Goal: Information Seeking & Learning: Learn about a topic

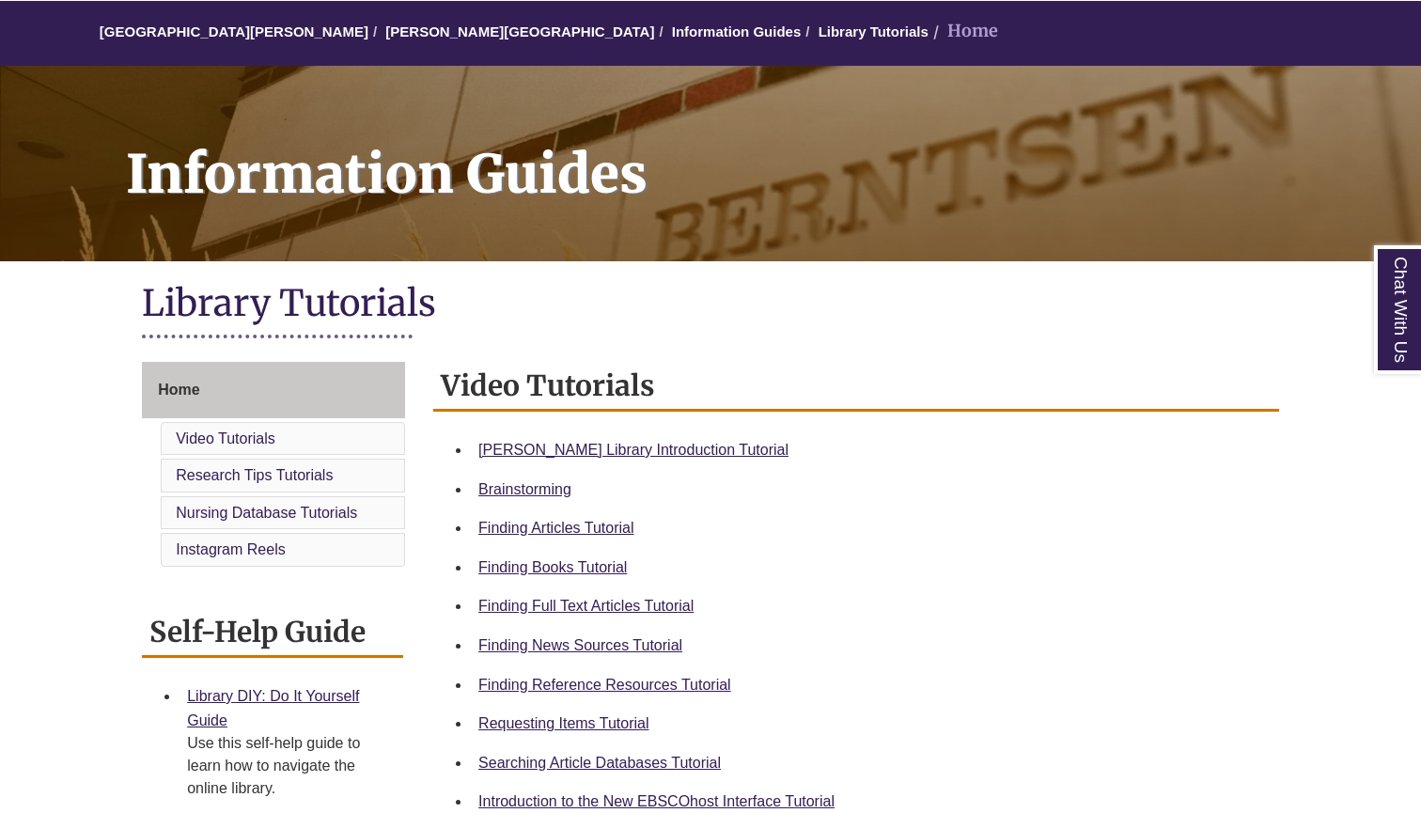
scroll to position [181, 0]
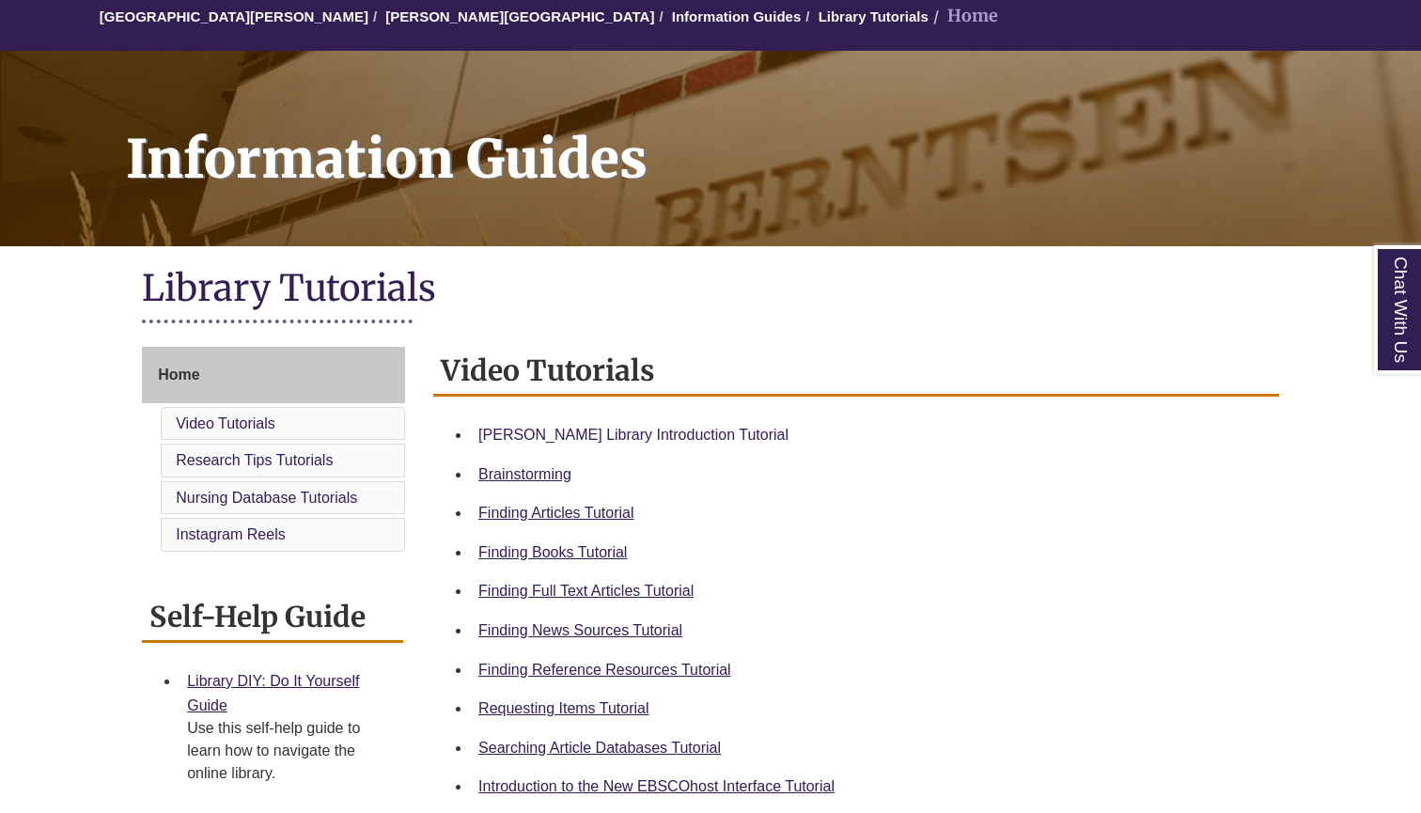
click at [625, 427] on link "[PERSON_NAME] Library Introduction Tutorial" at bounding box center [633, 435] width 310 height 16
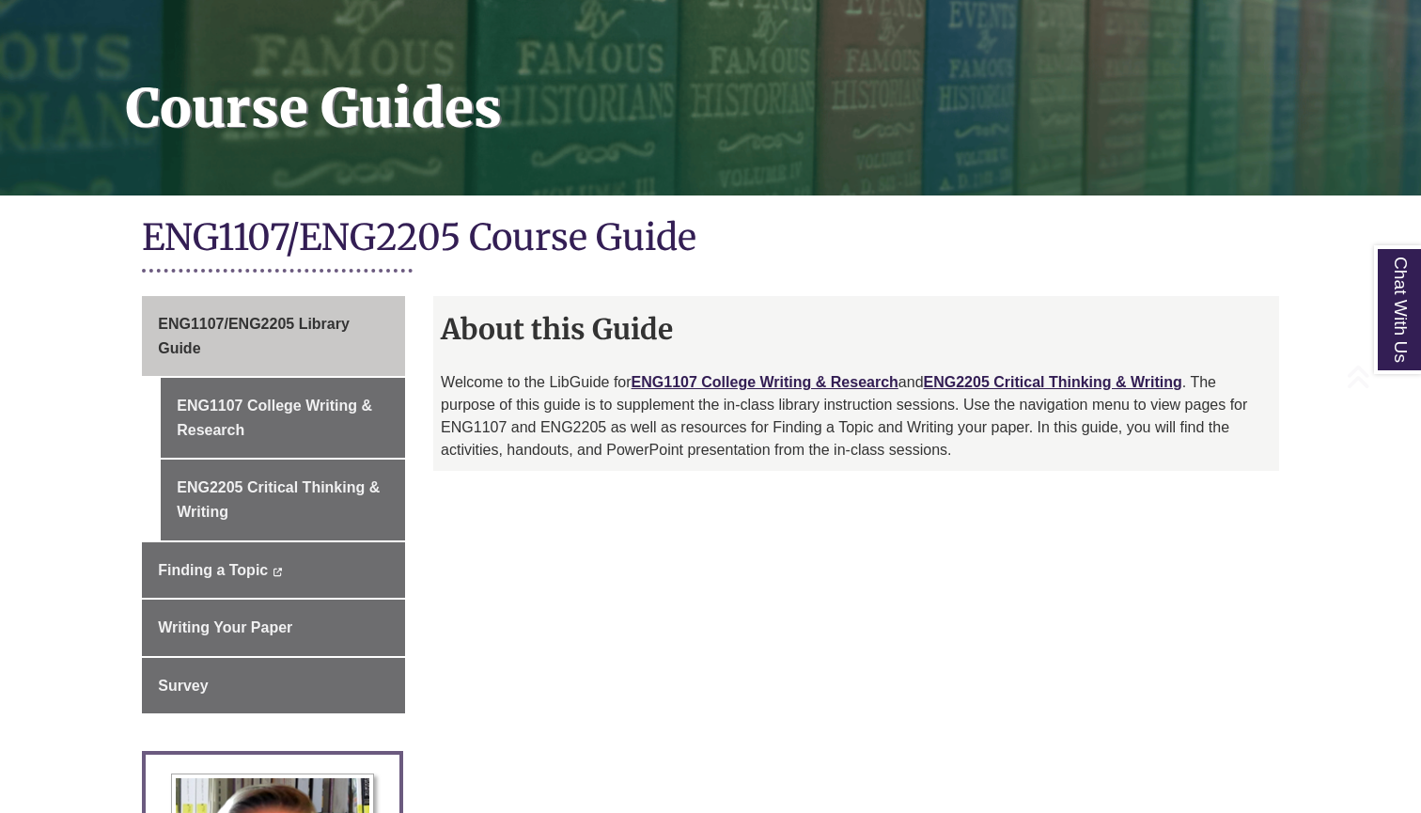
scroll to position [338, 0]
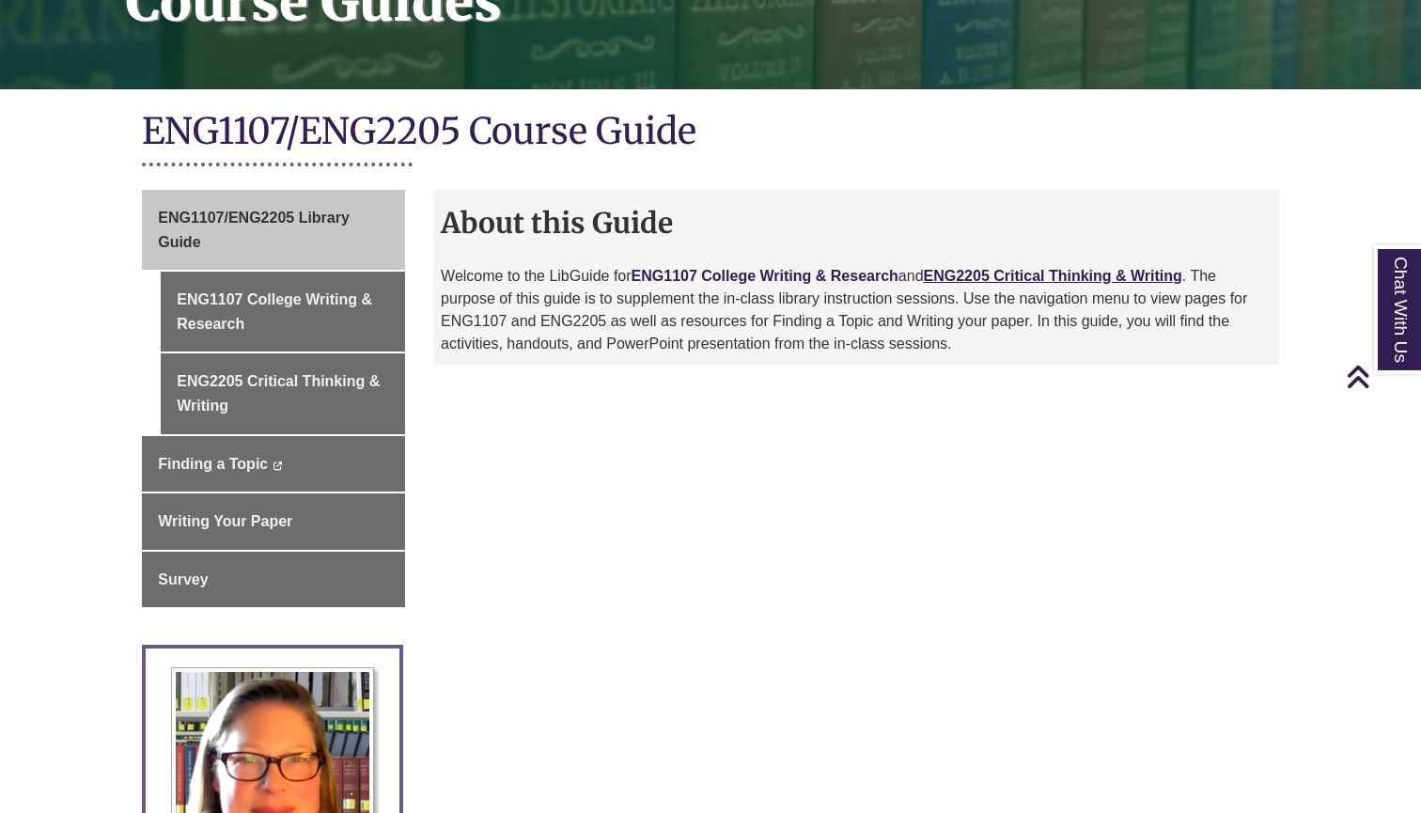
click at [788, 274] on link "ENG1107 College Writing & Research" at bounding box center [765, 276] width 267 height 16
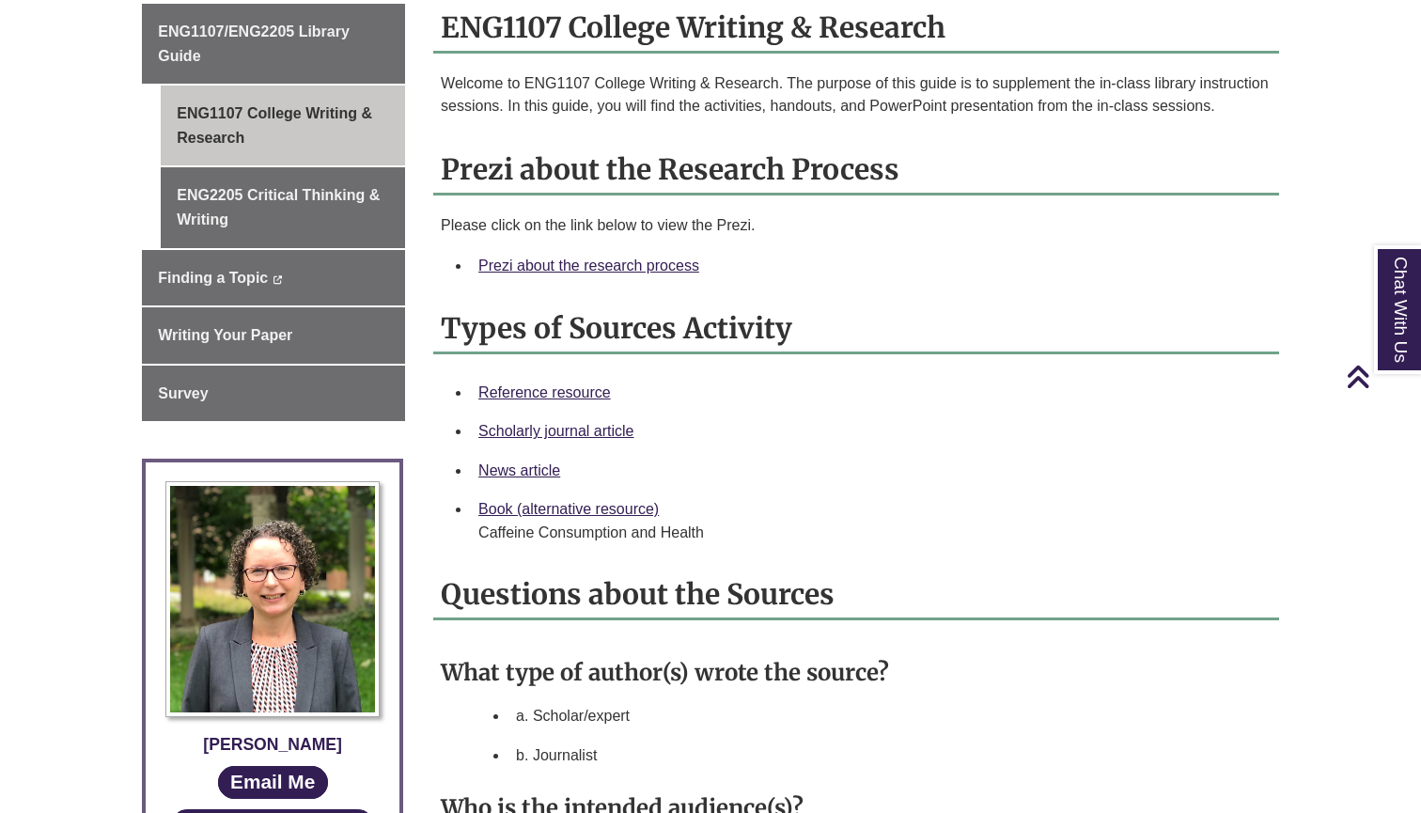
scroll to position [555, 0]
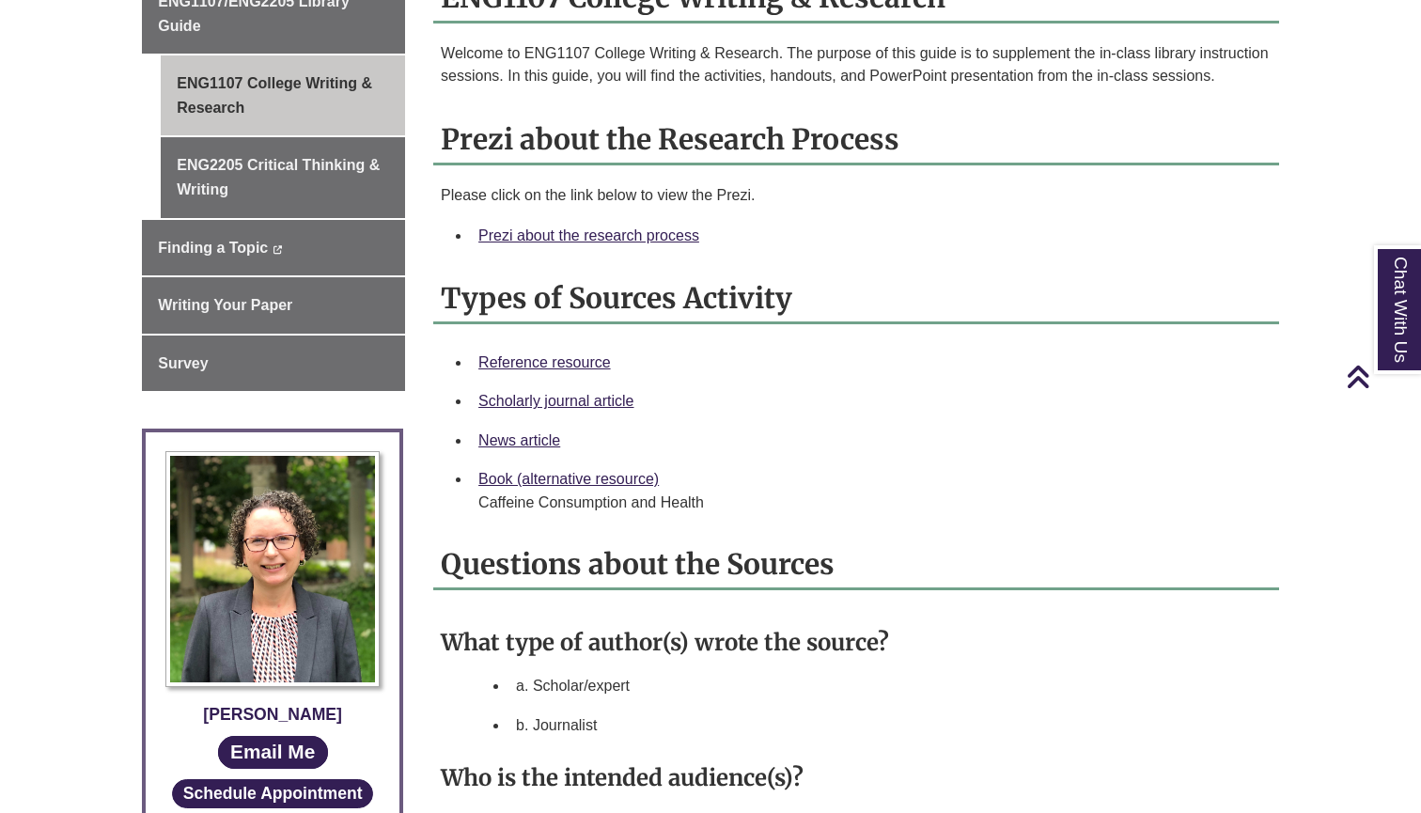
click at [656, 242] on div "Prezi about the research process" at bounding box center [871, 236] width 786 height 24
click at [656, 233] on link "Prezi about the research process" at bounding box center [588, 235] width 221 height 16
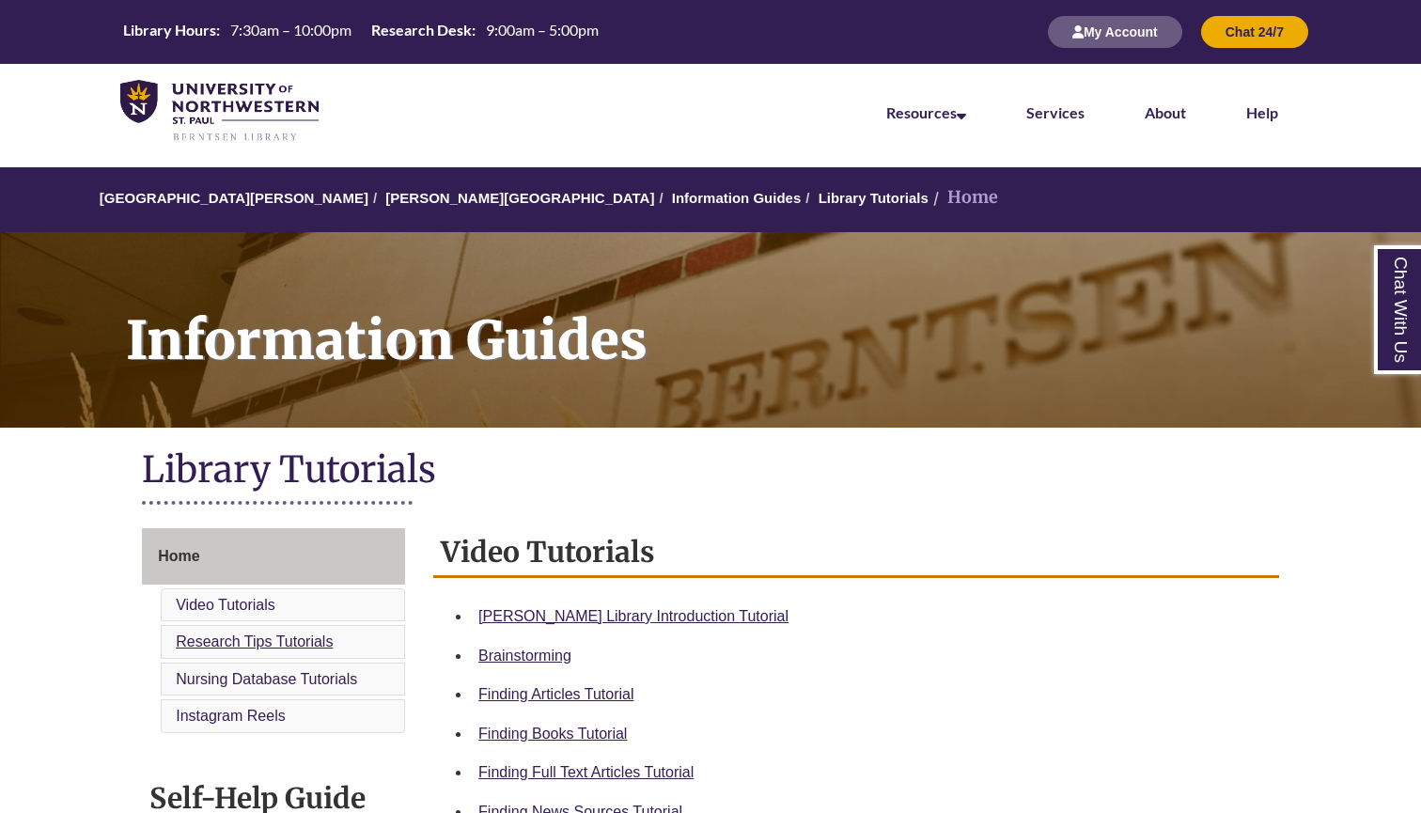
click at [258, 643] on link "Research Tips Tutorials" at bounding box center [254, 642] width 157 height 16
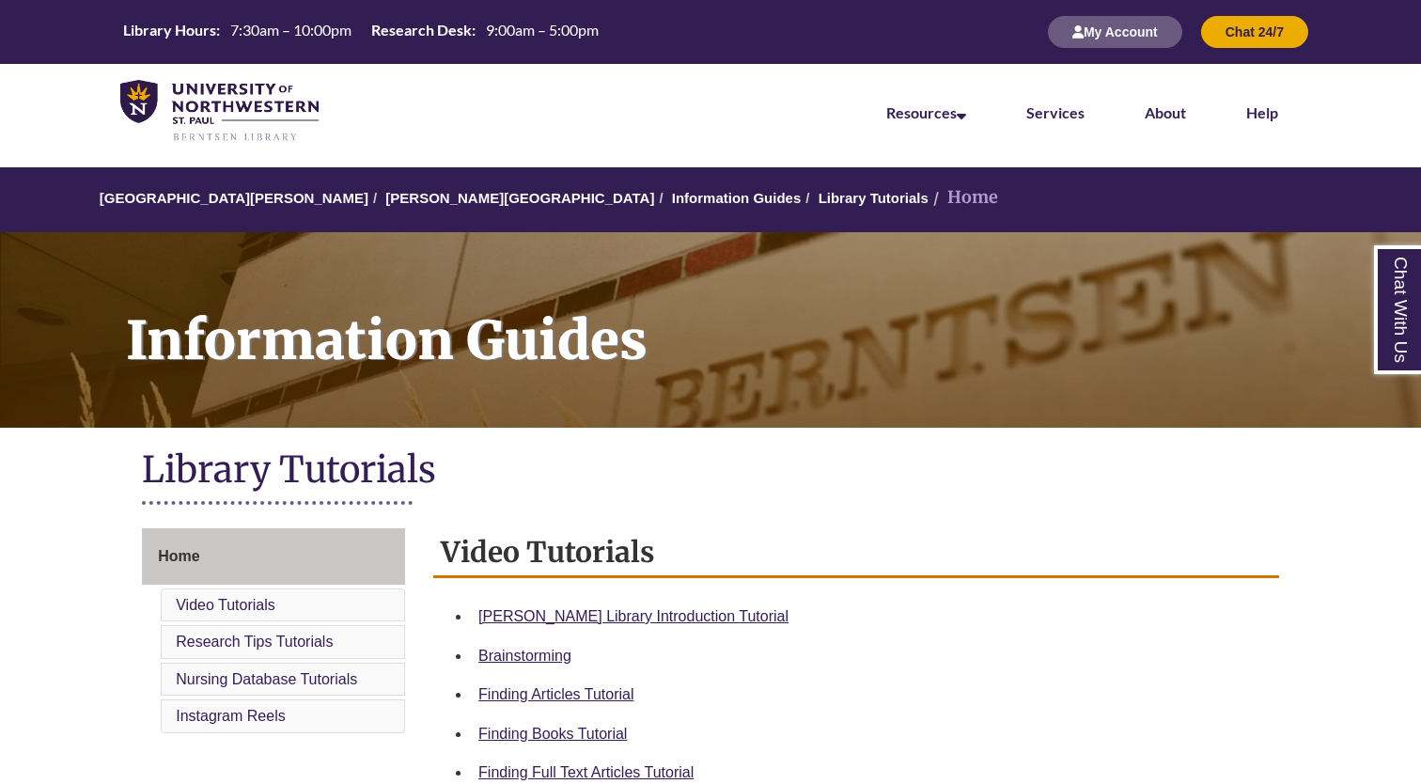
click at [390, 686] on li "Nursing Database Tutorials" at bounding box center [283, 680] width 244 height 34
click at [309, 635] on link "Research Tips Tutorials" at bounding box center [254, 642] width 157 height 16
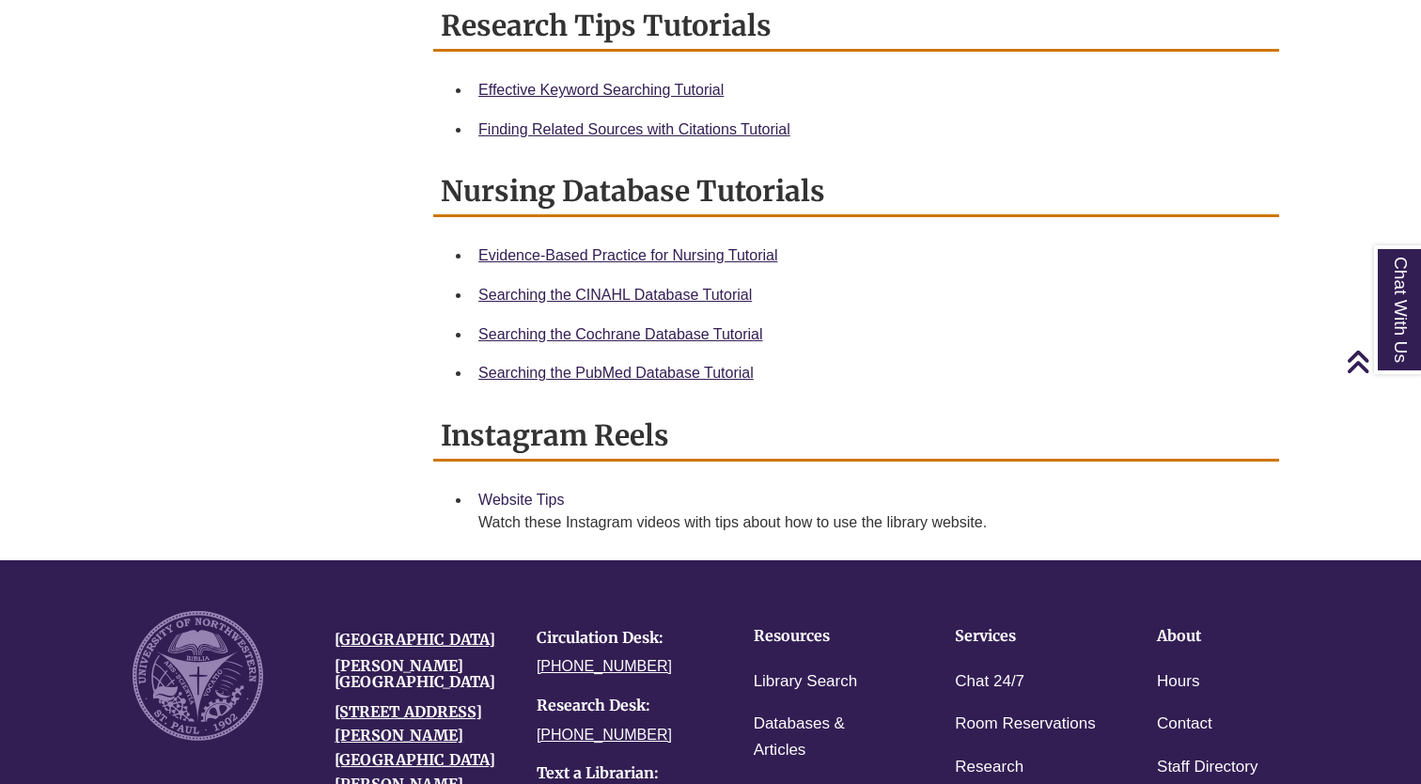
click at [541, 503] on link "Website Tips" at bounding box center [521, 500] width 86 height 16
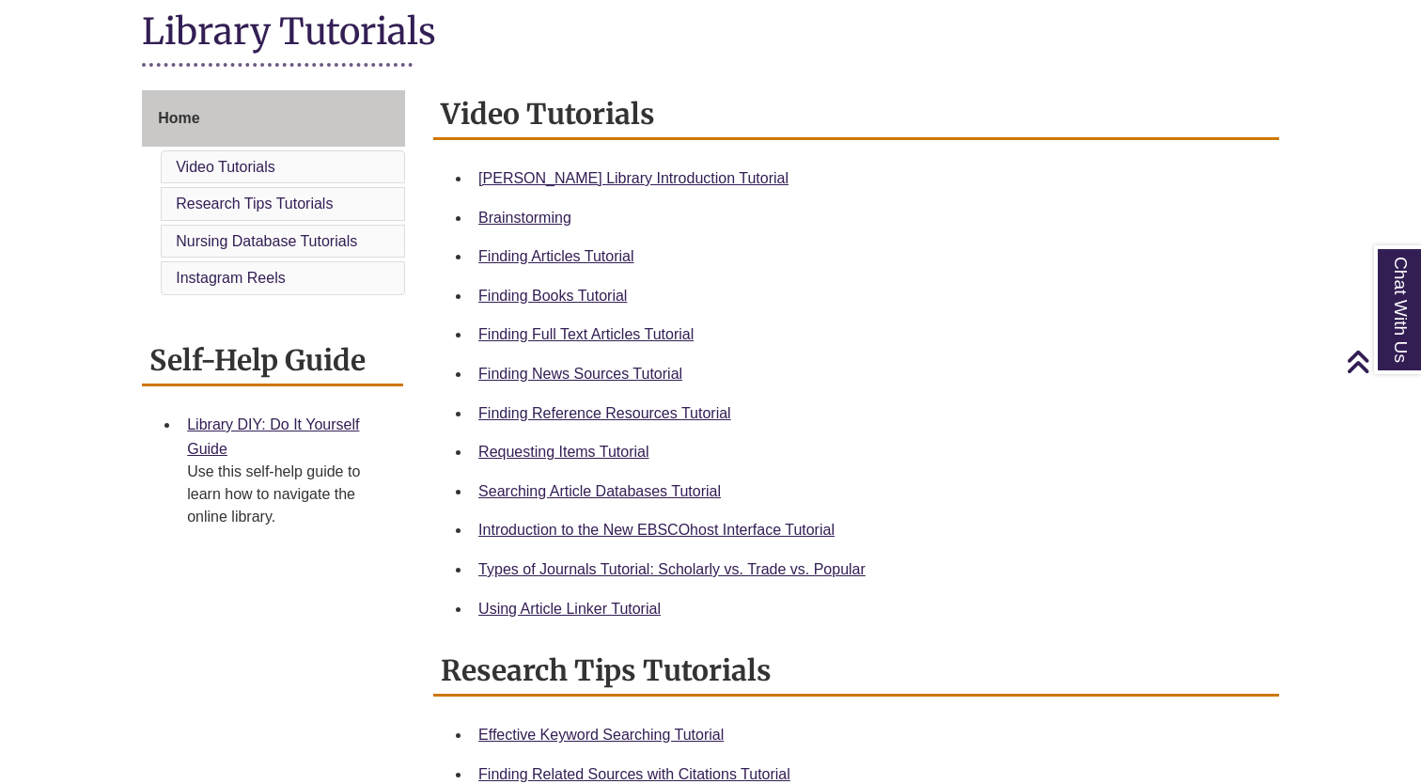
scroll to position [437, 0]
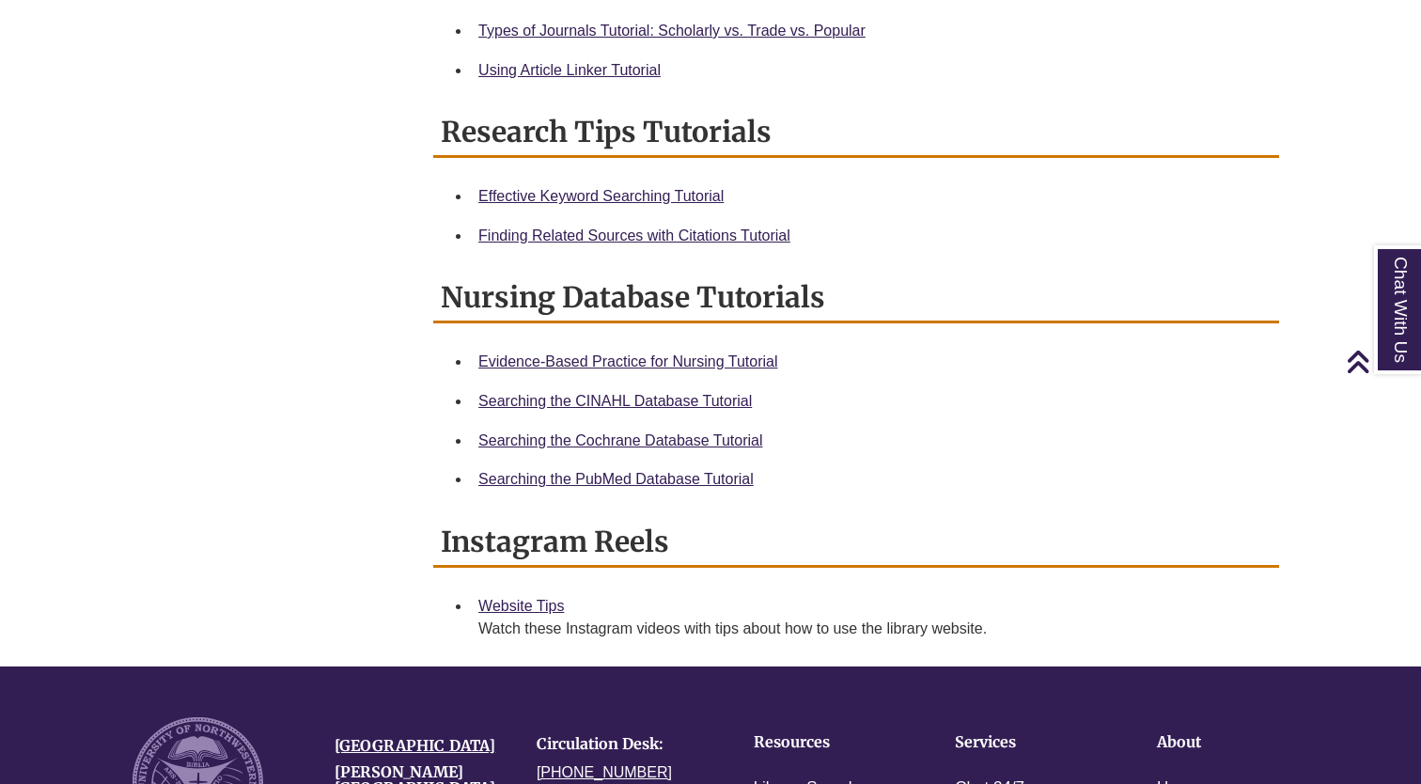
scroll to position [1099, 0]
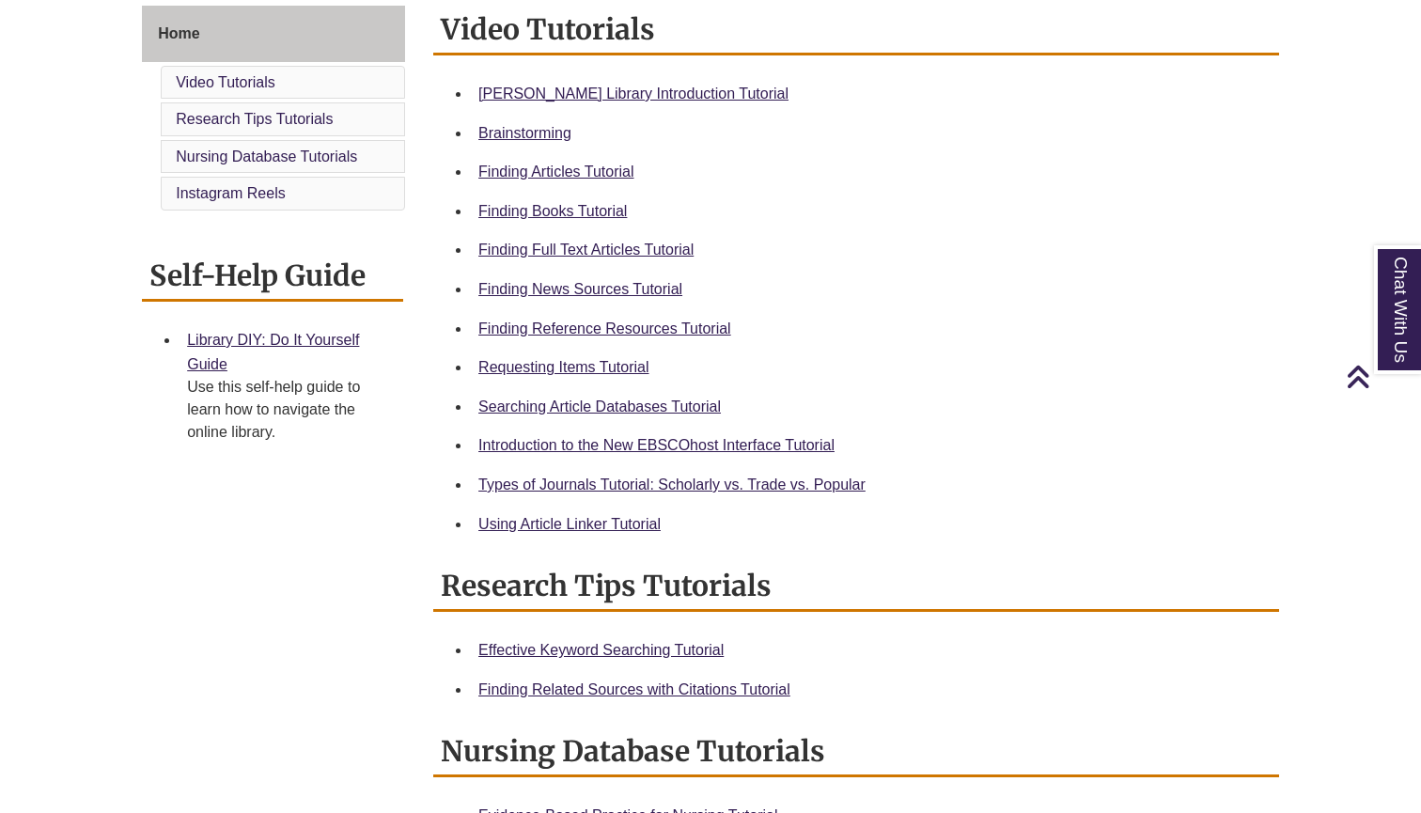
scroll to position [525, 0]
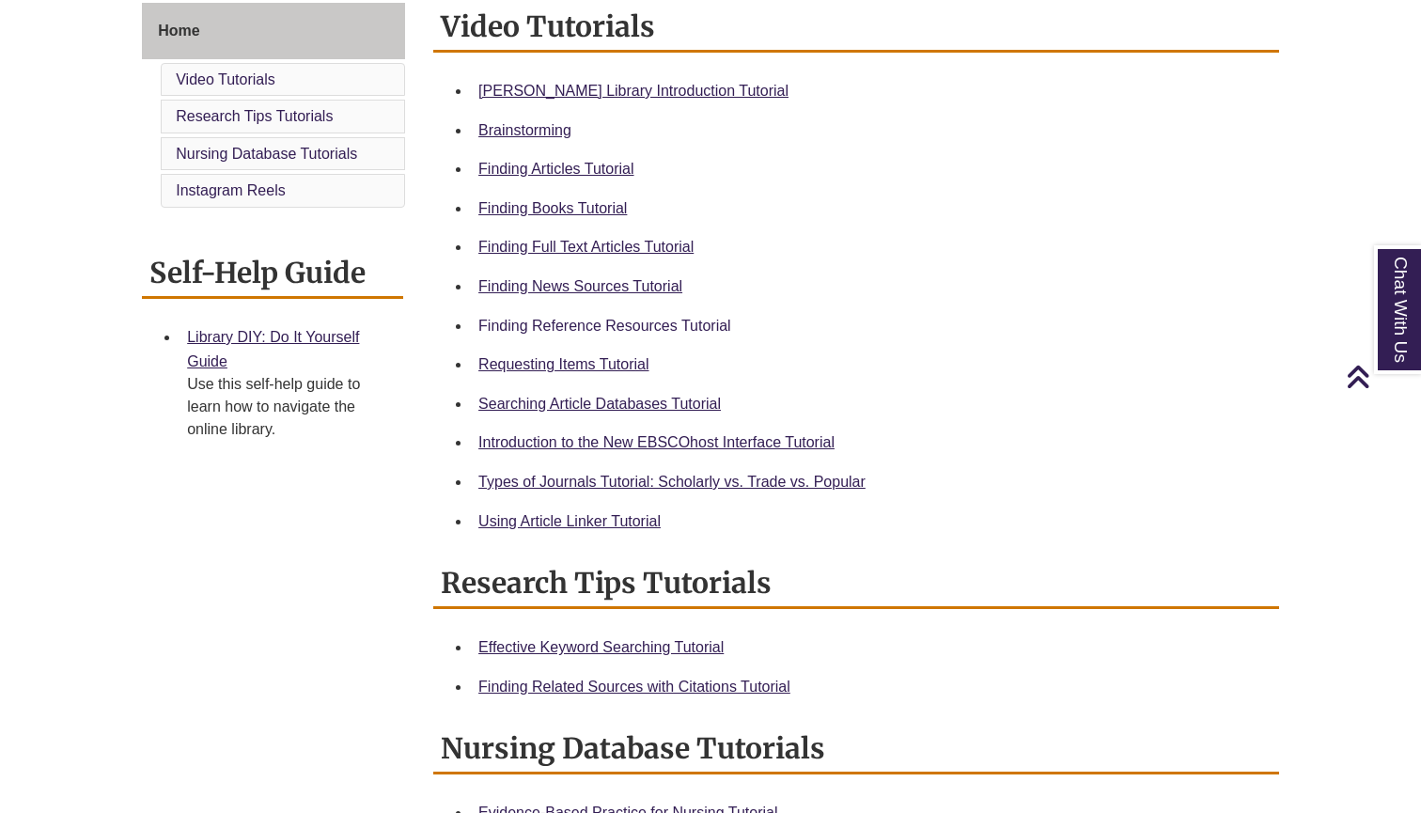
click at [668, 318] on link "Finding Reference Resources Tutorial" at bounding box center [604, 326] width 253 height 16
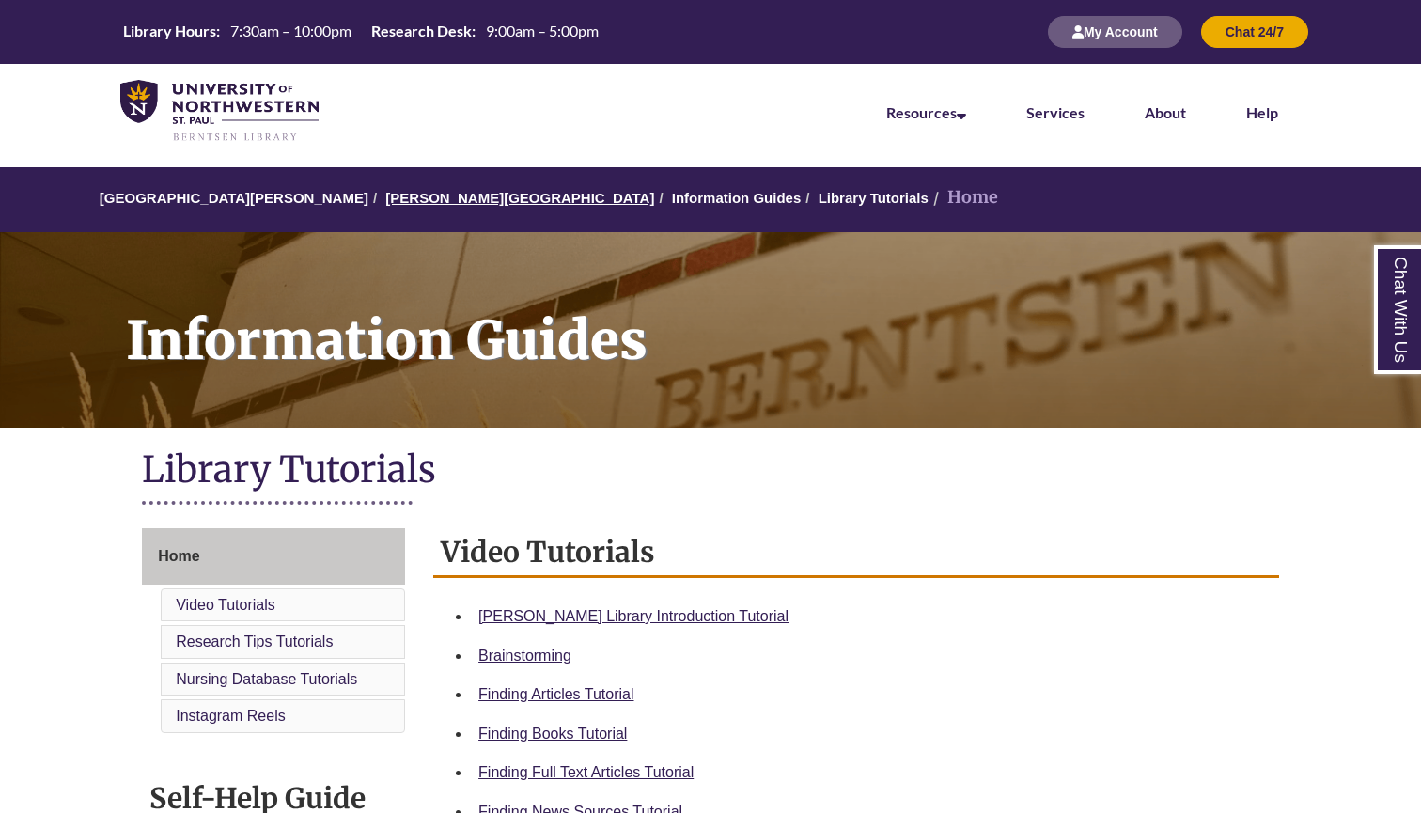
click at [431, 195] on link "[PERSON_NAME][GEOGRAPHIC_DATA]" at bounding box center [519, 198] width 269 height 16
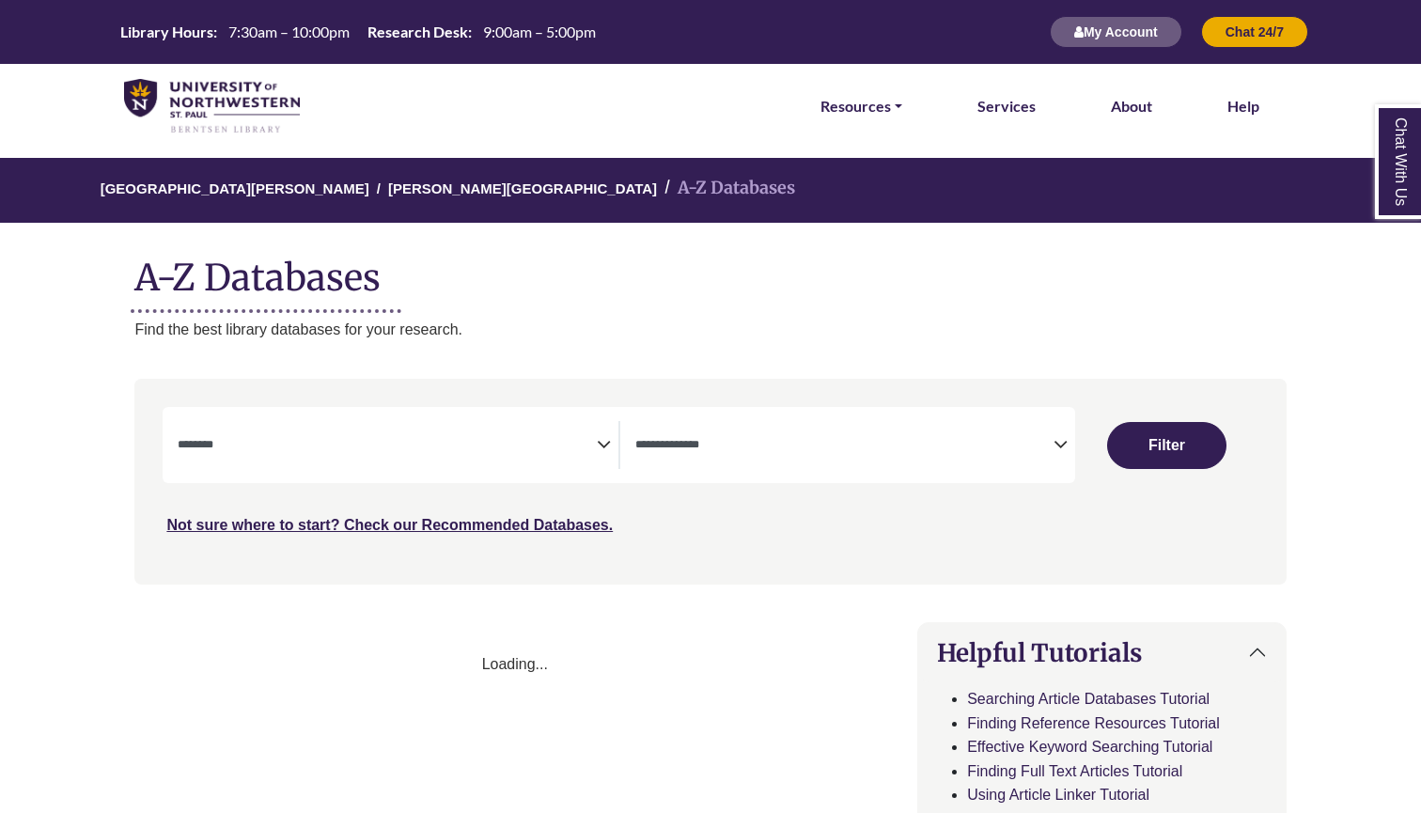
select select "Database Subject Filter"
select select "Database Types Filter"
select select "Database Subject Filter"
select select "Database Types Filter"
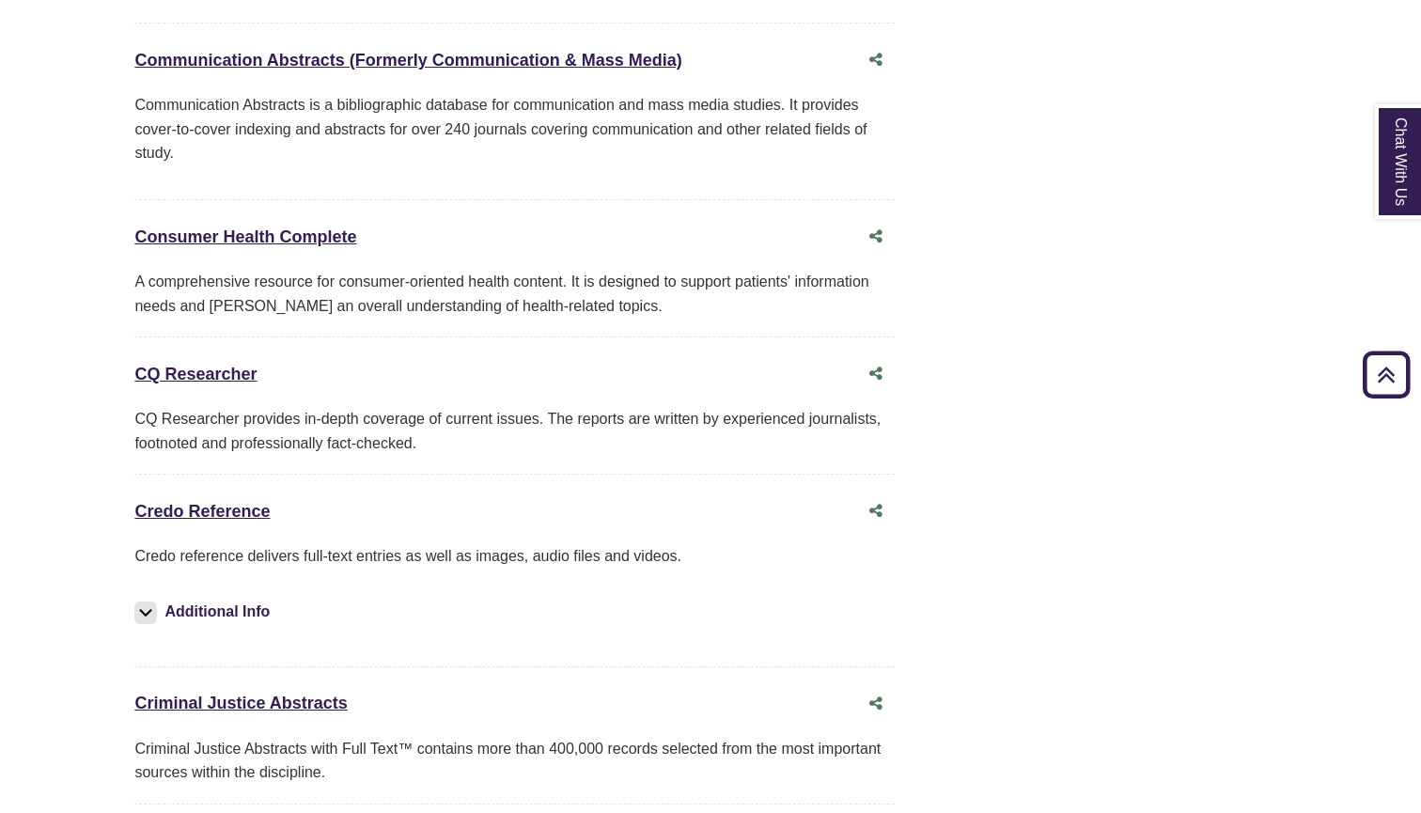
scroll to position [4663, 0]
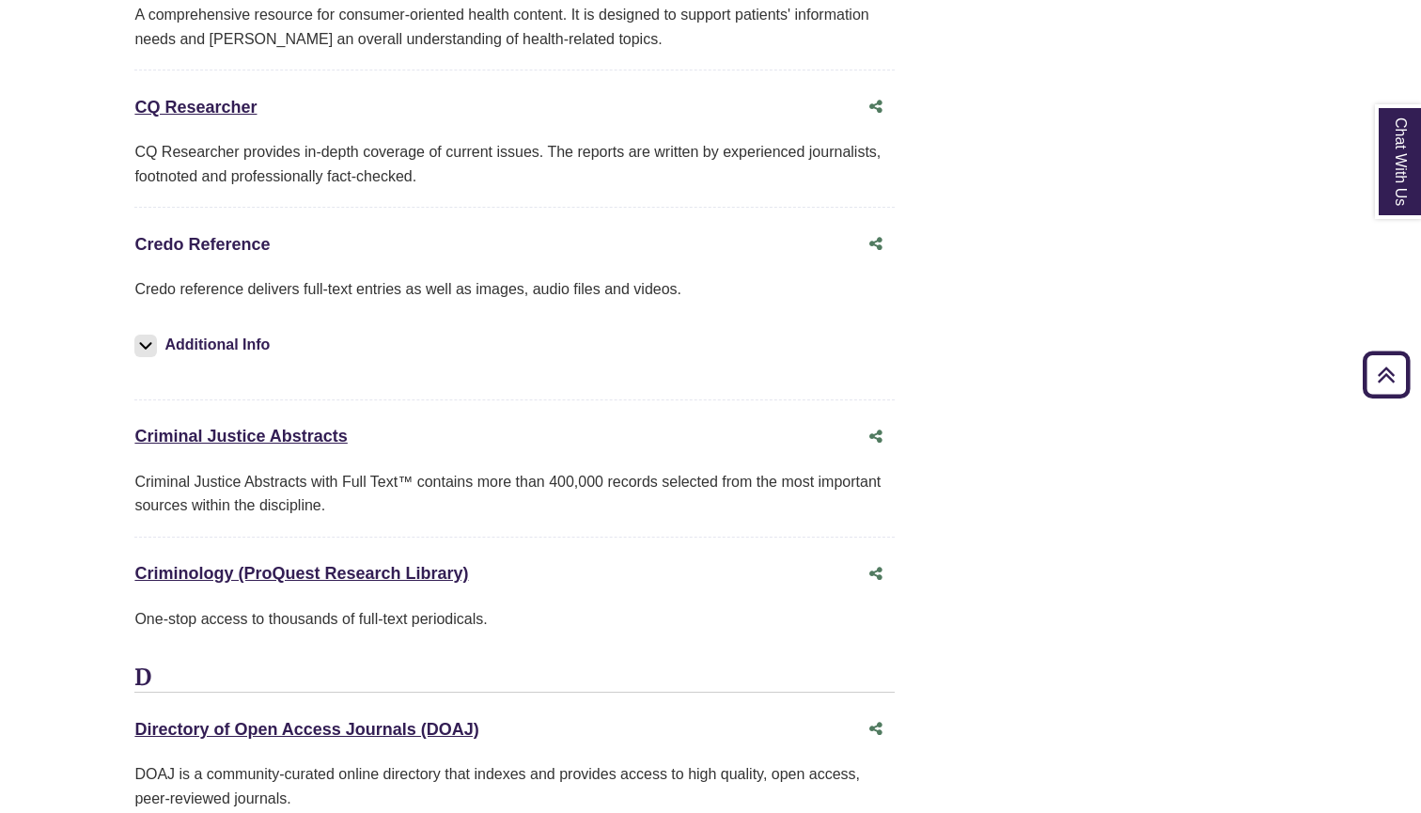
click at [234, 235] on link "Credo Reference This link opens in a new window" at bounding box center [201, 244] width 135 height 19
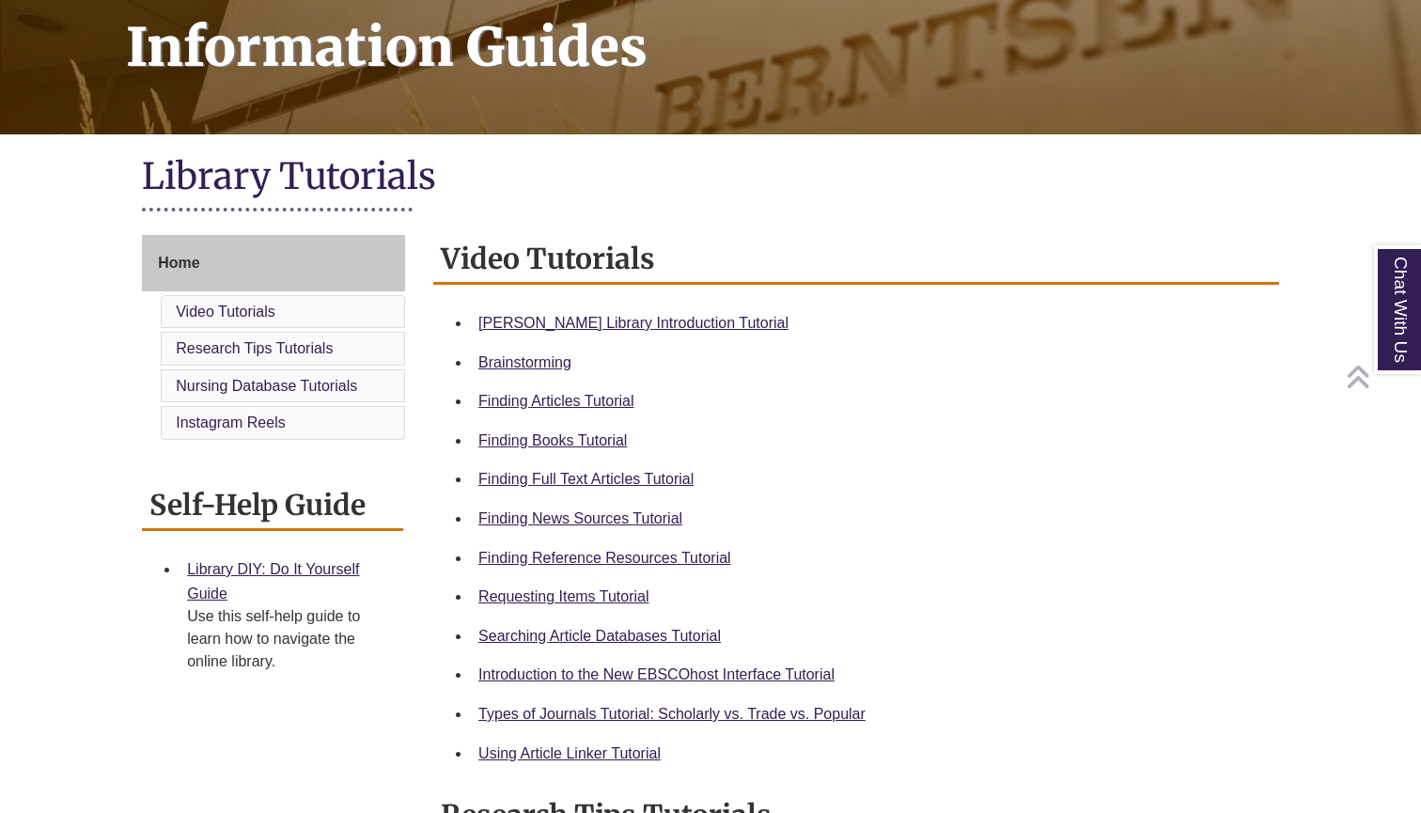
scroll to position [301, 0]
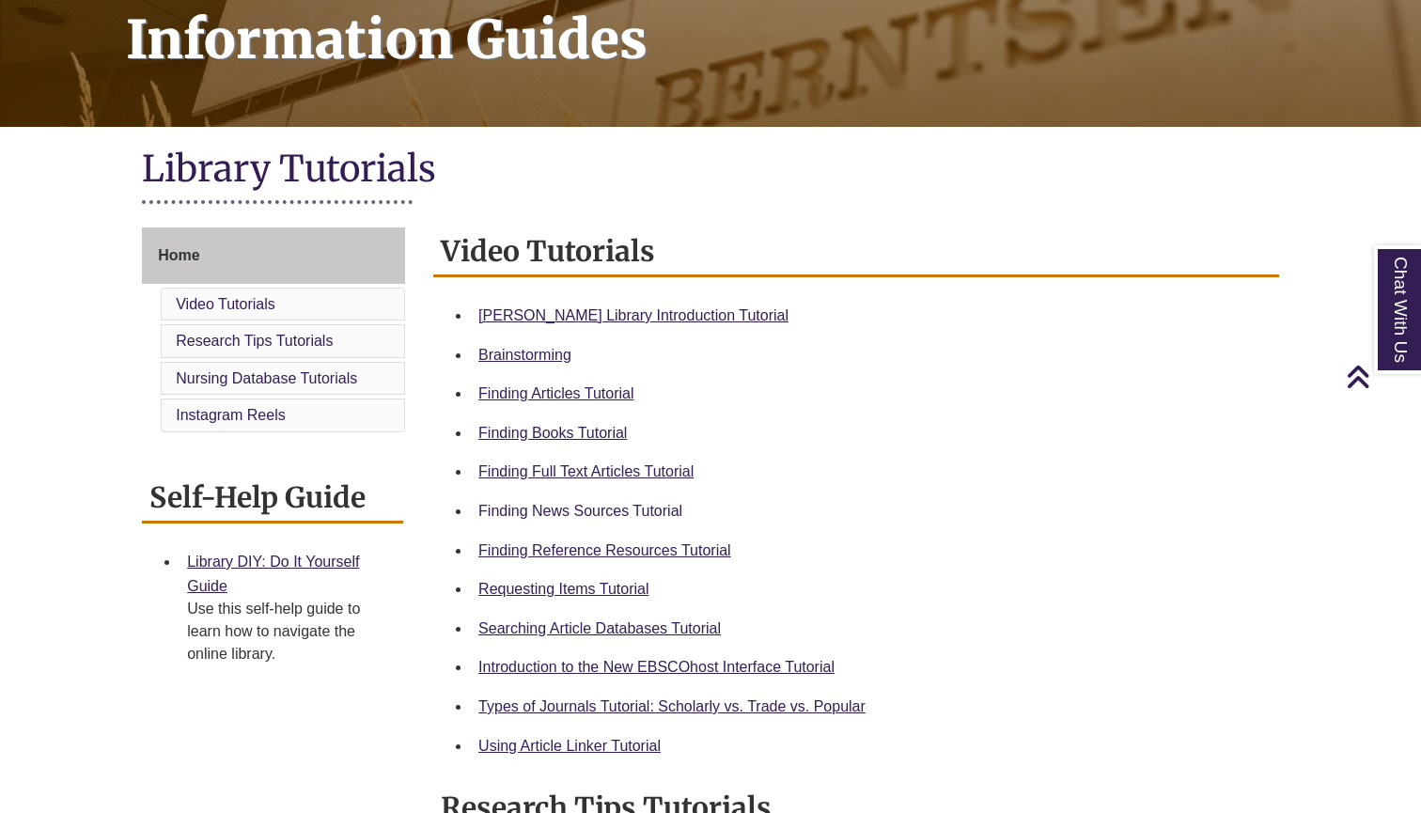
click at [619, 503] on link "Finding News Sources Tutorial" at bounding box center [580, 511] width 204 height 16
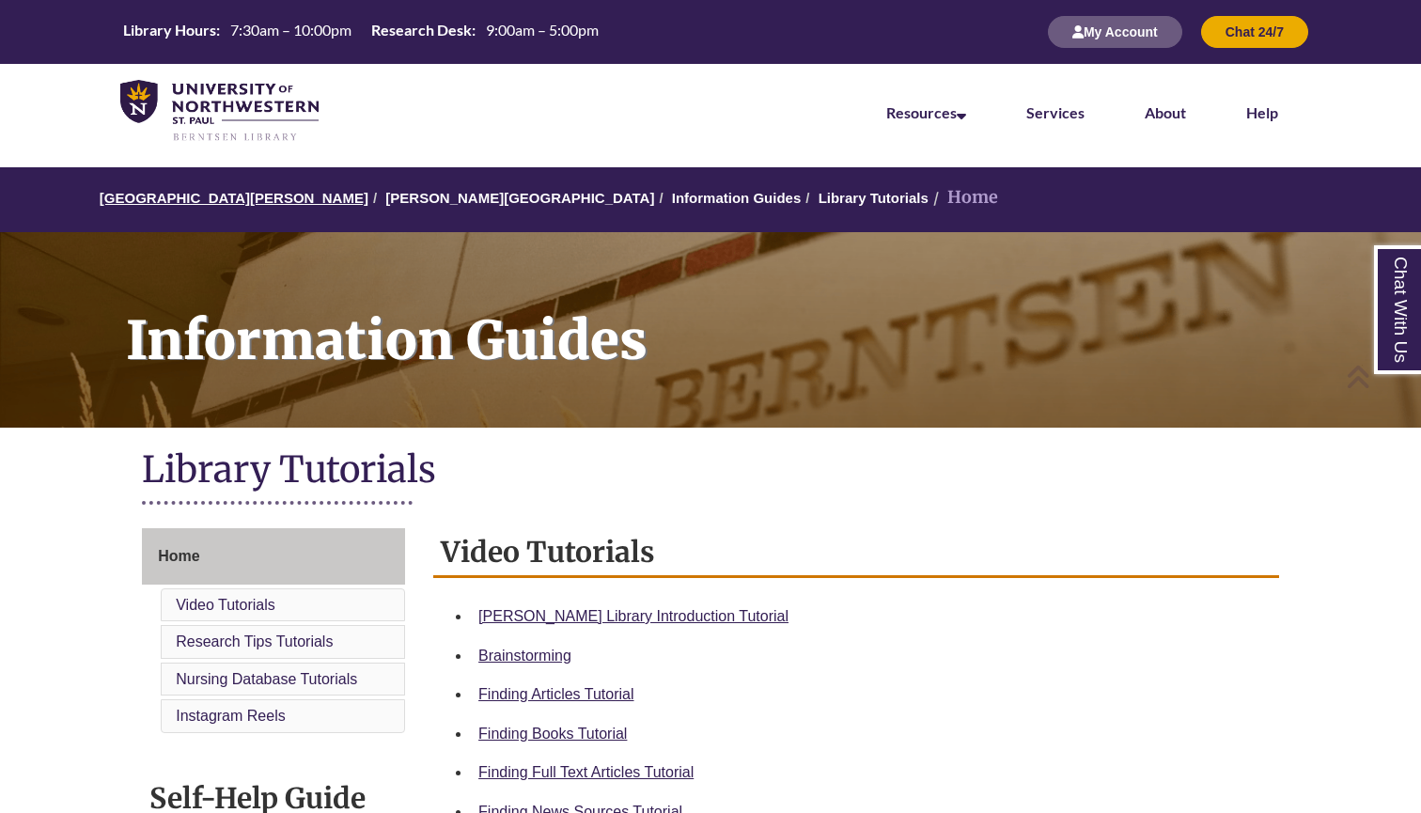
scroll to position [0, 0]
click at [443, 198] on link "[PERSON_NAME][GEOGRAPHIC_DATA]" at bounding box center [519, 198] width 269 height 16
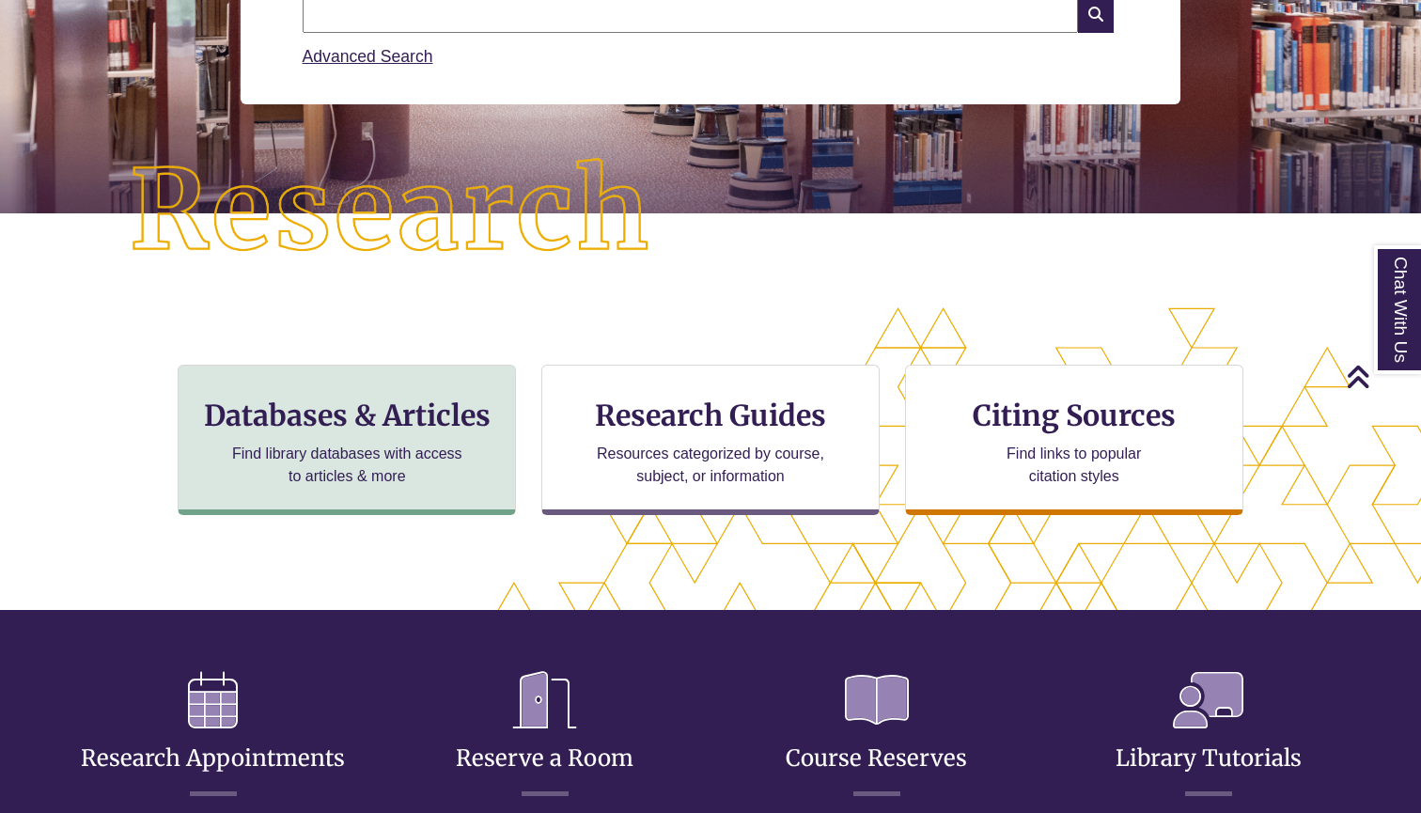
click at [375, 429] on h3 "Databases & Articles" at bounding box center [347, 416] width 306 height 36
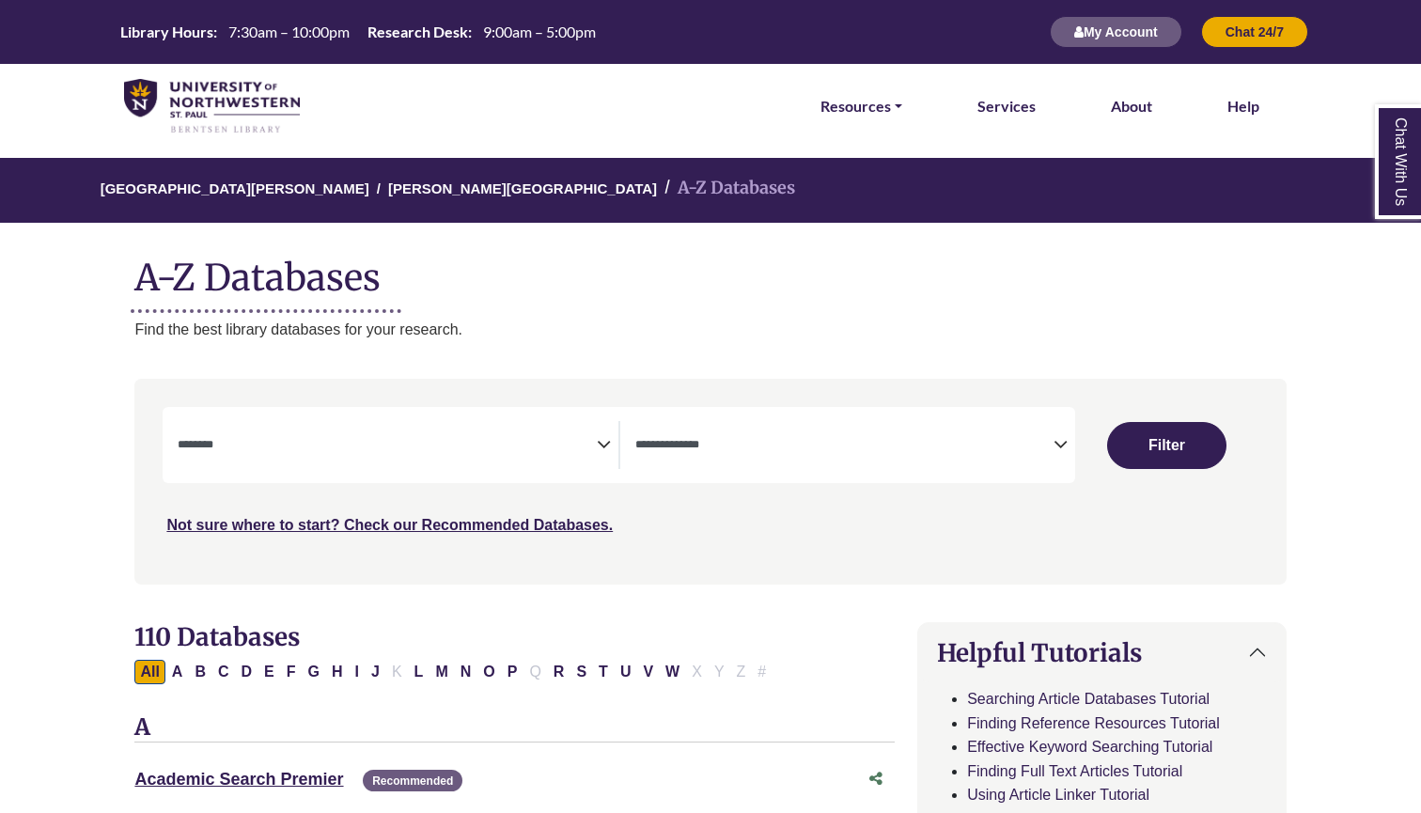
select select "Database Subject Filter"
select select "Database Types Filter"
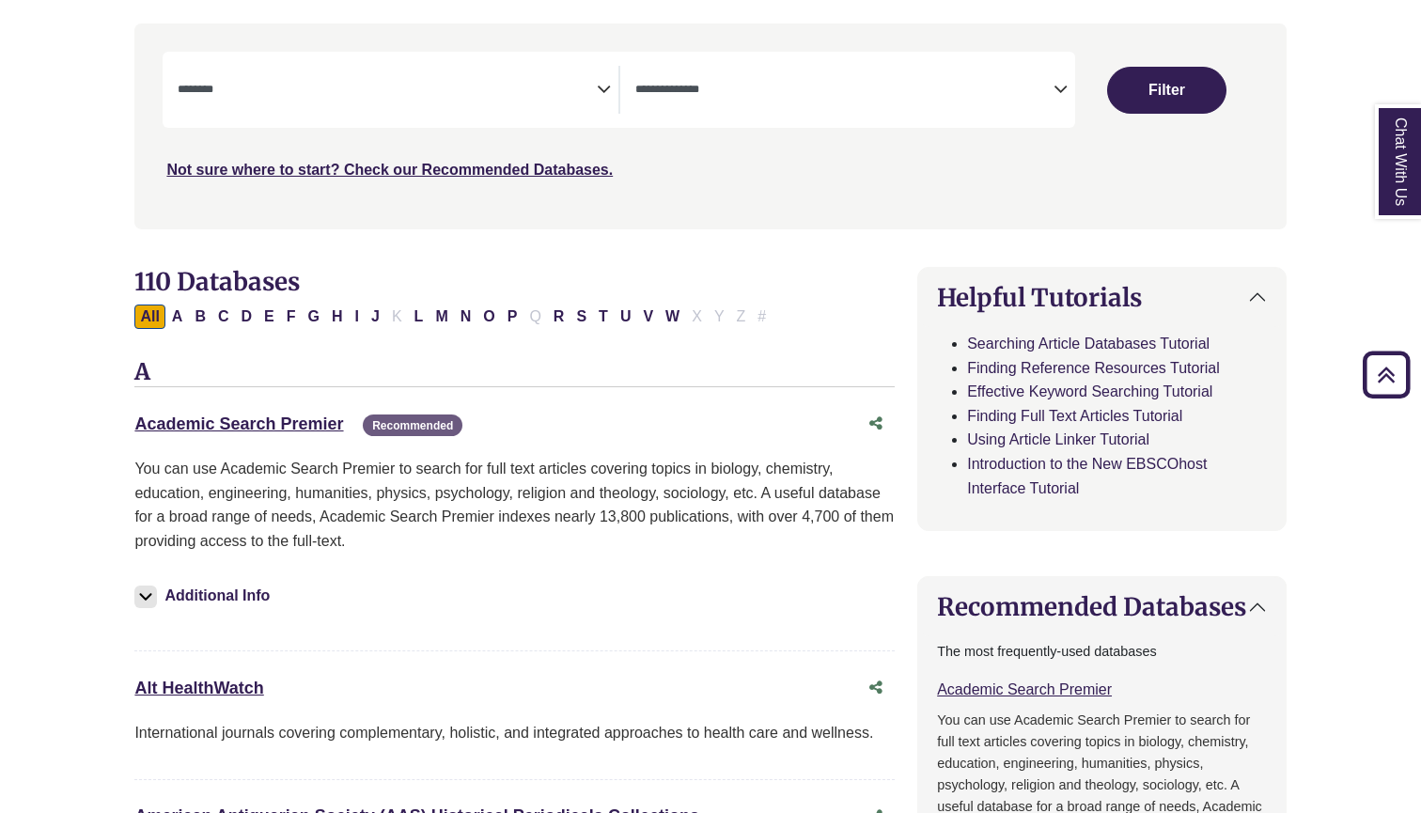
scroll to position [357, 0]
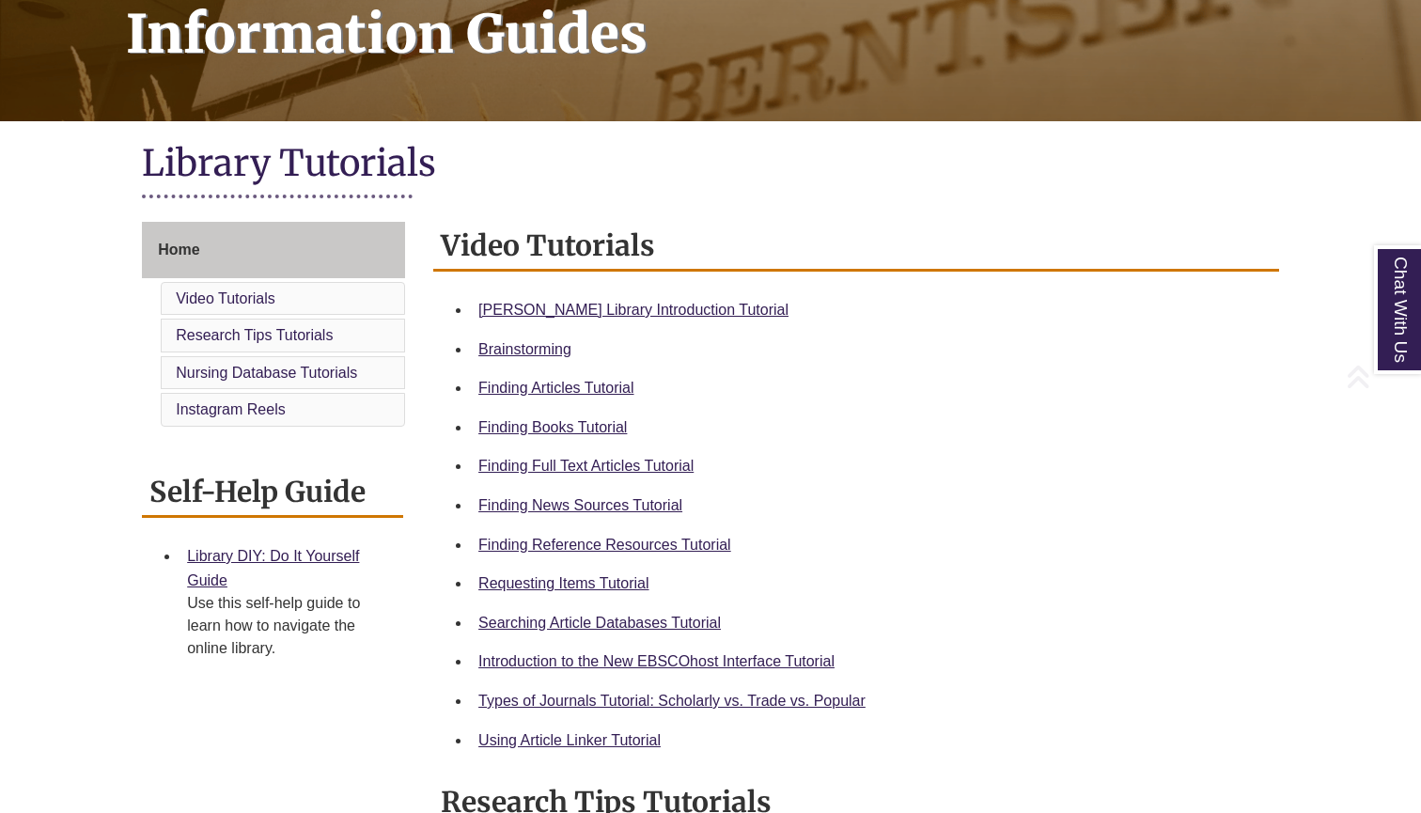
scroll to position [315, 0]
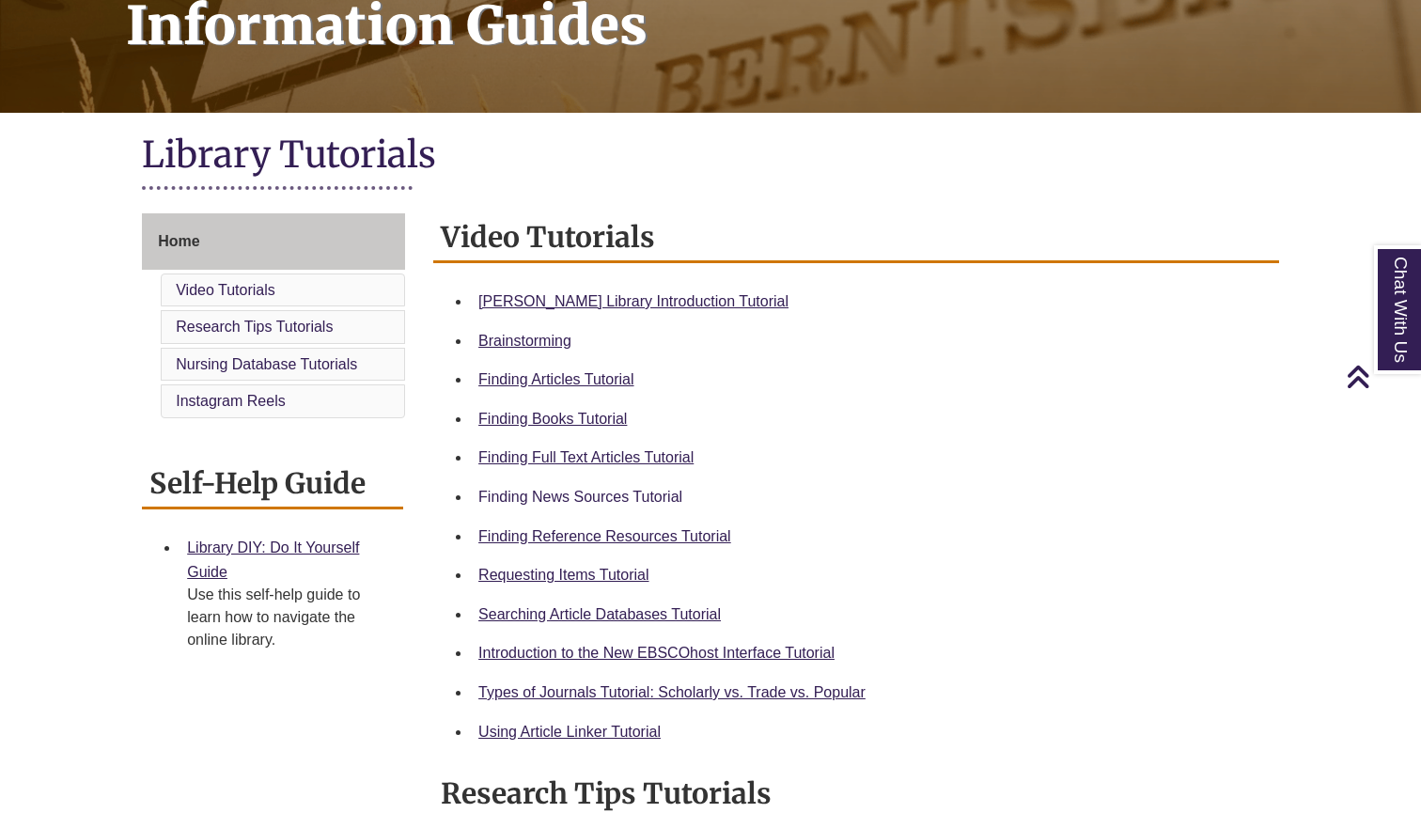
click at [630, 489] on link "Finding News Sources Tutorial" at bounding box center [580, 497] width 204 height 16
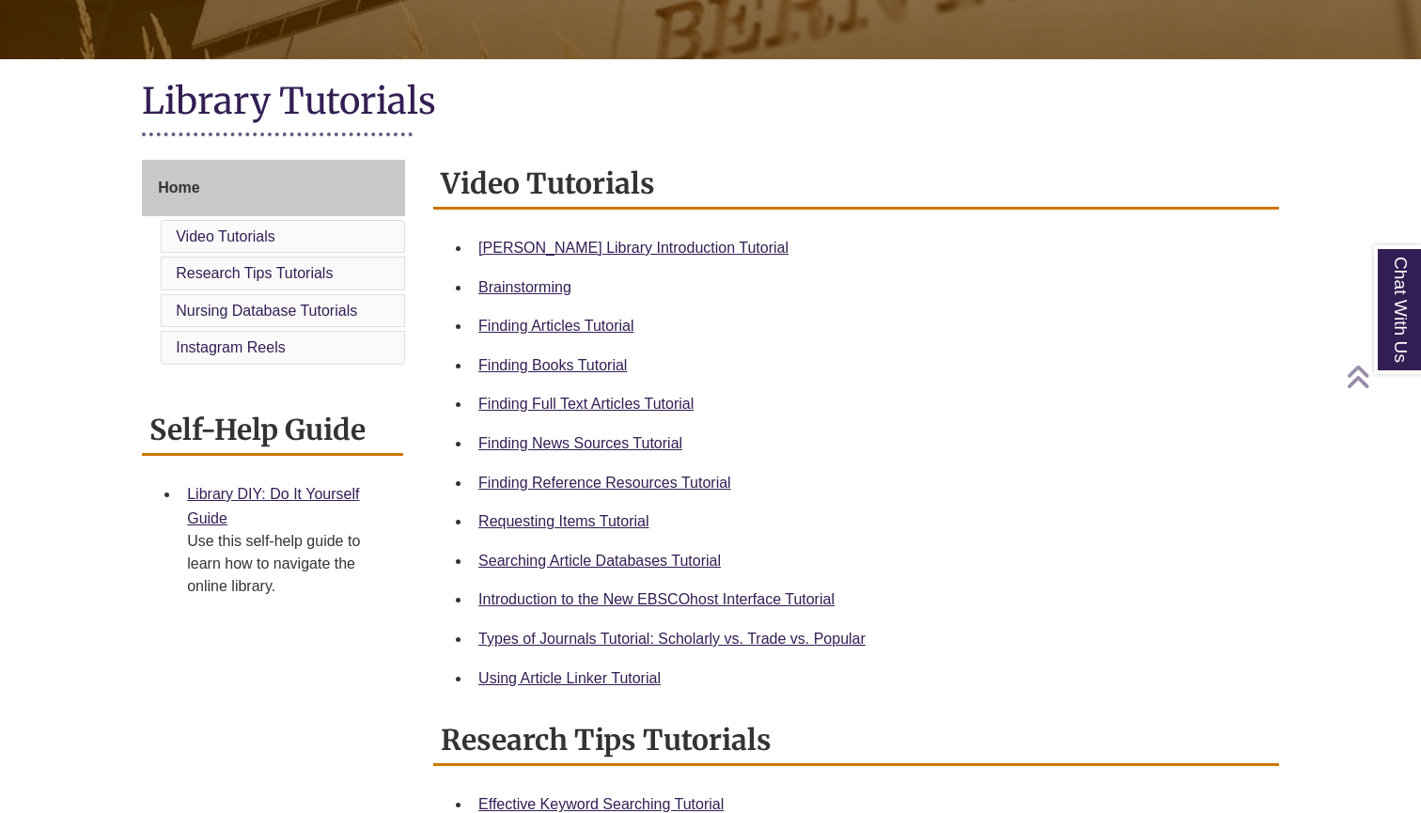
scroll to position [384, 0]
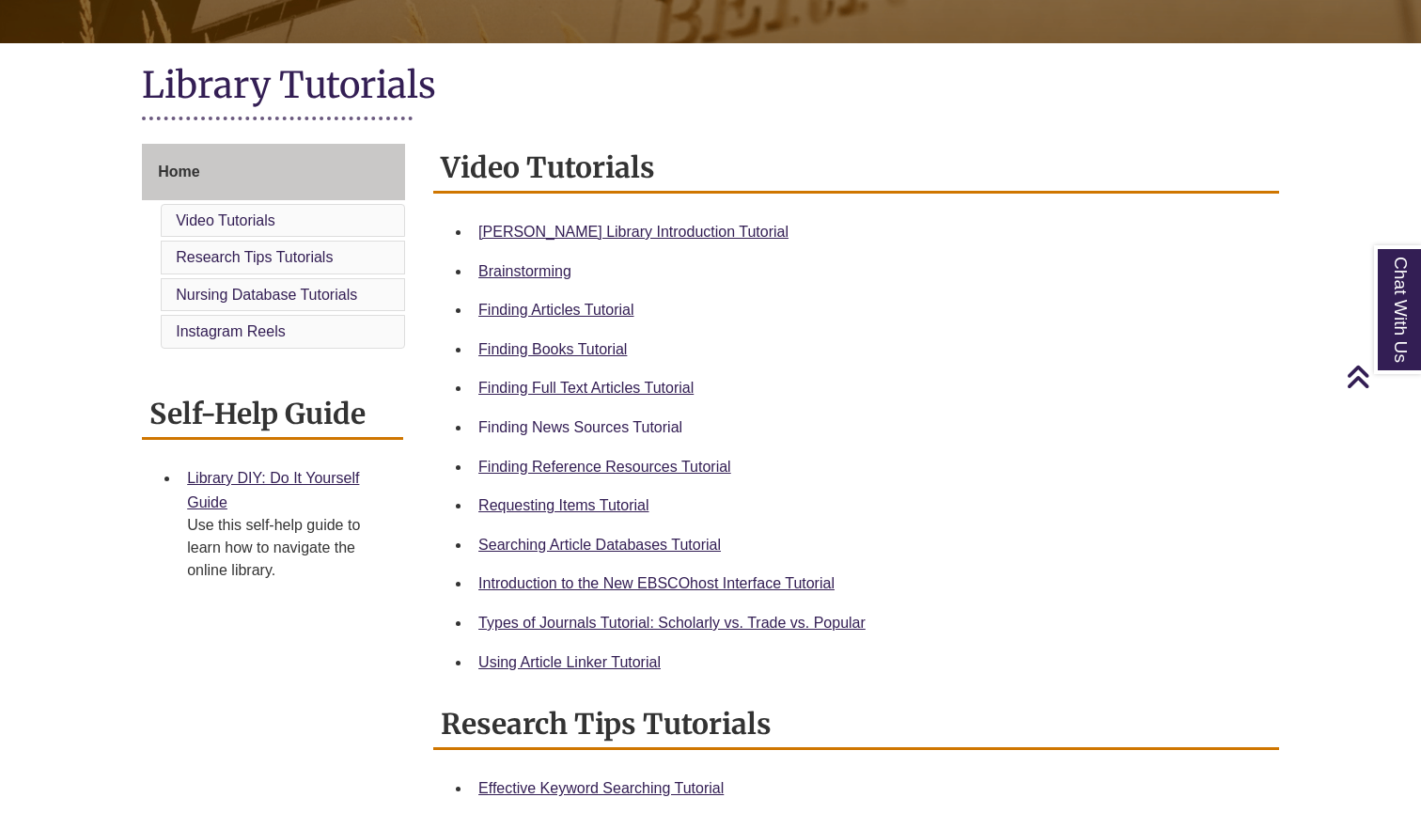
click at [648, 420] on link "Finding News Sources Tutorial" at bounding box center [580, 427] width 204 height 16
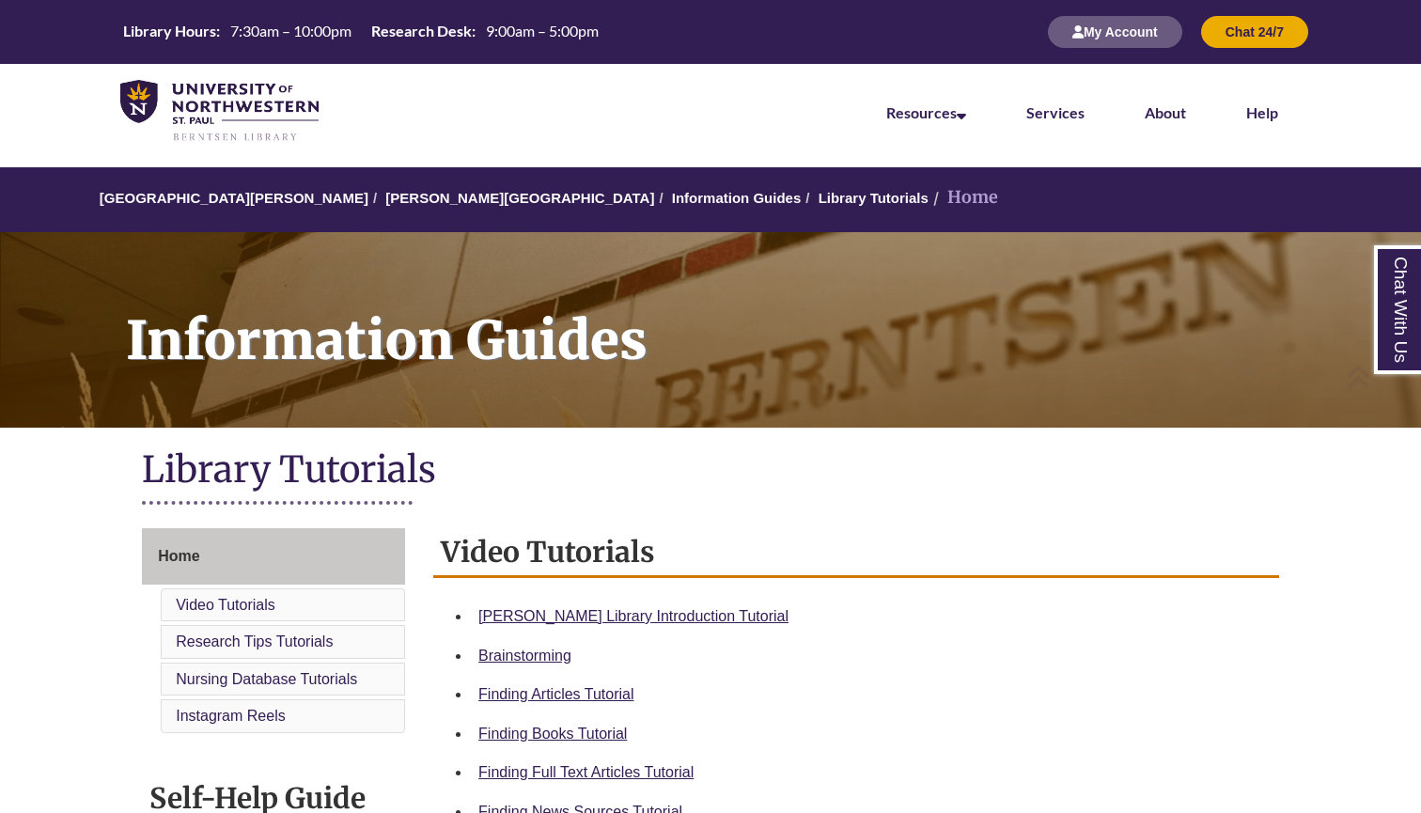
scroll to position [0, 0]
click at [455, 191] on link "[PERSON_NAME][GEOGRAPHIC_DATA]" at bounding box center [519, 198] width 269 height 16
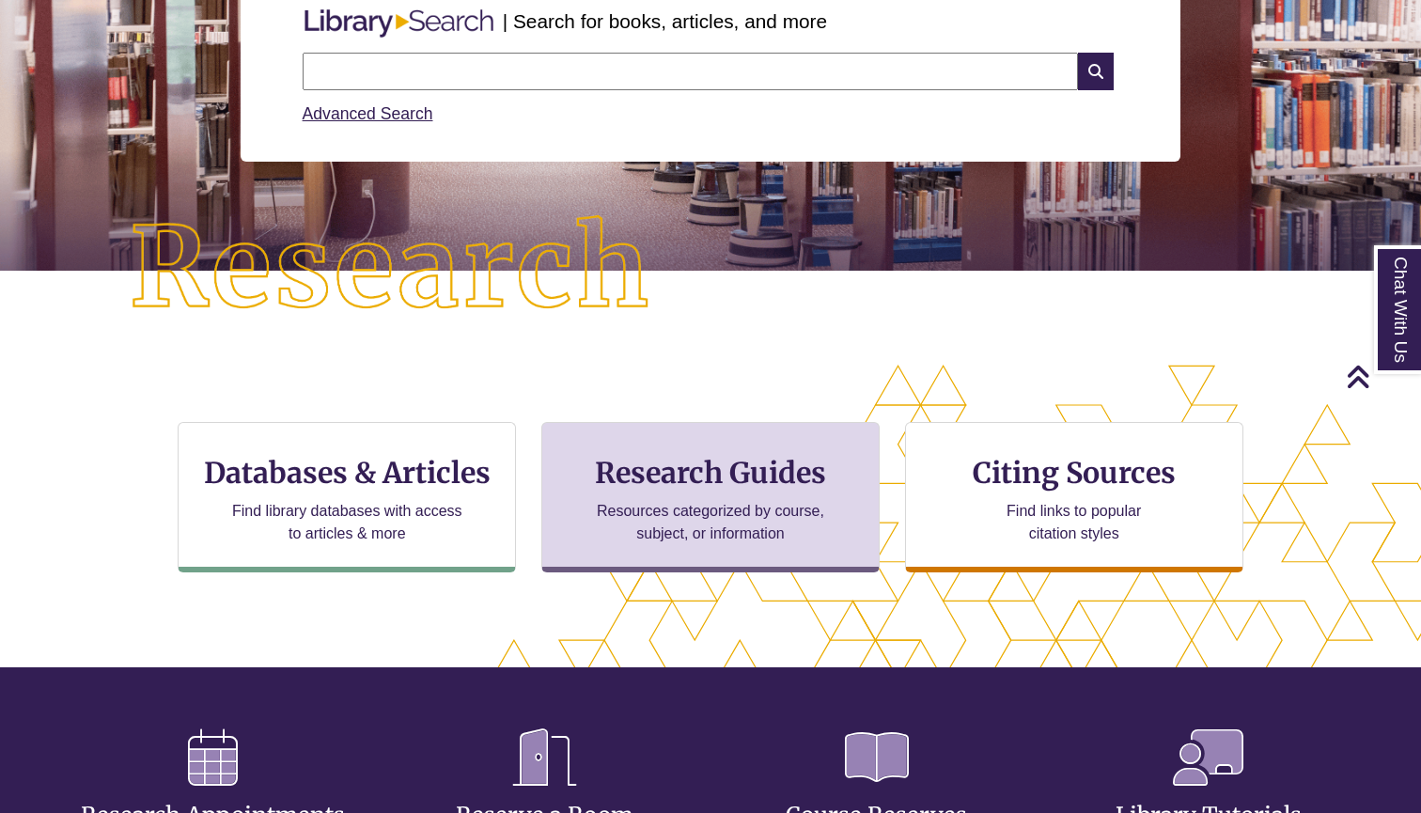
scroll to position [286, 0]
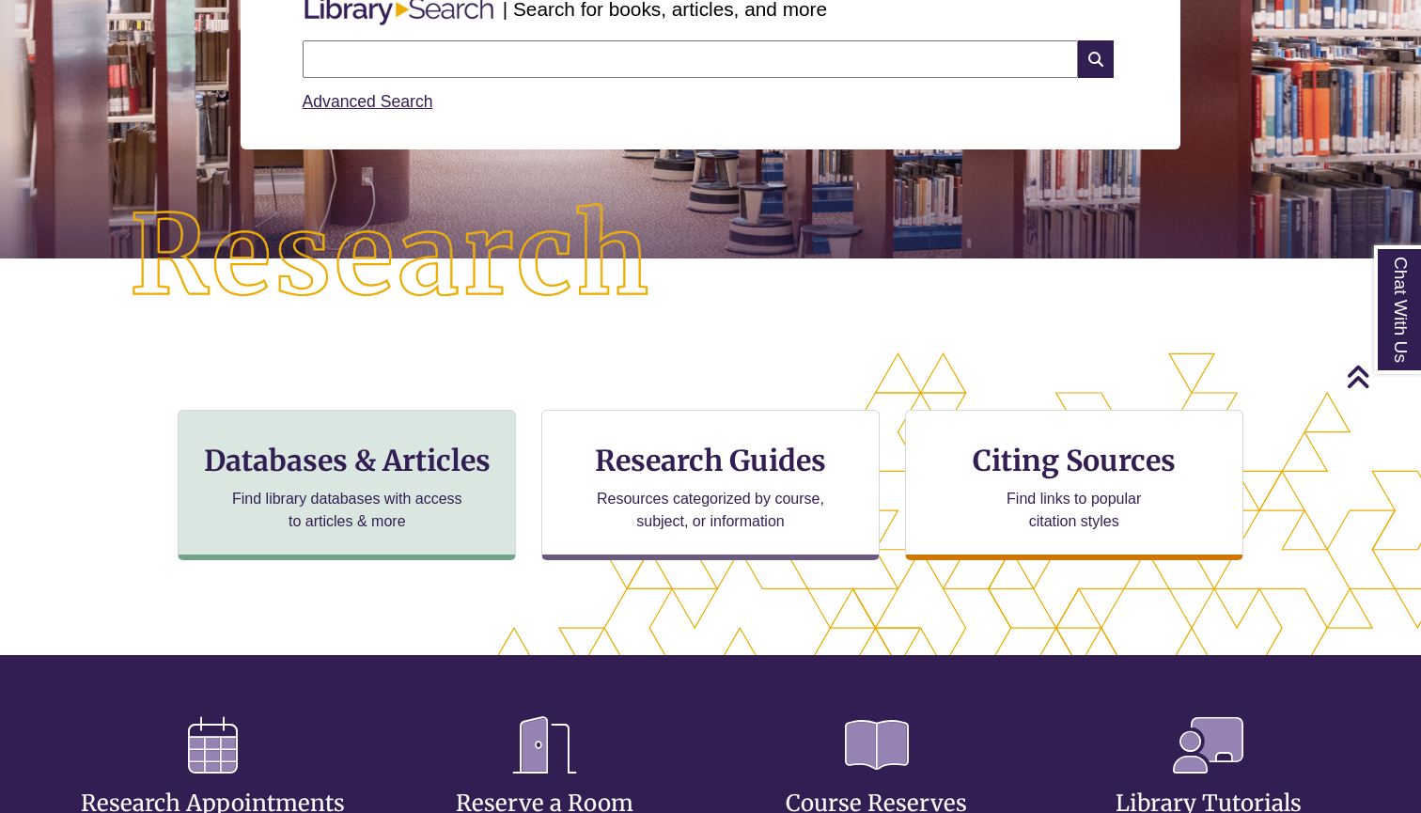
click at [353, 538] on div "Databases & Articles Find library databases with access to articles & more" at bounding box center [347, 485] width 338 height 150
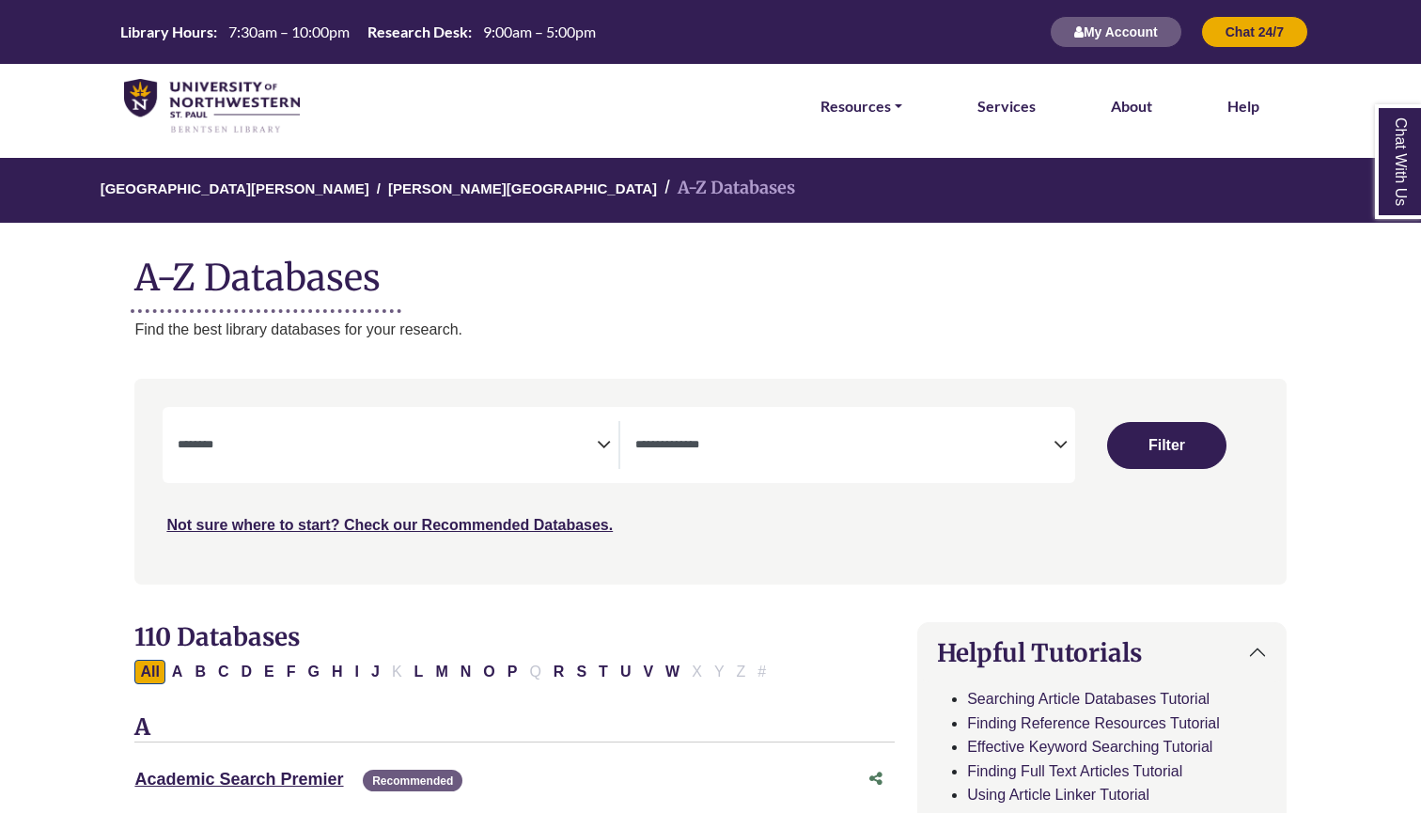
select select "Database Subject Filter"
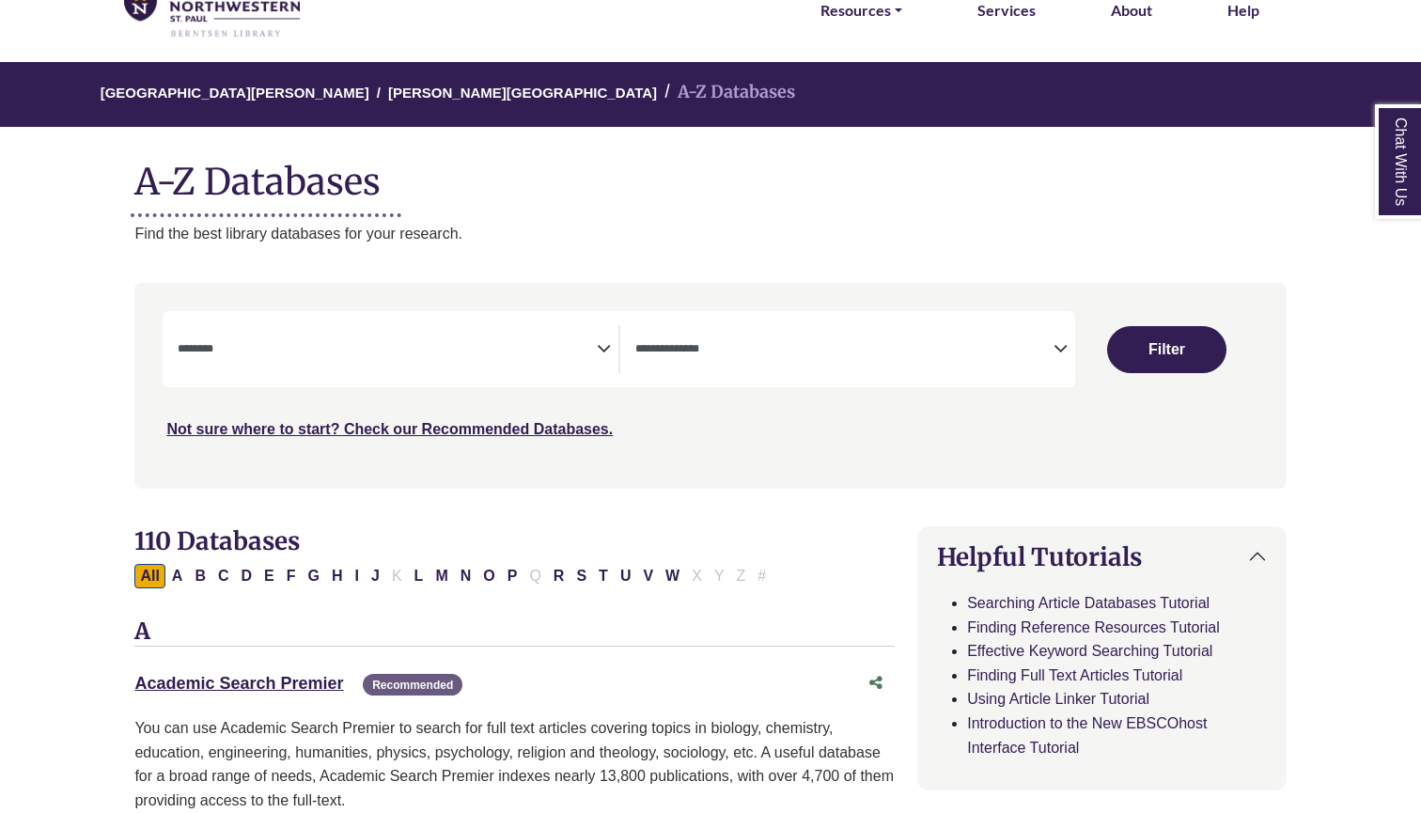
scroll to position [121, 0]
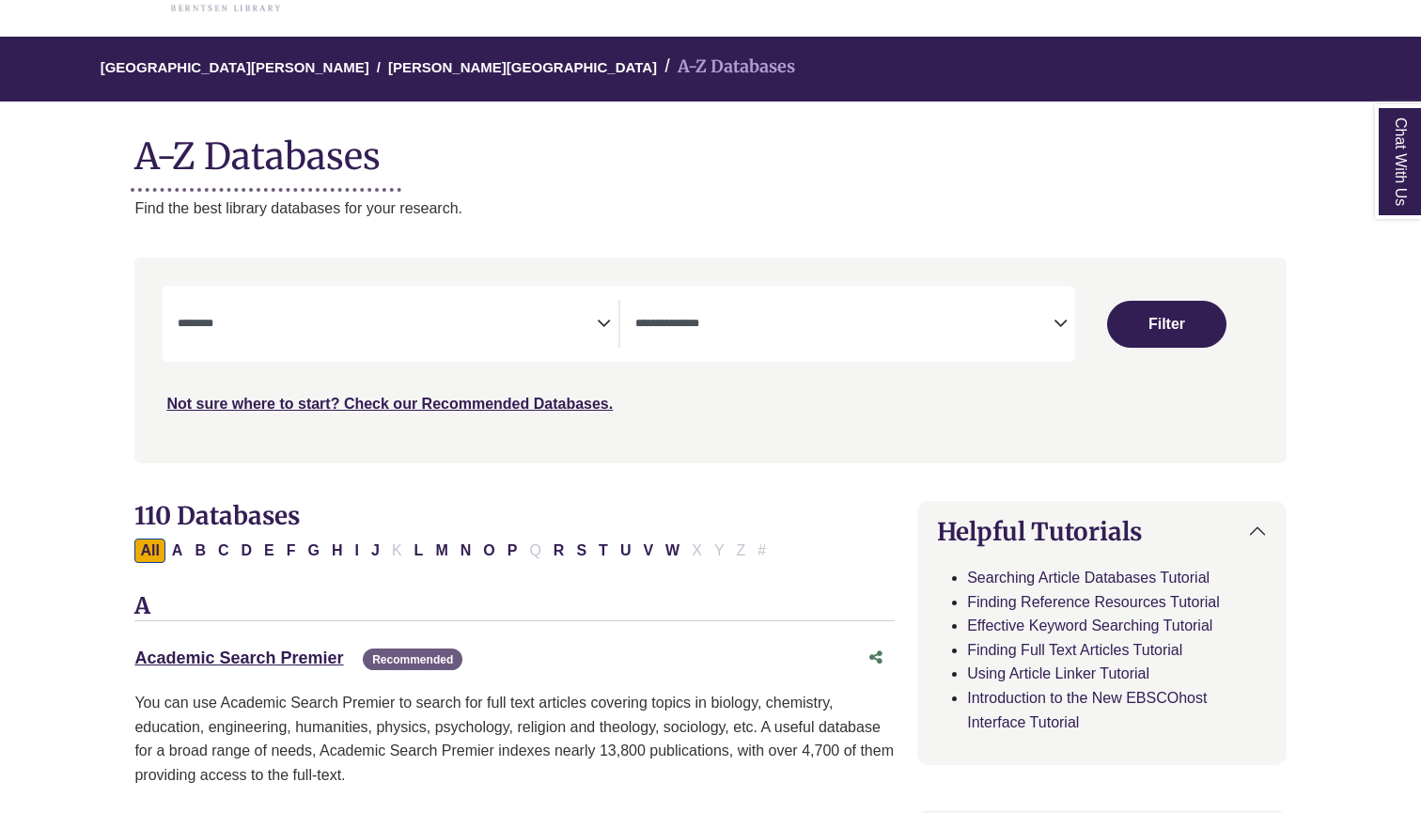
click at [923, 286] on div "**********" at bounding box center [619, 324] width 913 height 76
click at [931, 322] on textarea "Search" at bounding box center [844, 325] width 419 height 15
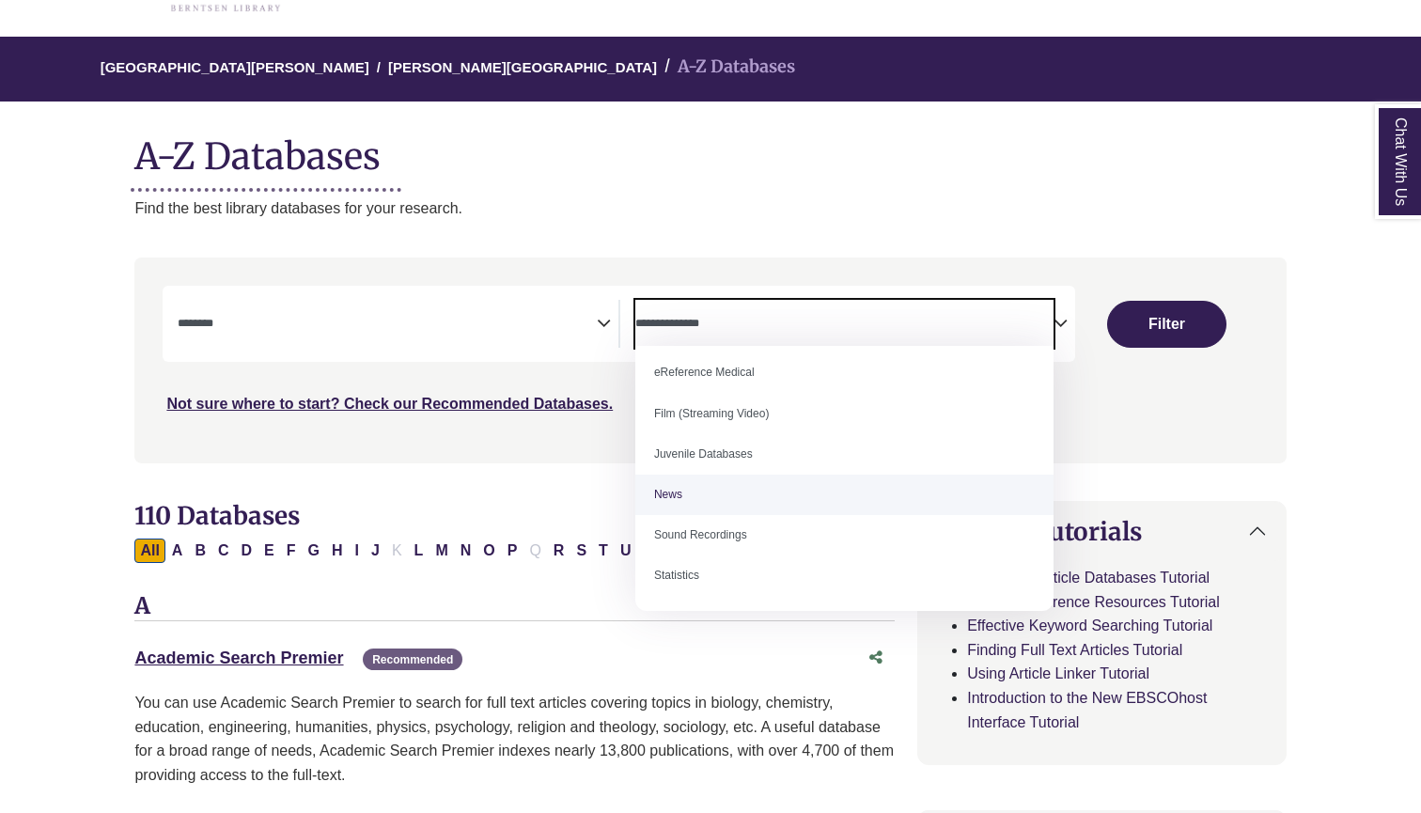
scroll to position [129, 0]
select select "*****"
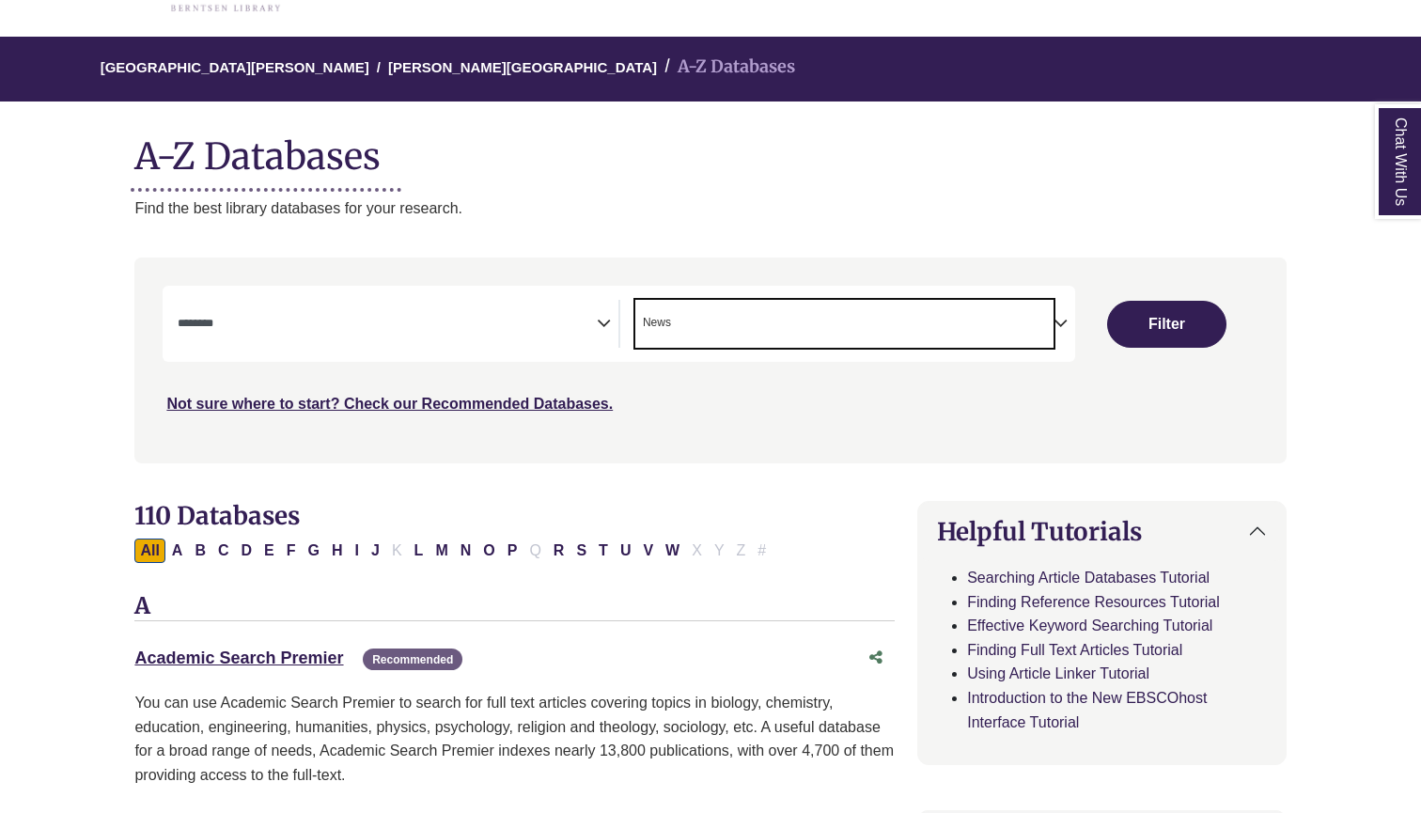
click at [451, 339] on span "Search filters" at bounding box center [387, 324] width 419 height 48
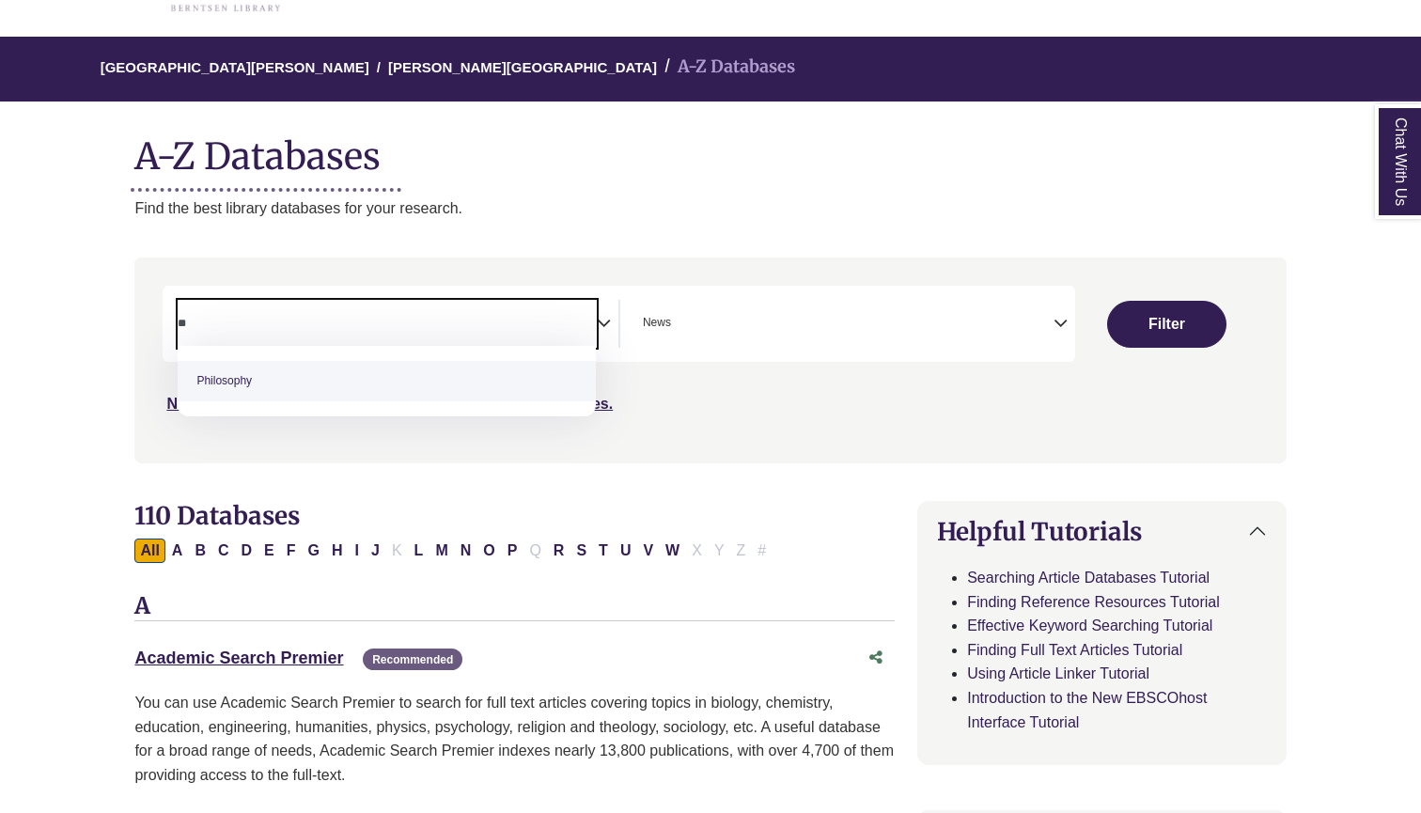
type textarea "*"
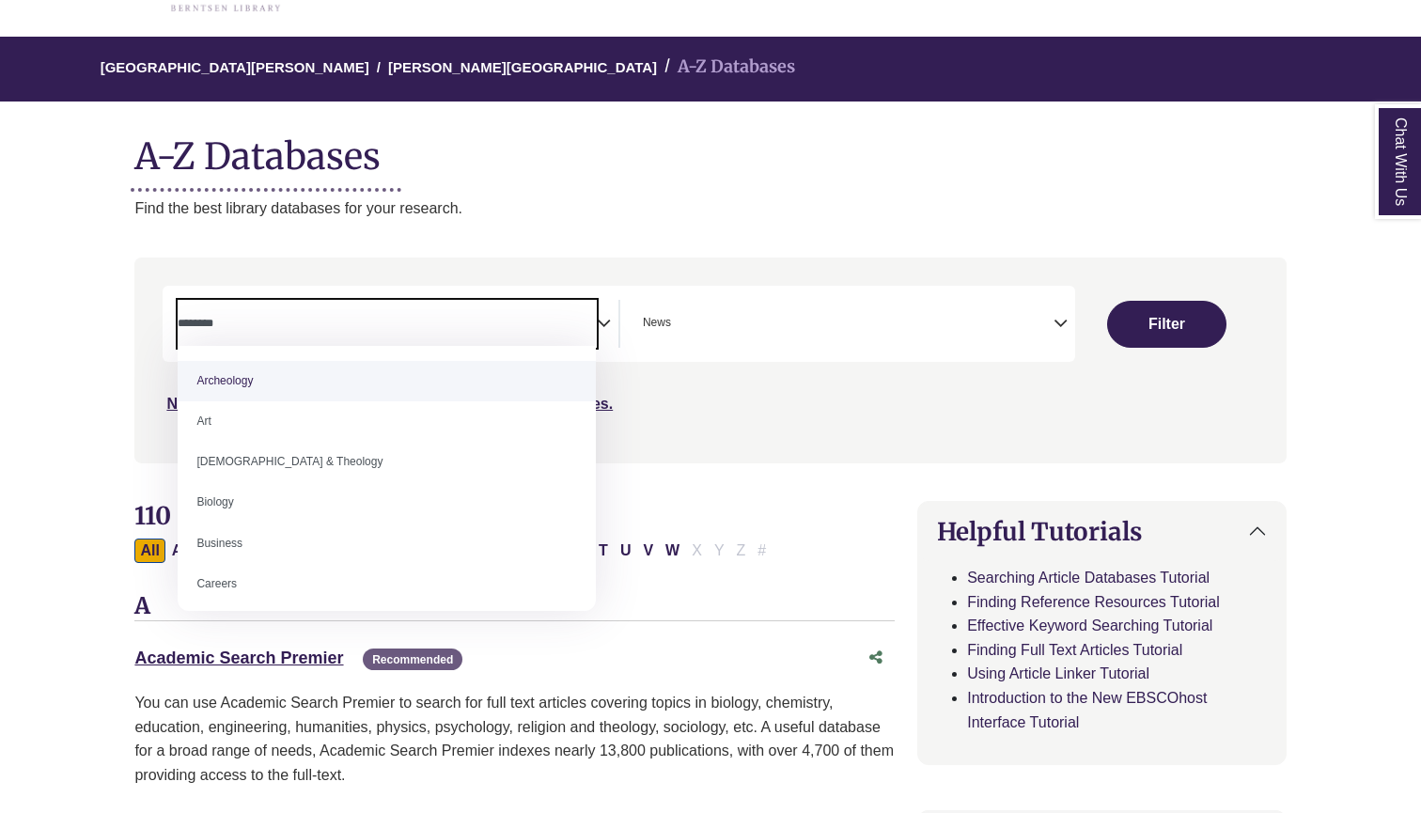
click at [919, 328] on span "× News" at bounding box center [844, 324] width 419 height 48
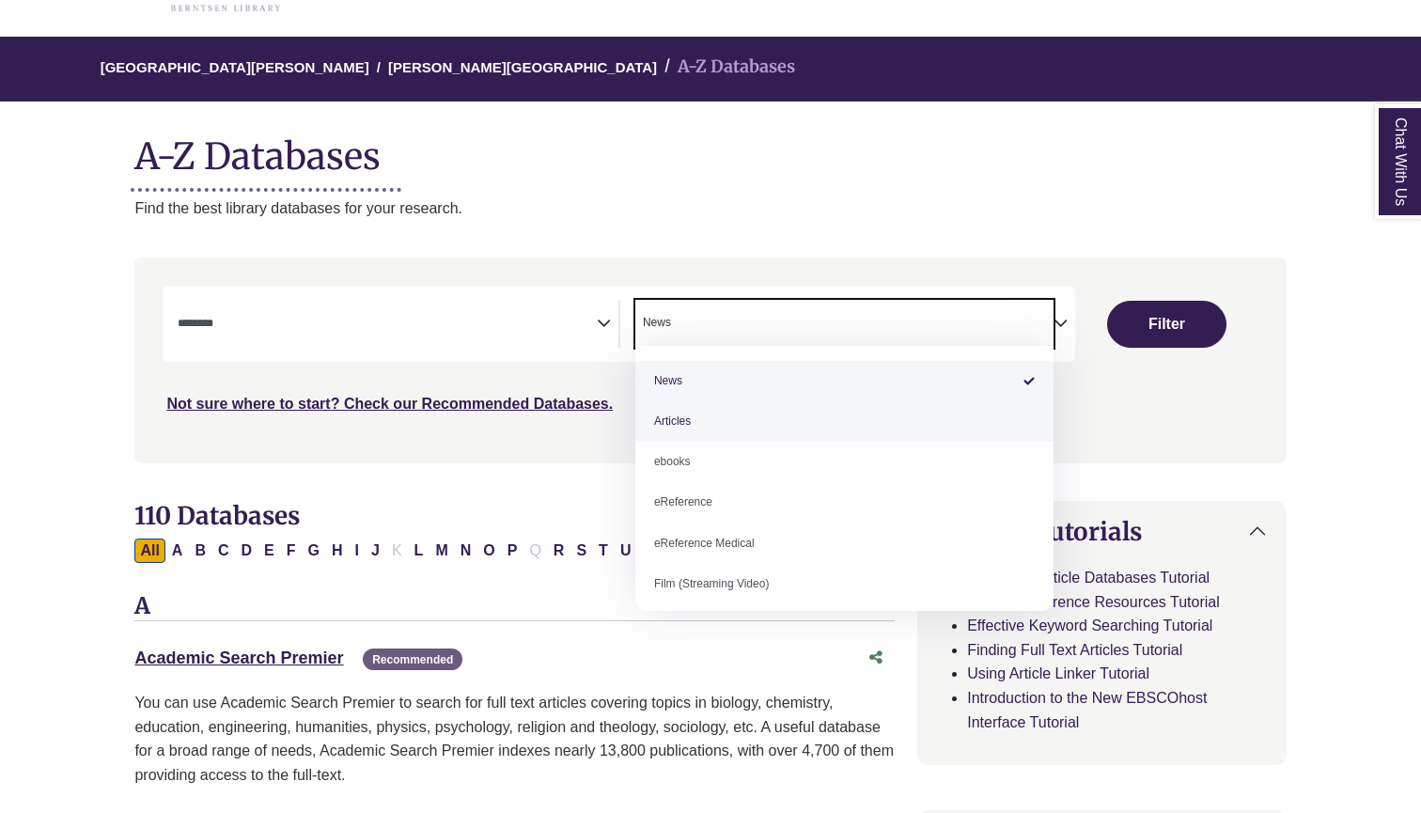
select select "*****"
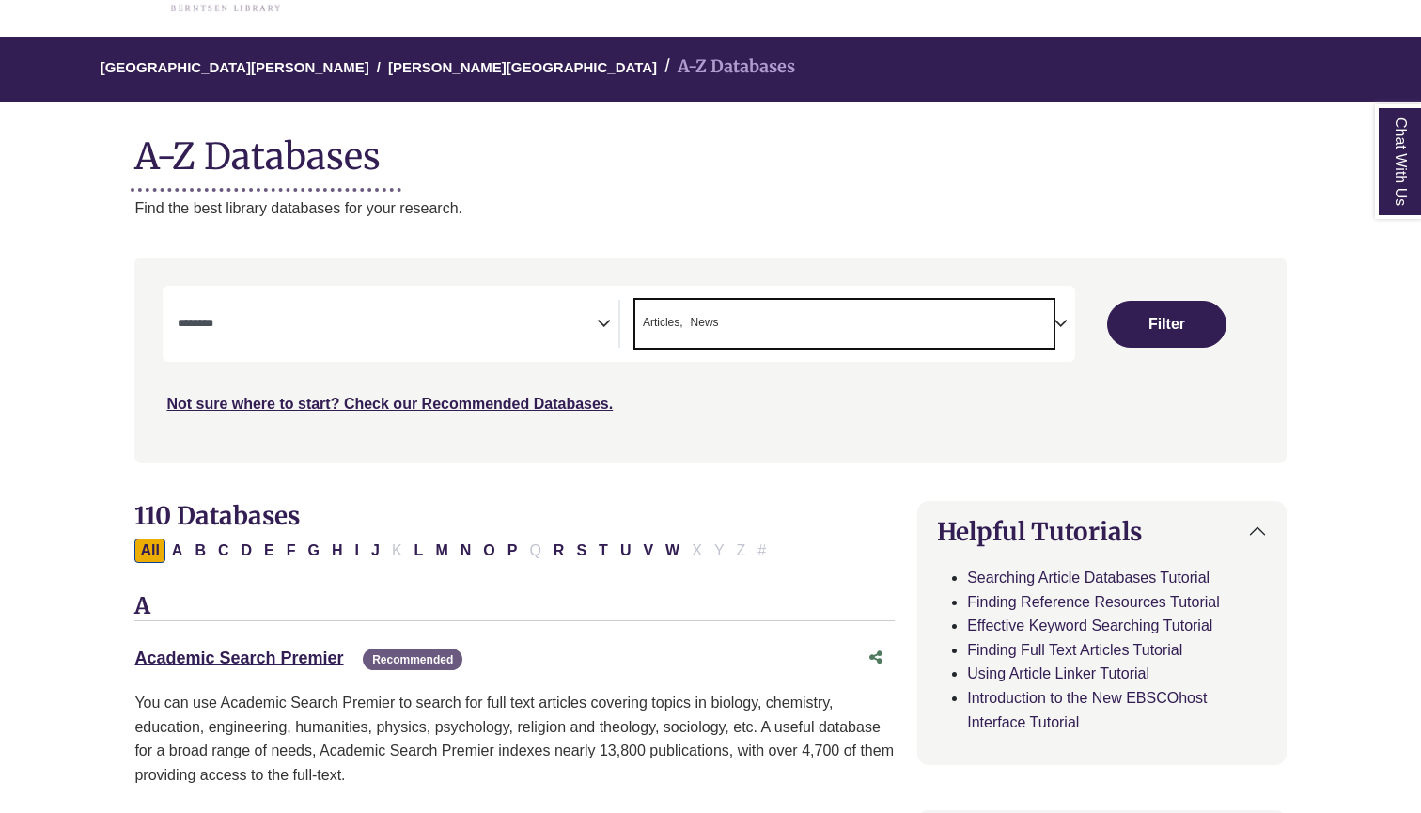
click at [397, 330] on textarea "Search" at bounding box center [387, 325] width 419 height 15
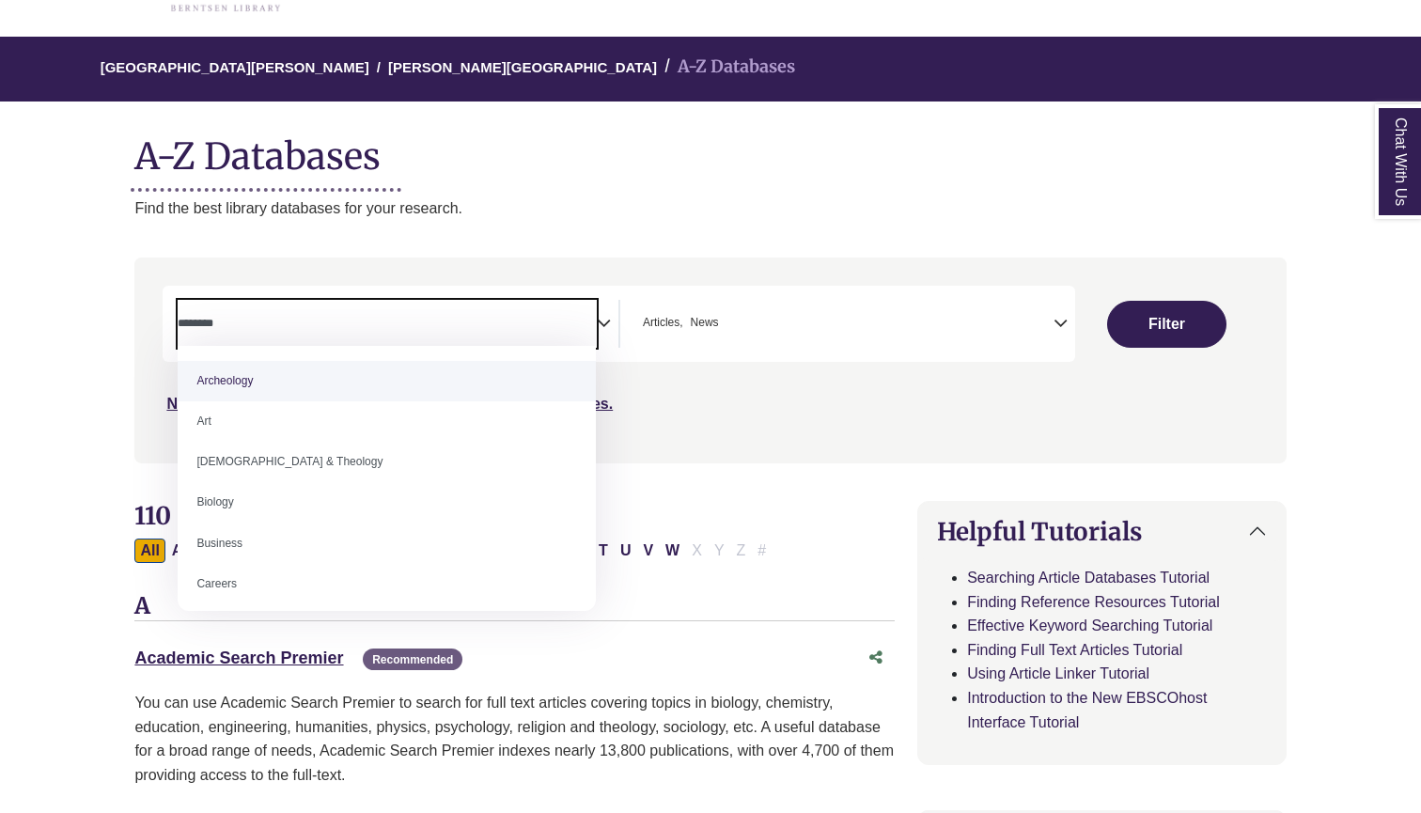
click at [397, 330] on textarea "Search" at bounding box center [387, 325] width 419 height 15
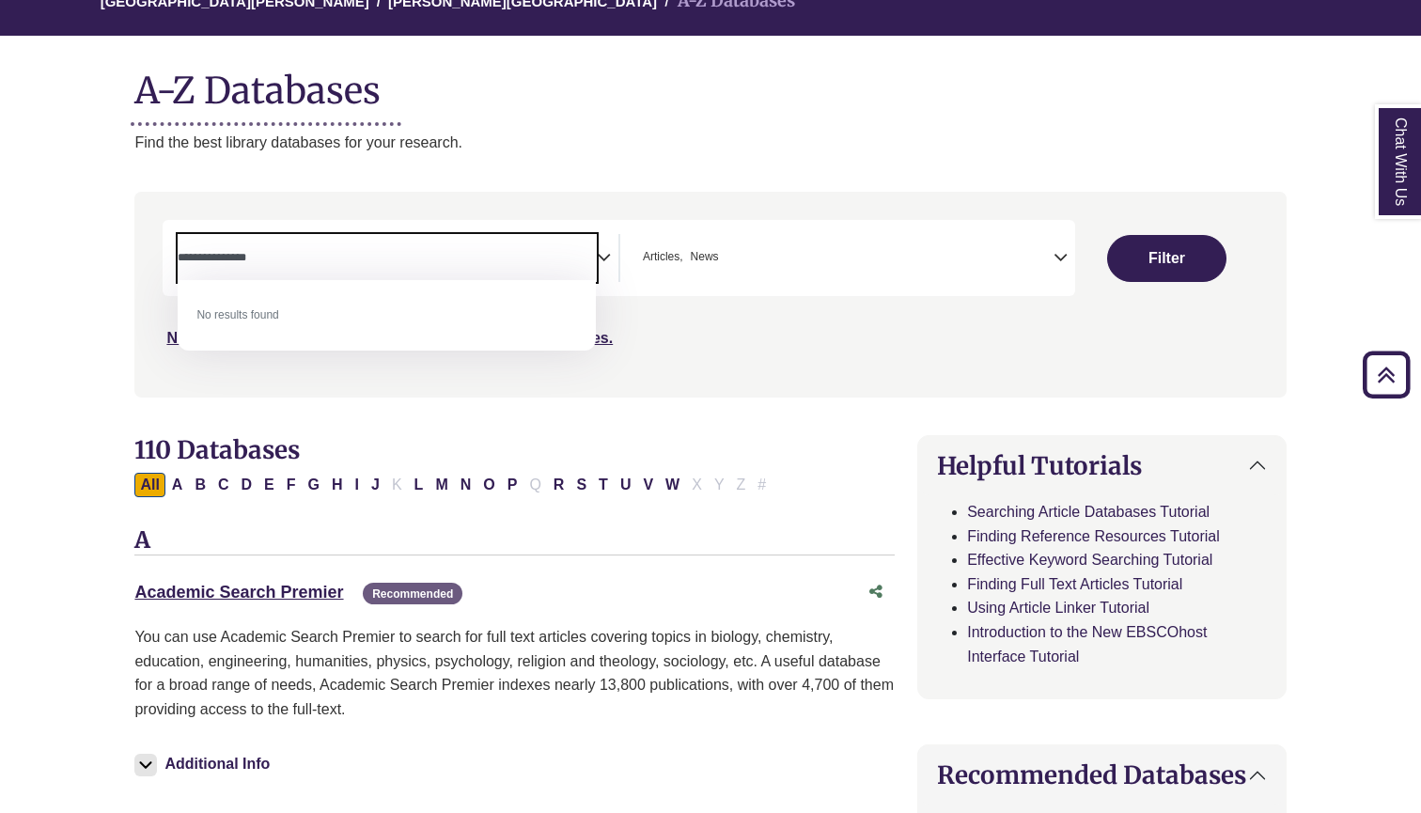
scroll to position [165, 0]
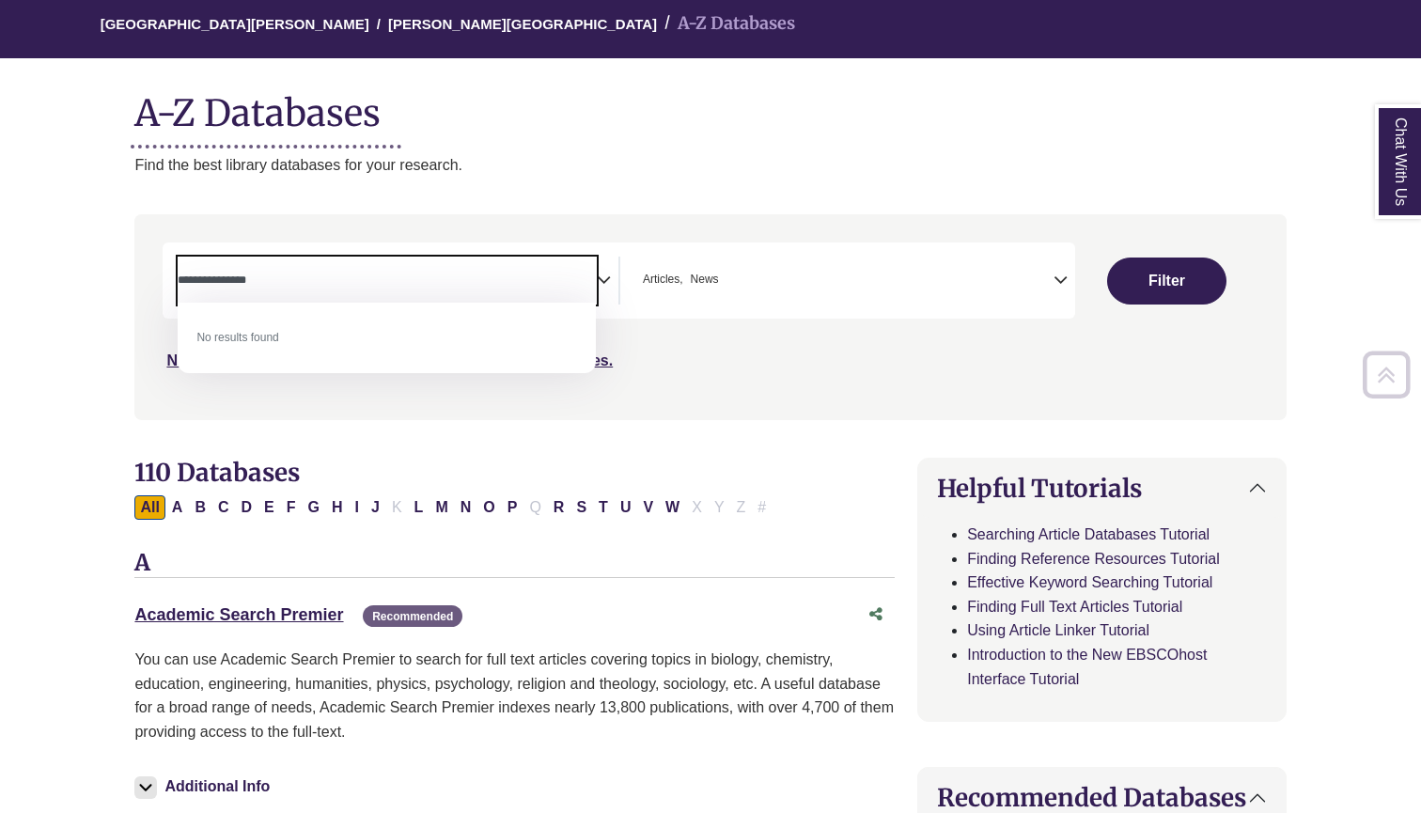
click at [274, 277] on textarea "**********" at bounding box center [387, 281] width 419 height 15
type textarea "*"
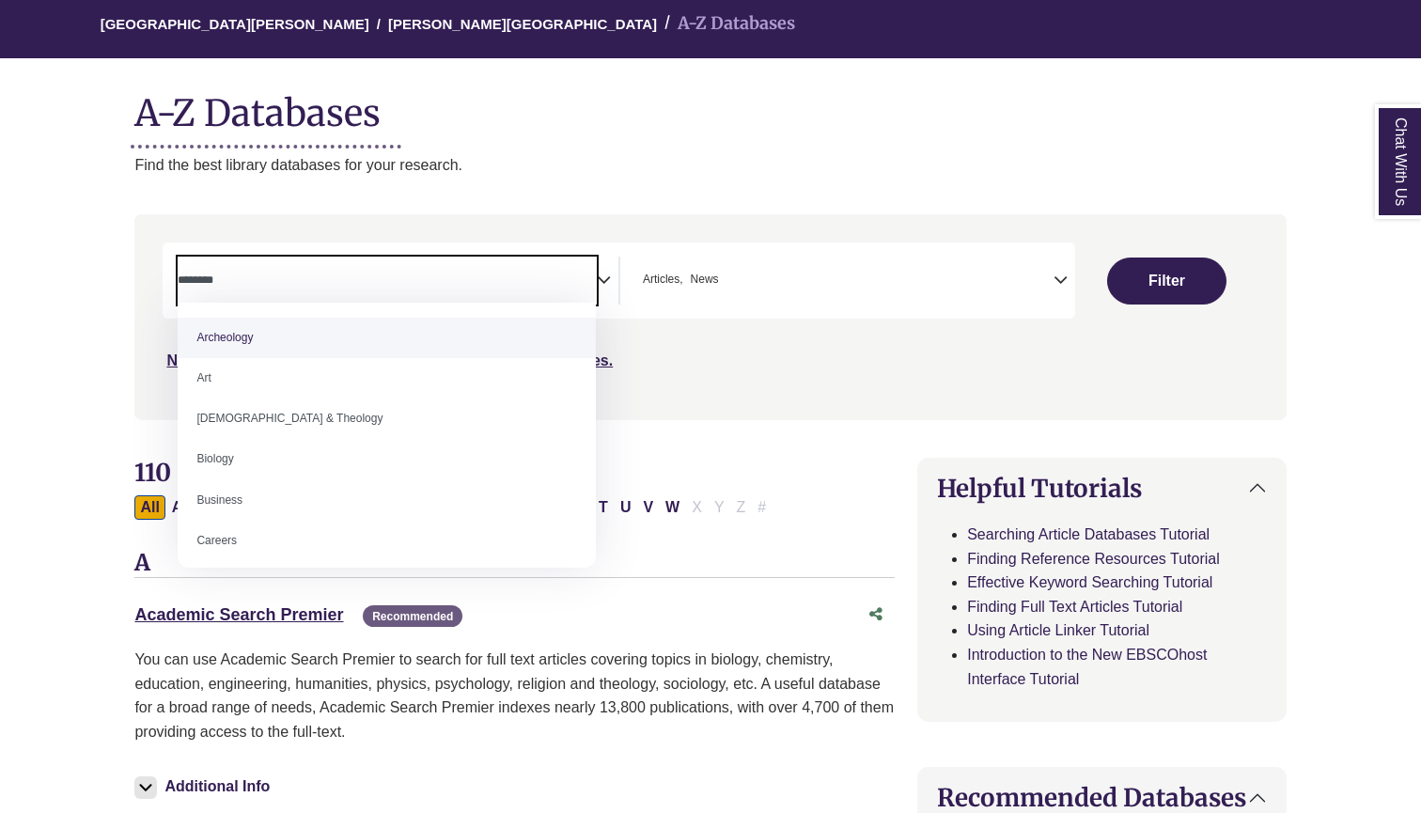
click at [586, 170] on p "Find the best library databases for your research." at bounding box center [710, 165] width 1152 height 24
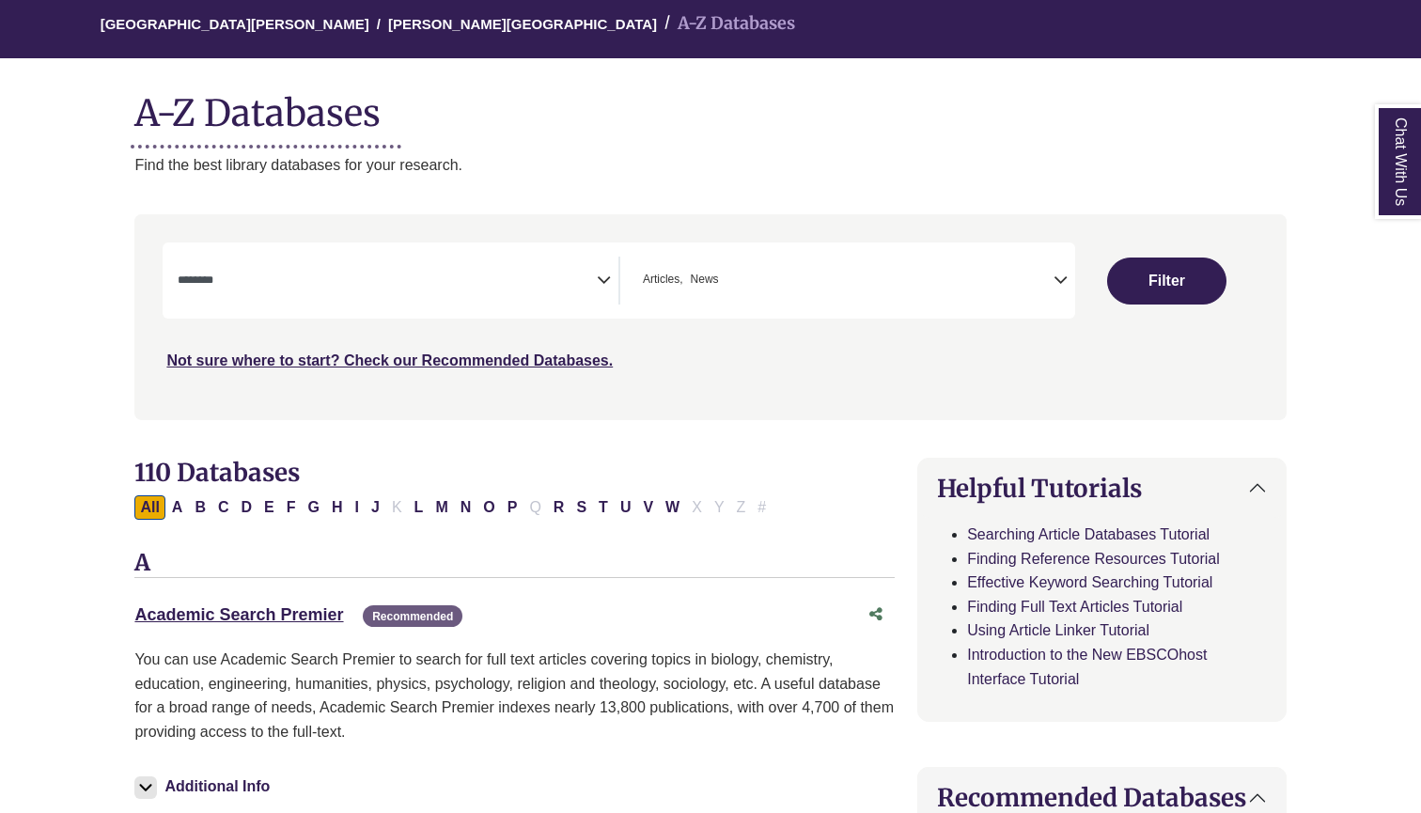
click at [411, 270] on span "Search filters" at bounding box center [387, 278] width 419 height 16
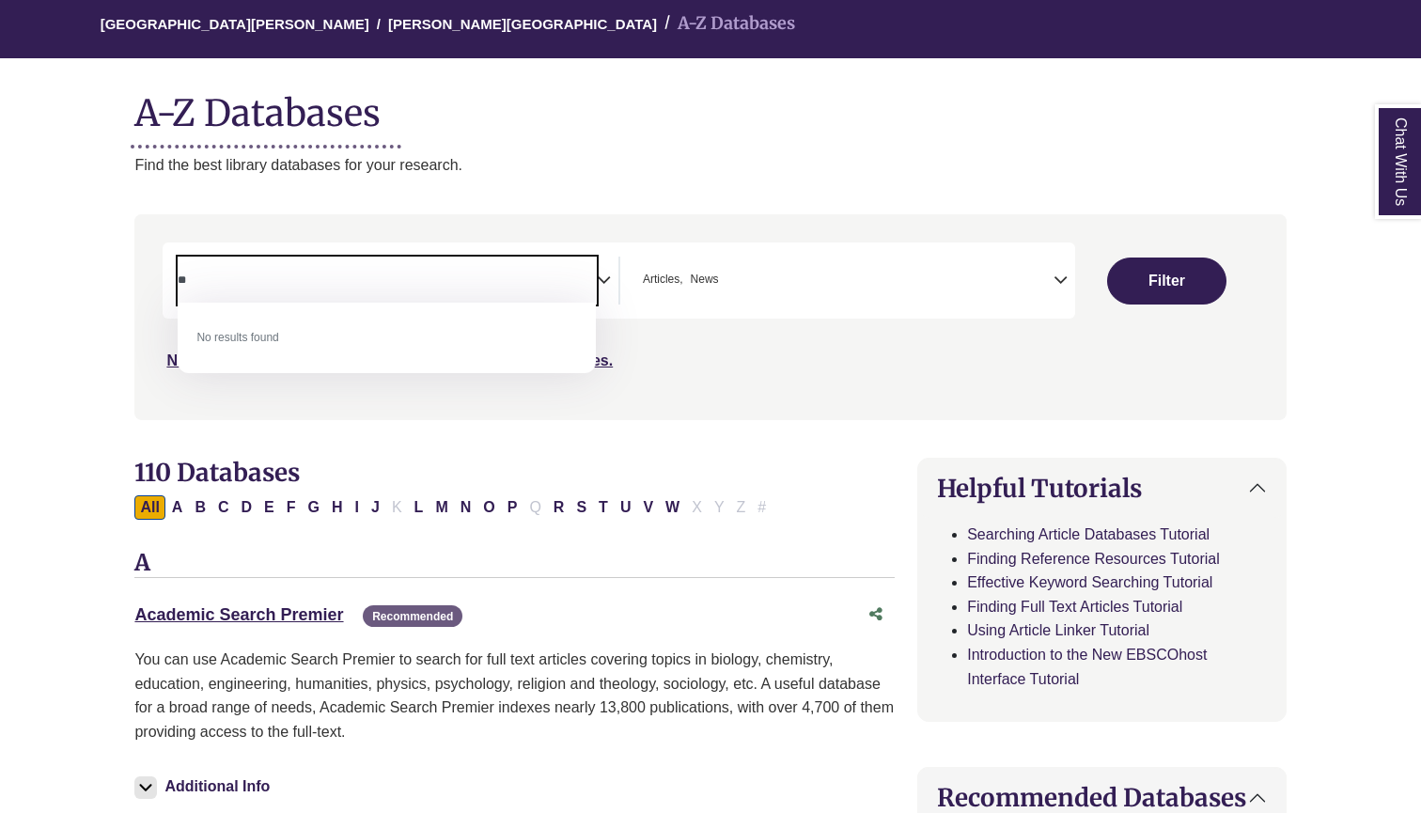
type textarea "*"
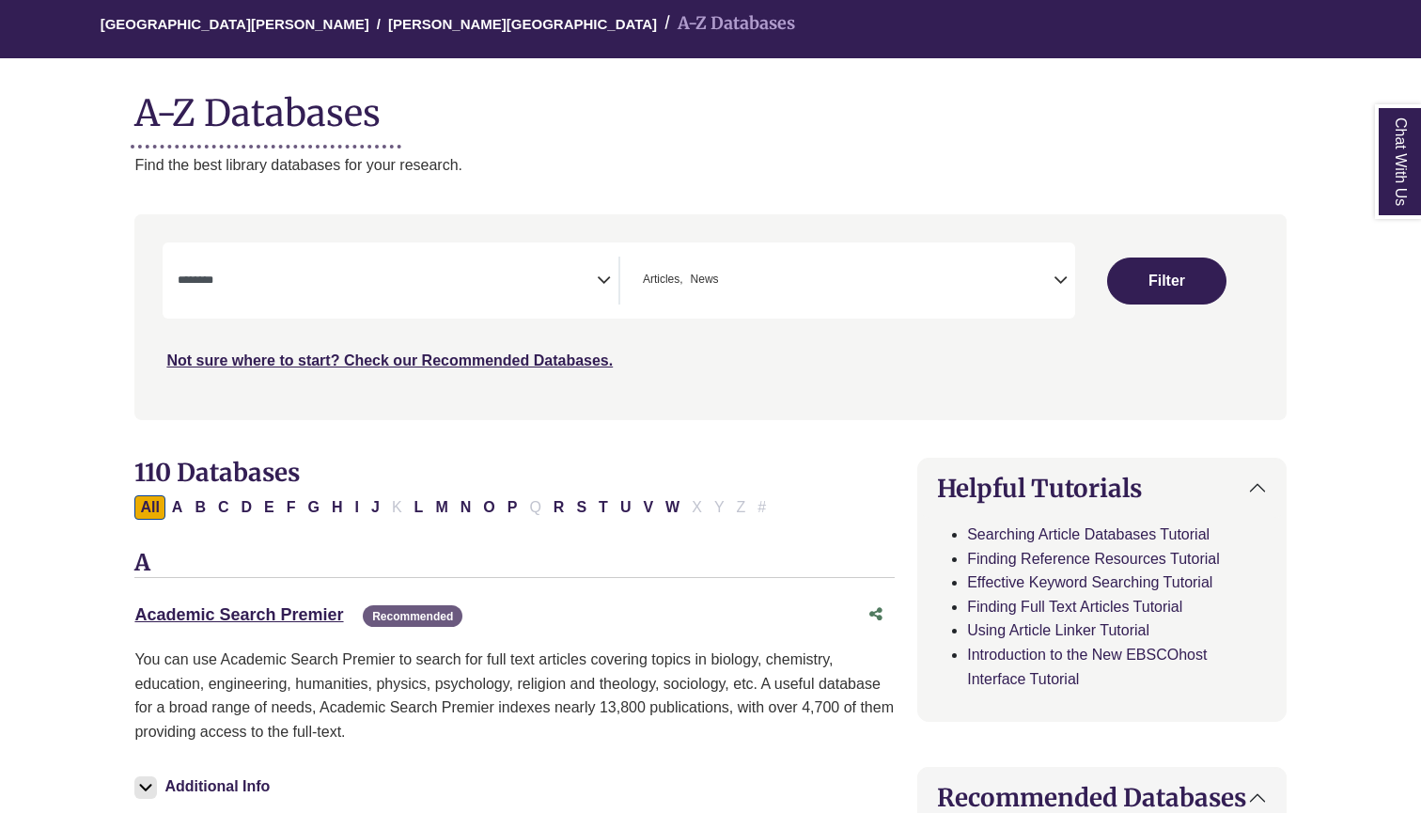
click at [885, 150] on div "University of Northwestern - St. Paul Berntsen Library A-Z Databases A-Z Databa…" at bounding box center [710, 84] width 1208 height 183
click at [1190, 306] on div "Clear Filters Filter" at bounding box center [1166, 281] width 182 height 76
click at [1190, 289] on button "Filter" at bounding box center [1167, 281] width 120 height 47
select select "Database Subject Filter"
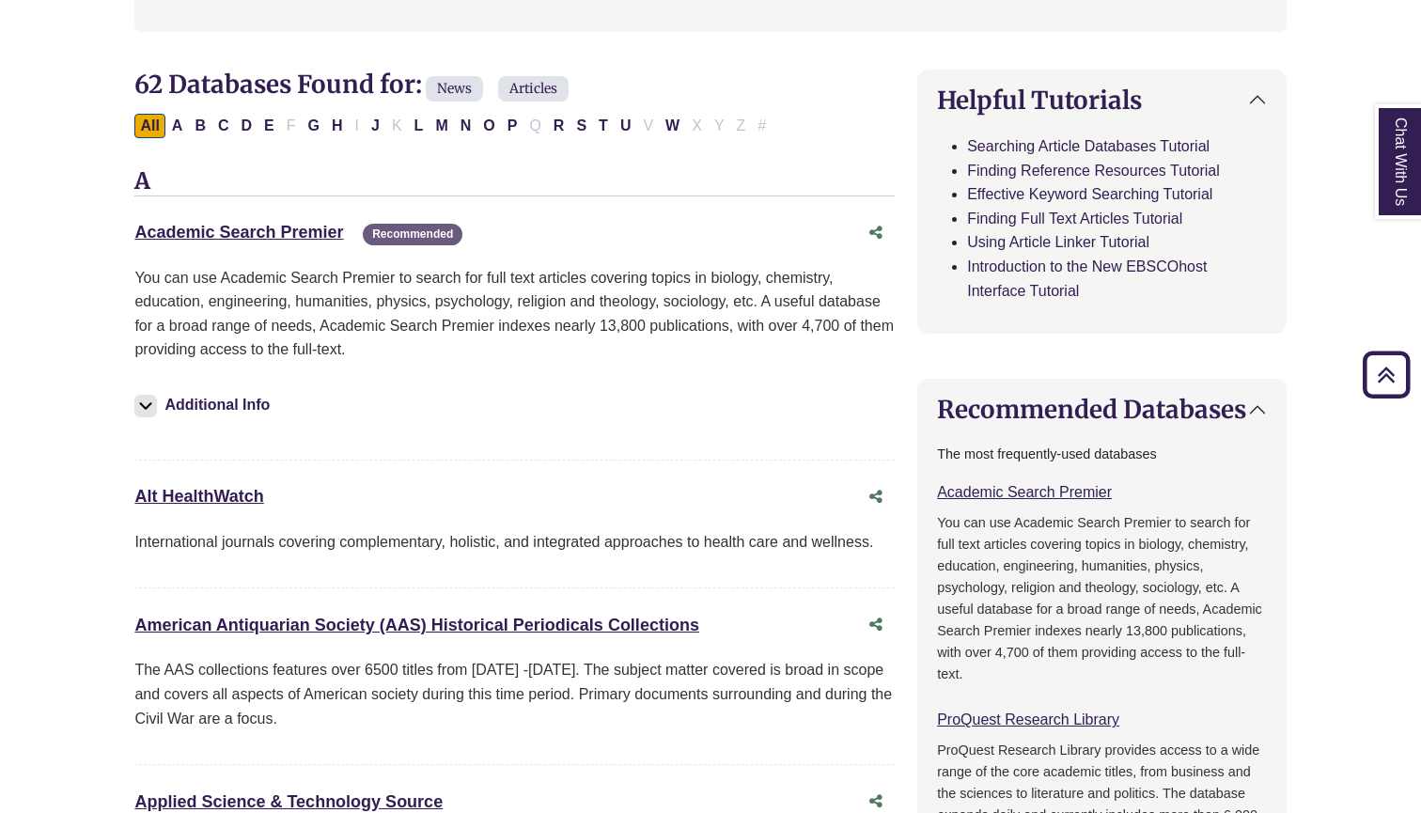
scroll to position [557, 0]
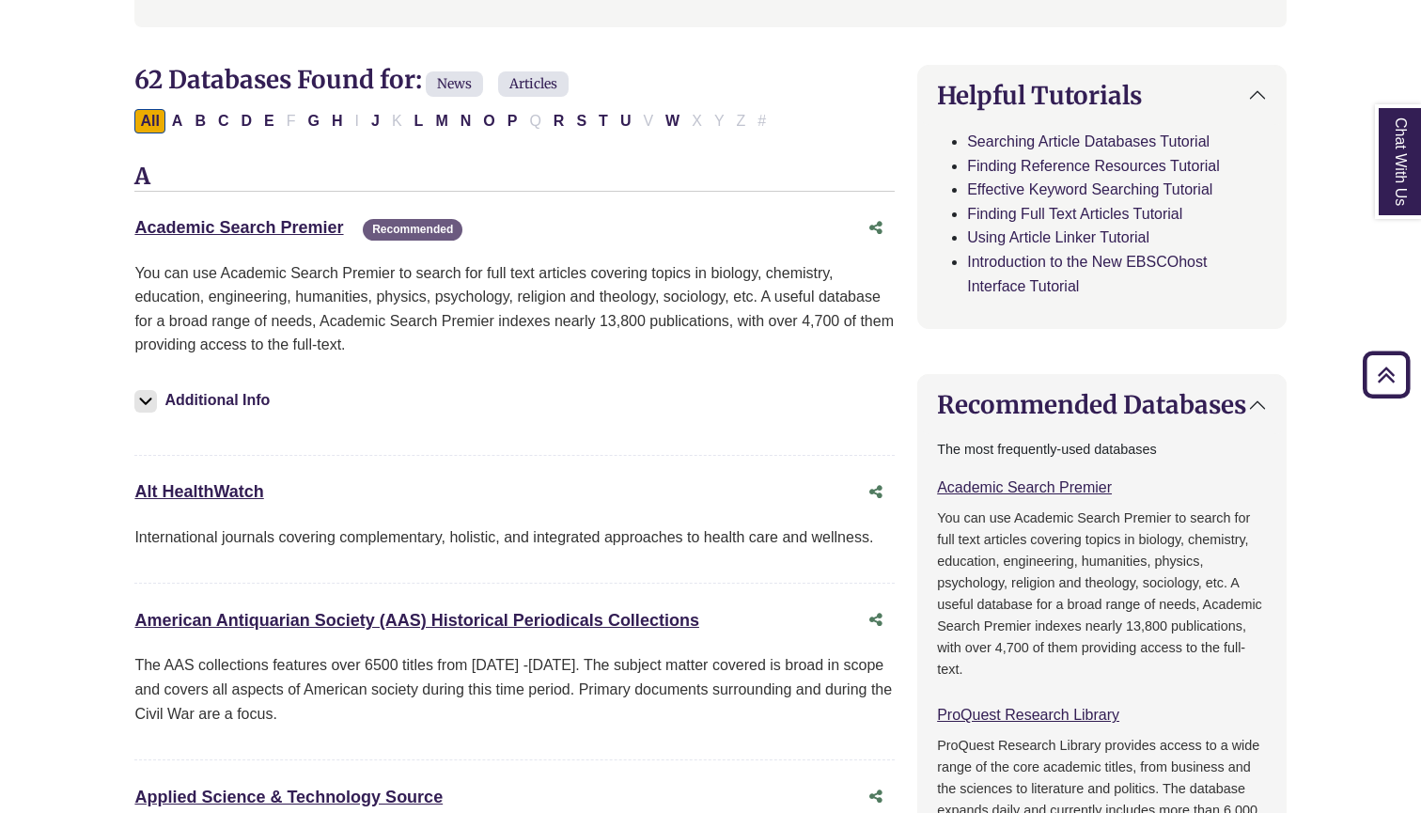
click at [278, 242] on div "Academic Search Premier This link opens in a new window Recommended Recommended…" at bounding box center [514, 333] width 760 height 245
click at [293, 224] on link "Academic Search Premier This link opens in a new window" at bounding box center [238, 227] width 209 height 19
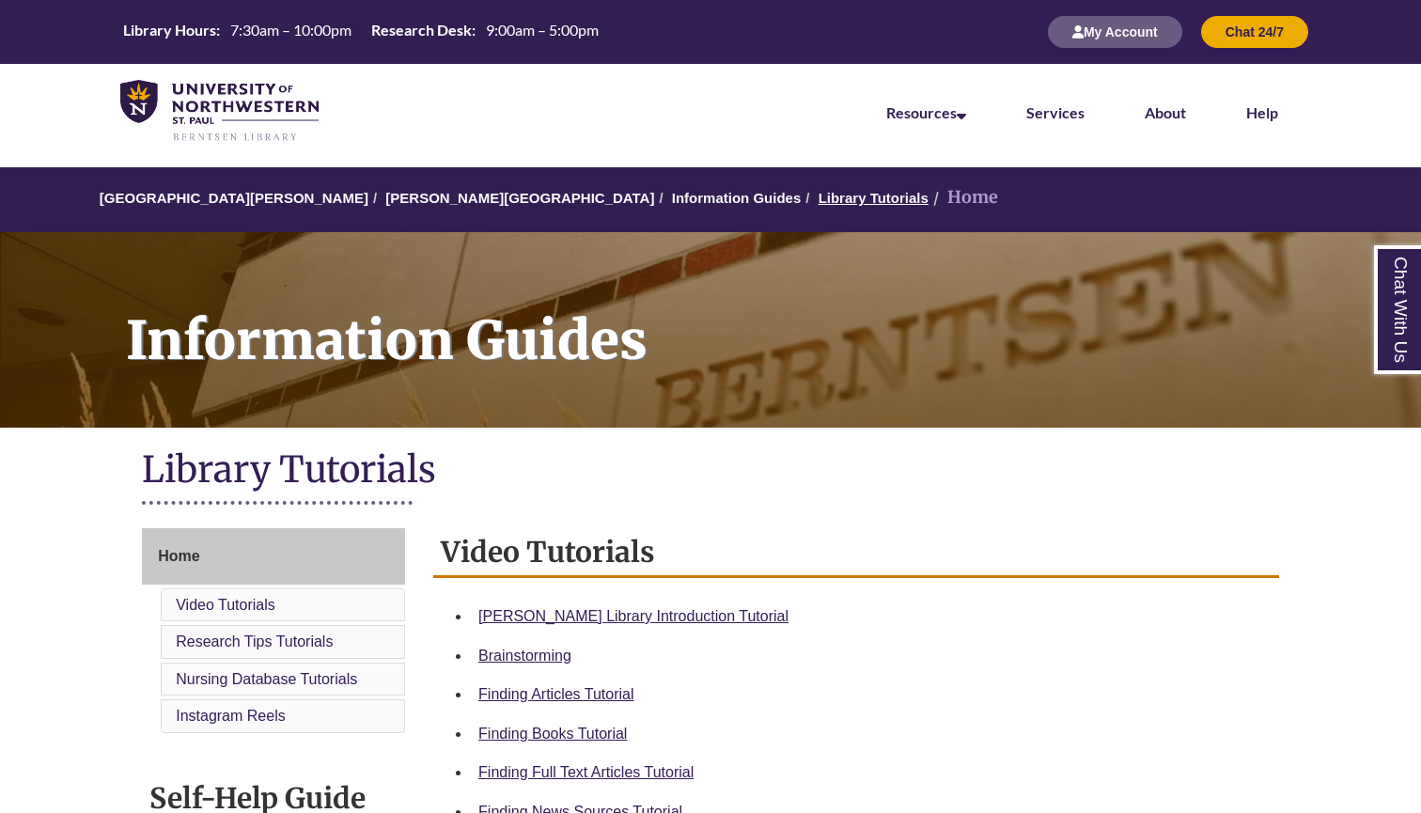
click at [819, 192] on link "Library Tutorials" at bounding box center [874, 198] width 110 height 16
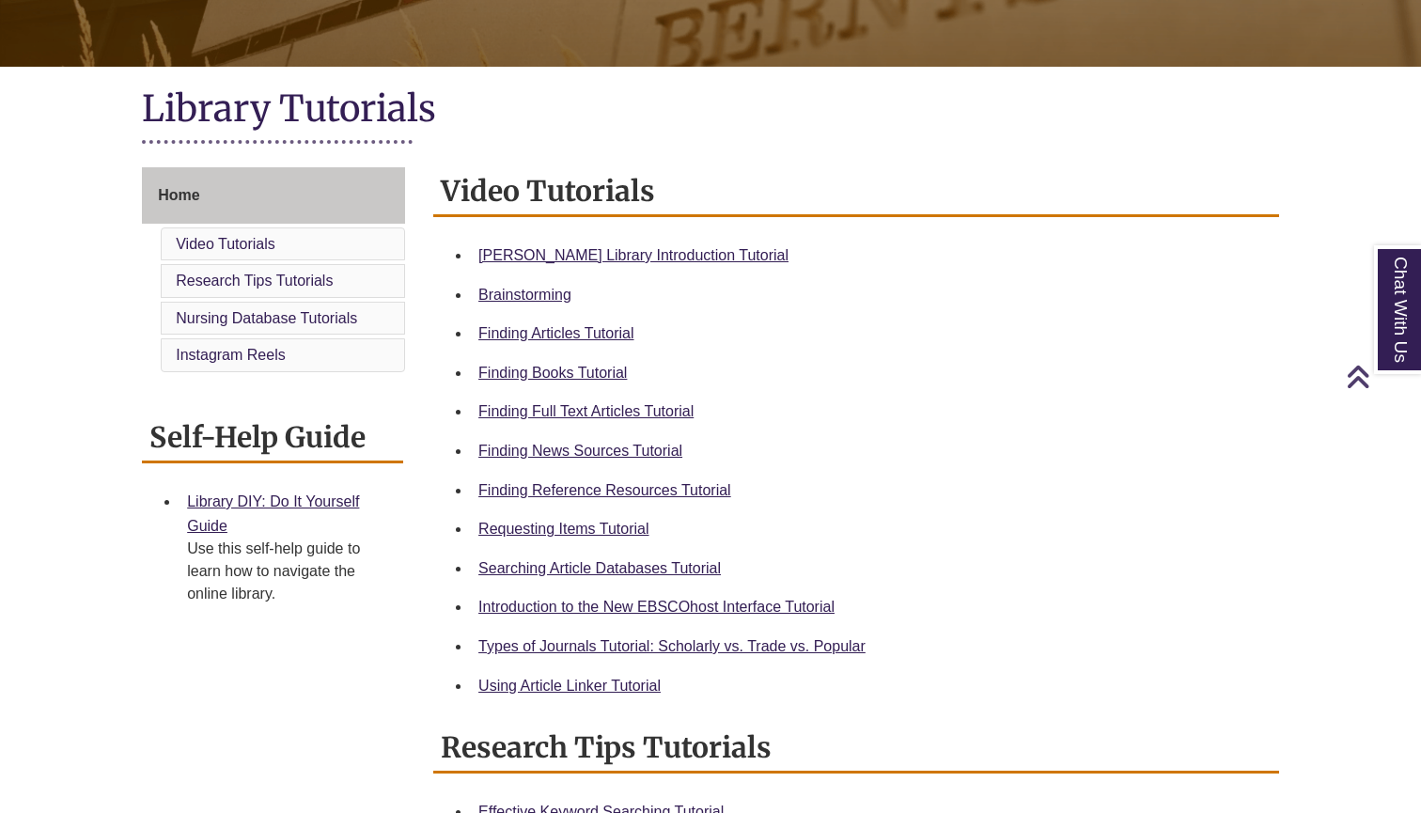
scroll to position [362, 0]
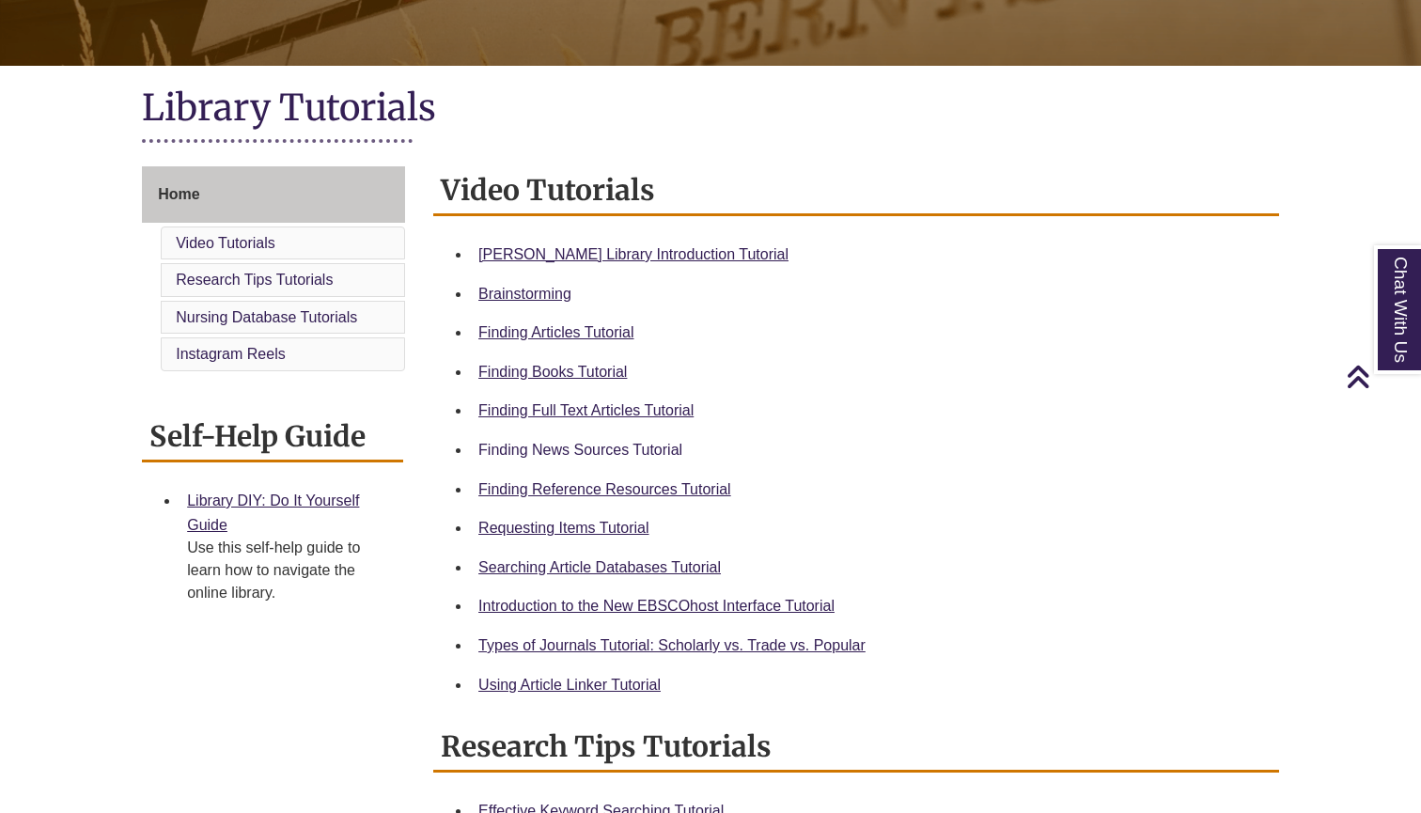
click at [612, 445] on link "Finding News Sources Tutorial" at bounding box center [580, 450] width 204 height 16
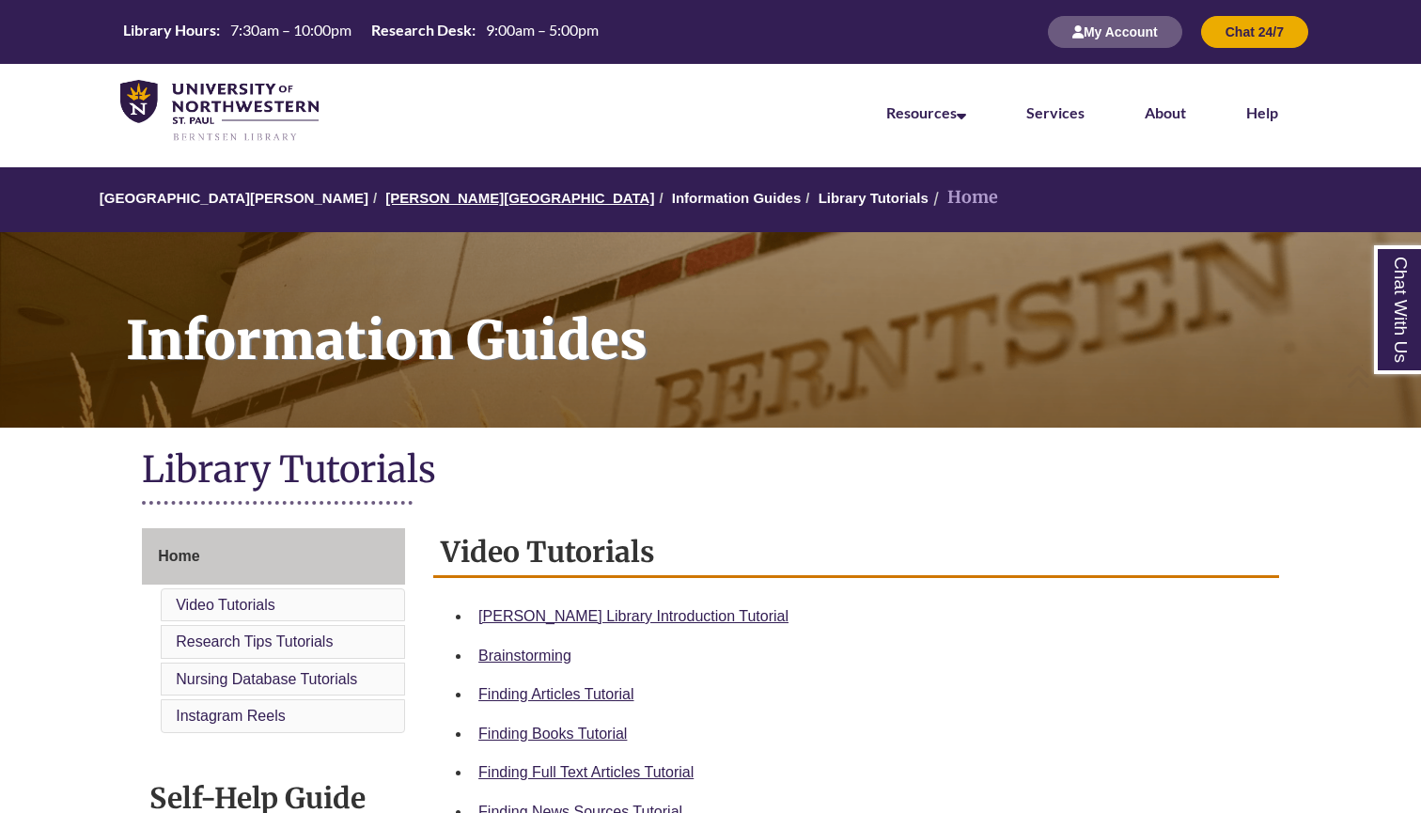
scroll to position [0, 0]
click at [416, 199] on link "[PERSON_NAME][GEOGRAPHIC_DATA]" at bounding box center [519, 198] width 269 height 16
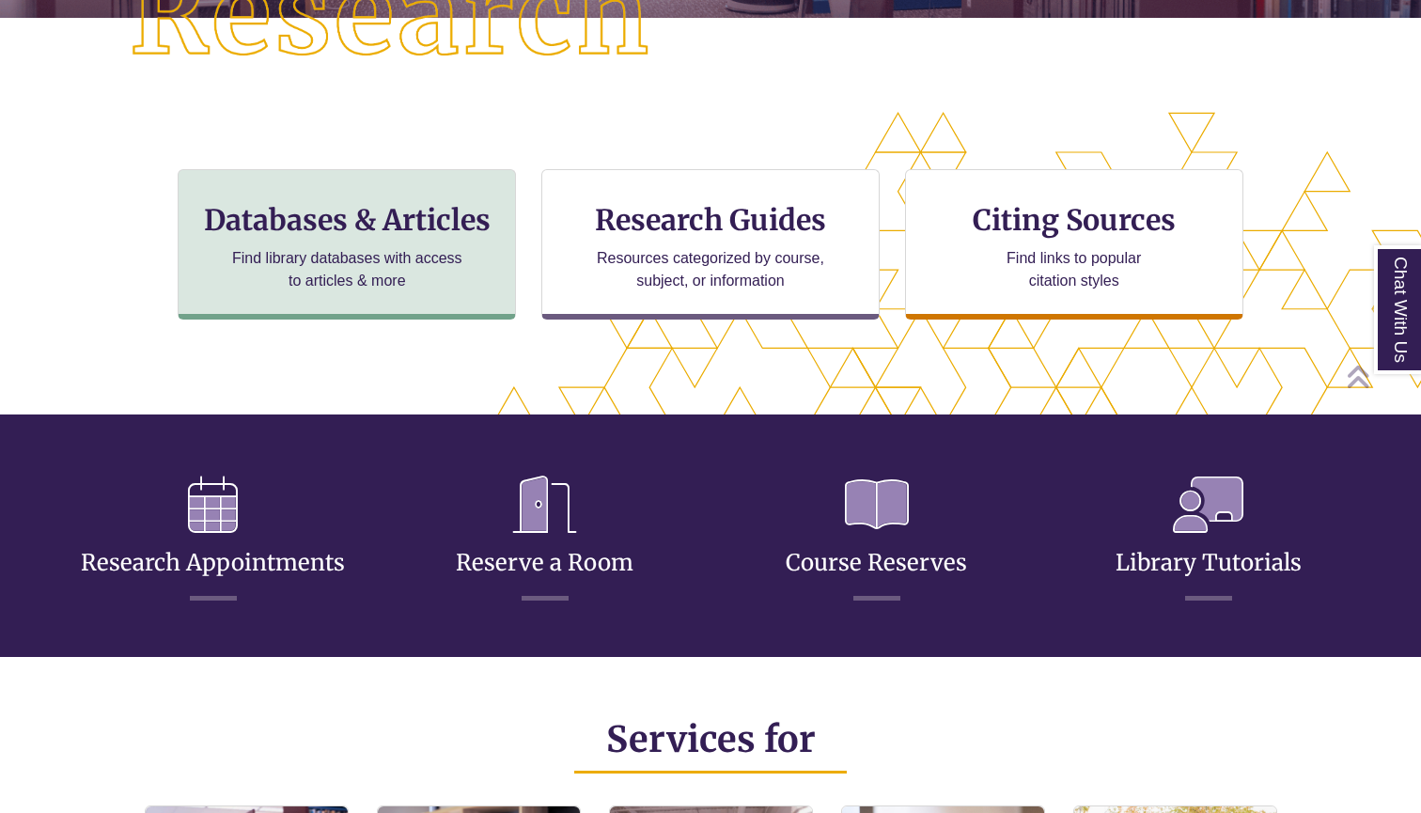
click at [429, 239] on div "Databases & Articles Find library databases with access to articles & more" at bounding box center [347, 244] width 338 height 150
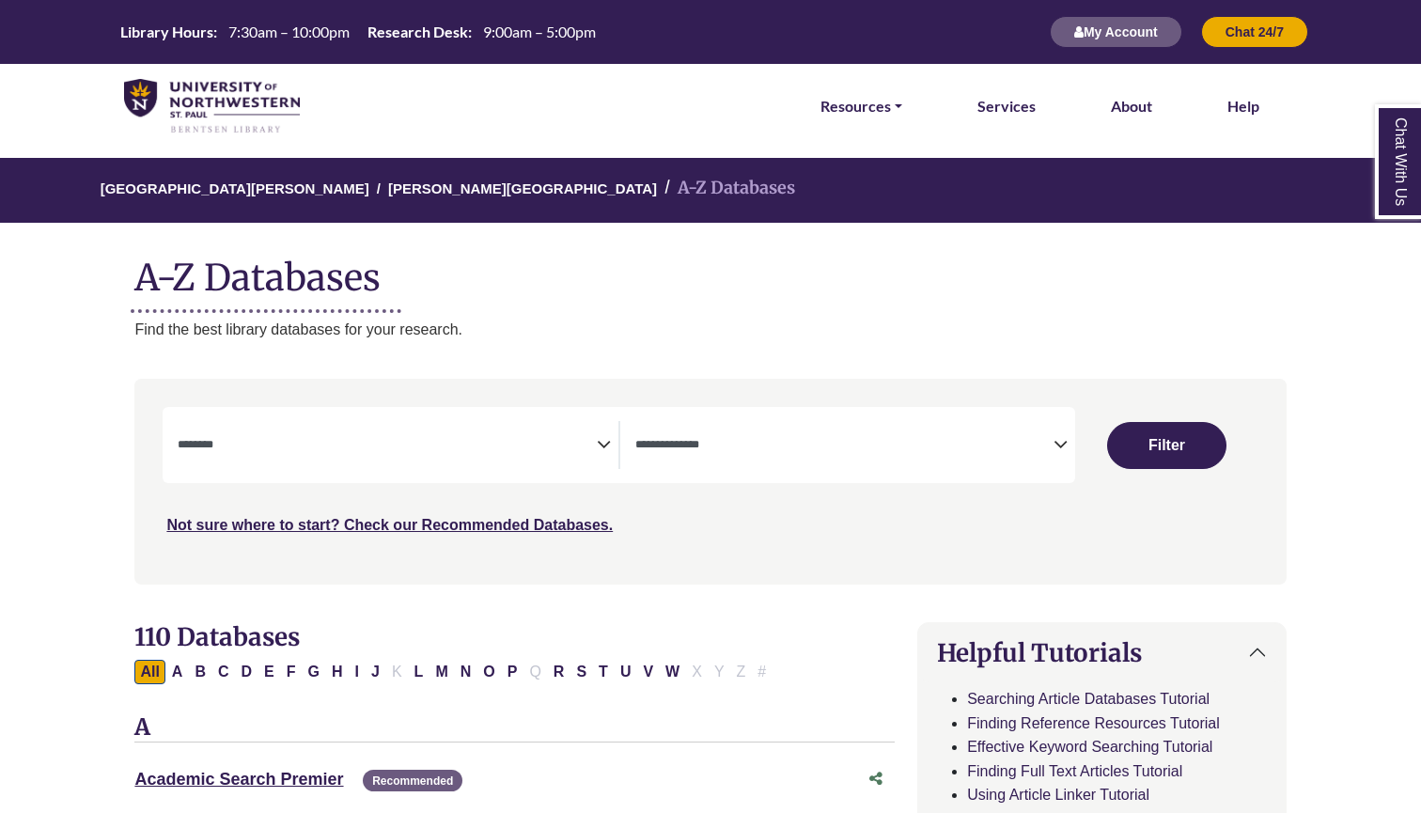
select select "Database Subject Filter"
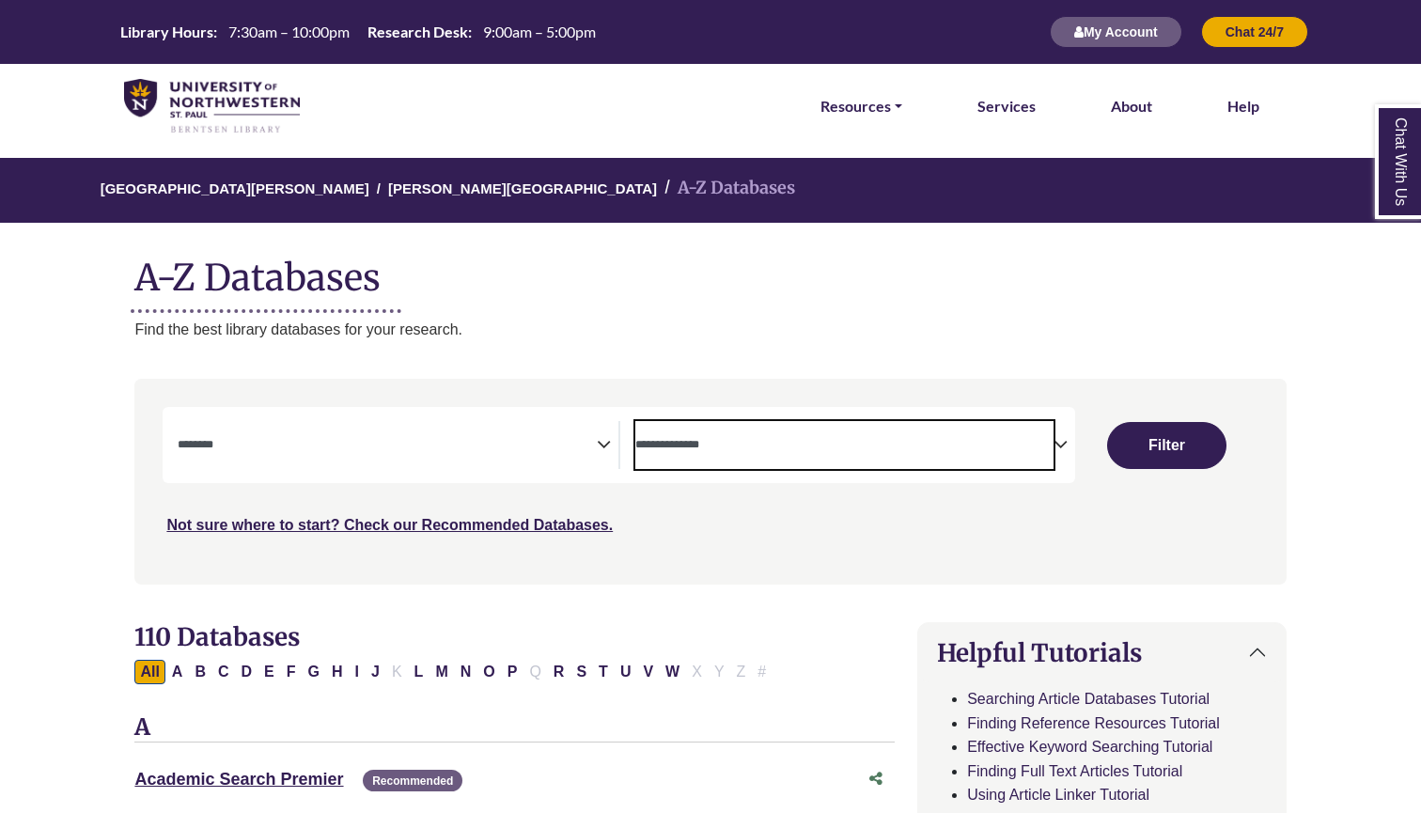
click at [788, 443] on textarea "Search" at bounding box center [844, 446] width 419 height 15
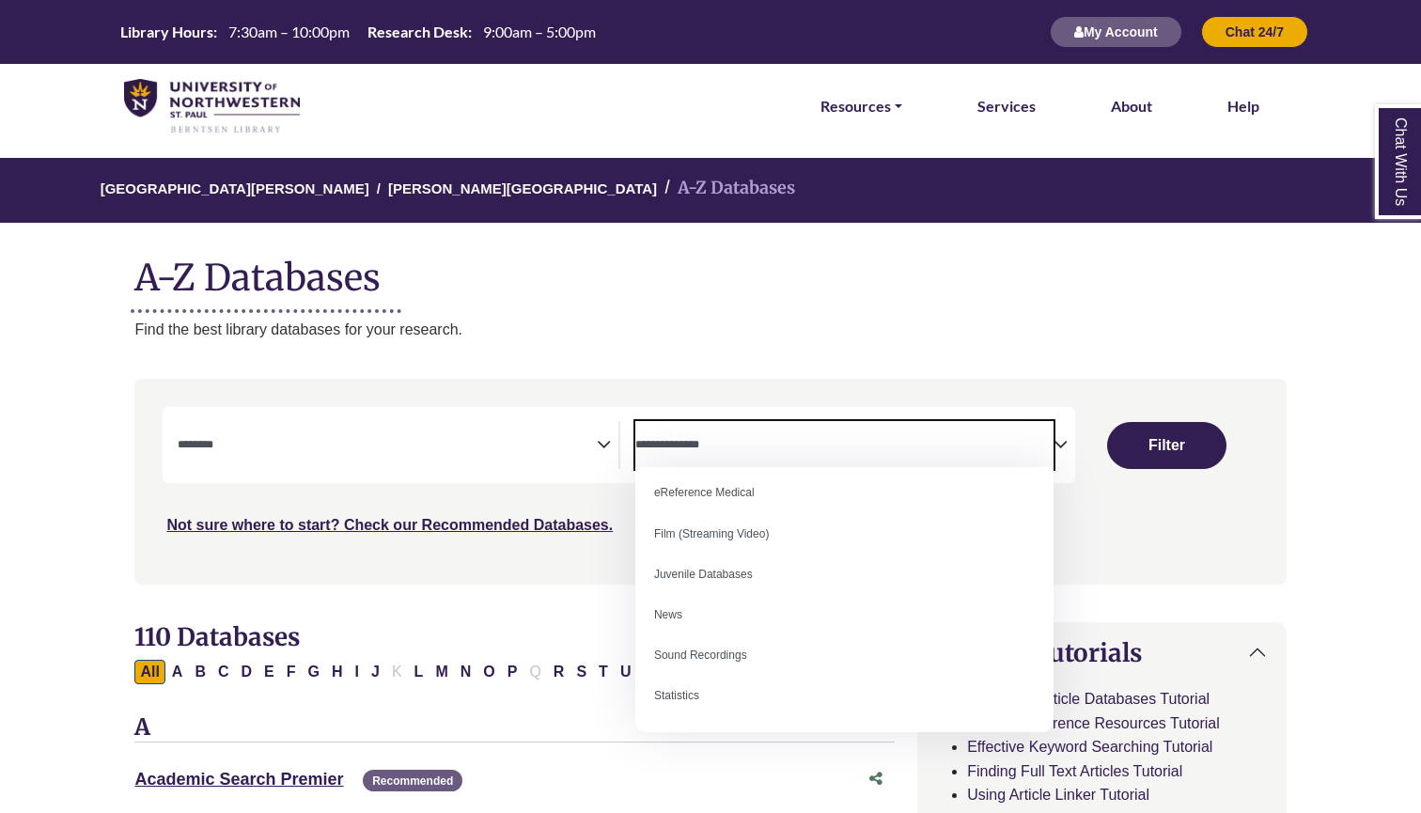
scroll to position [129, 0]
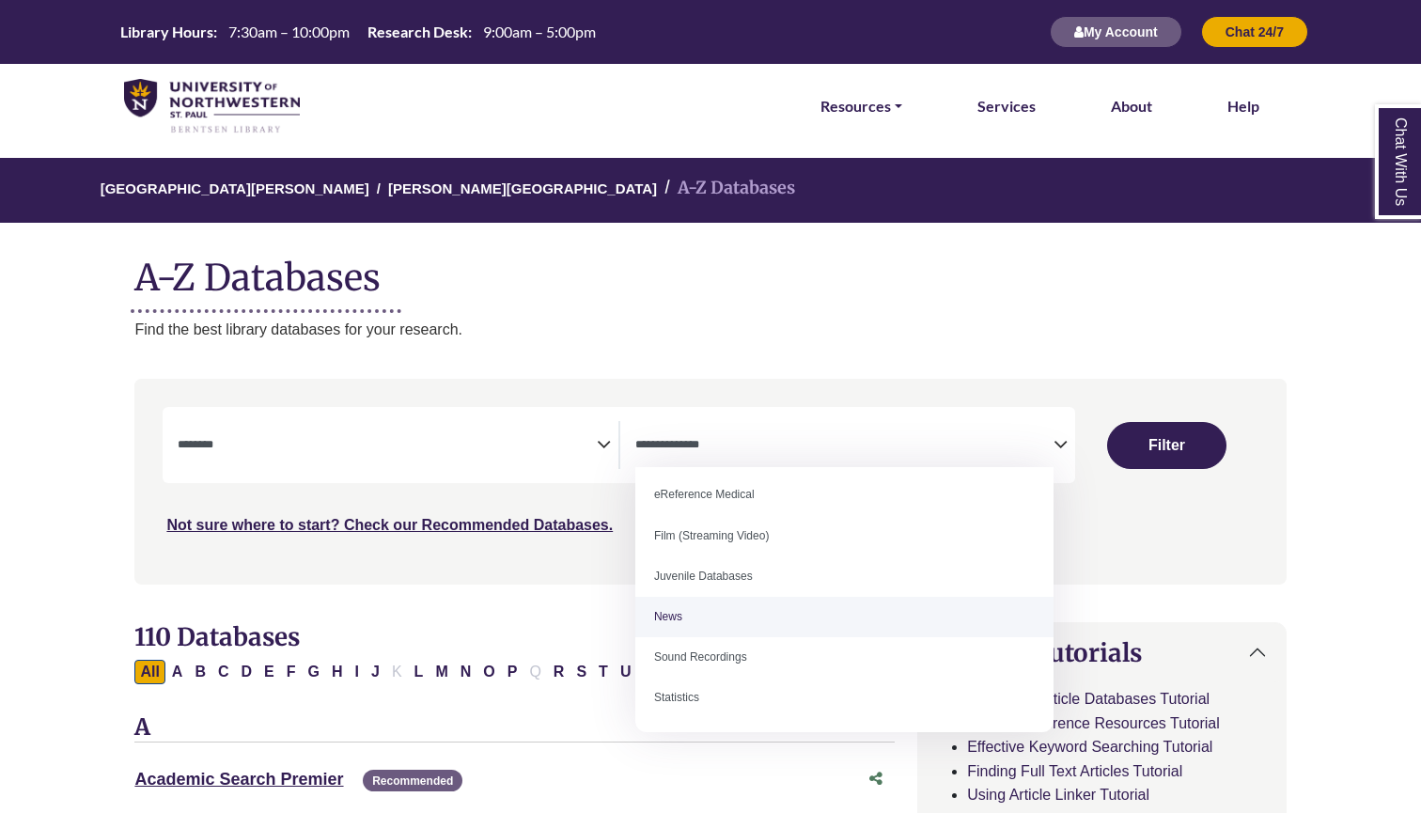
select select "*****"
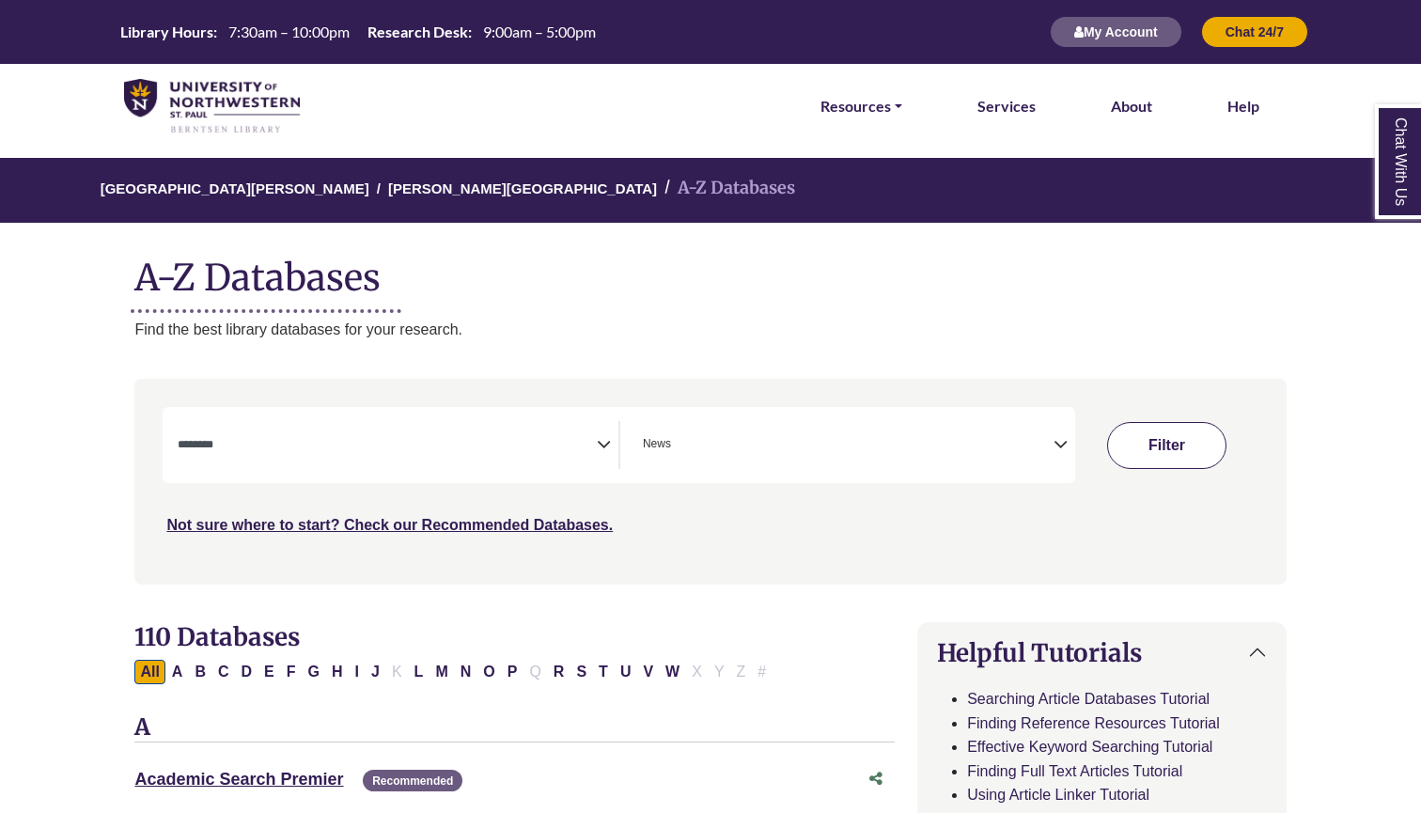
click at [1147, 453] on button "Filter" at bounding box center [1167, 445] width 120 height 47
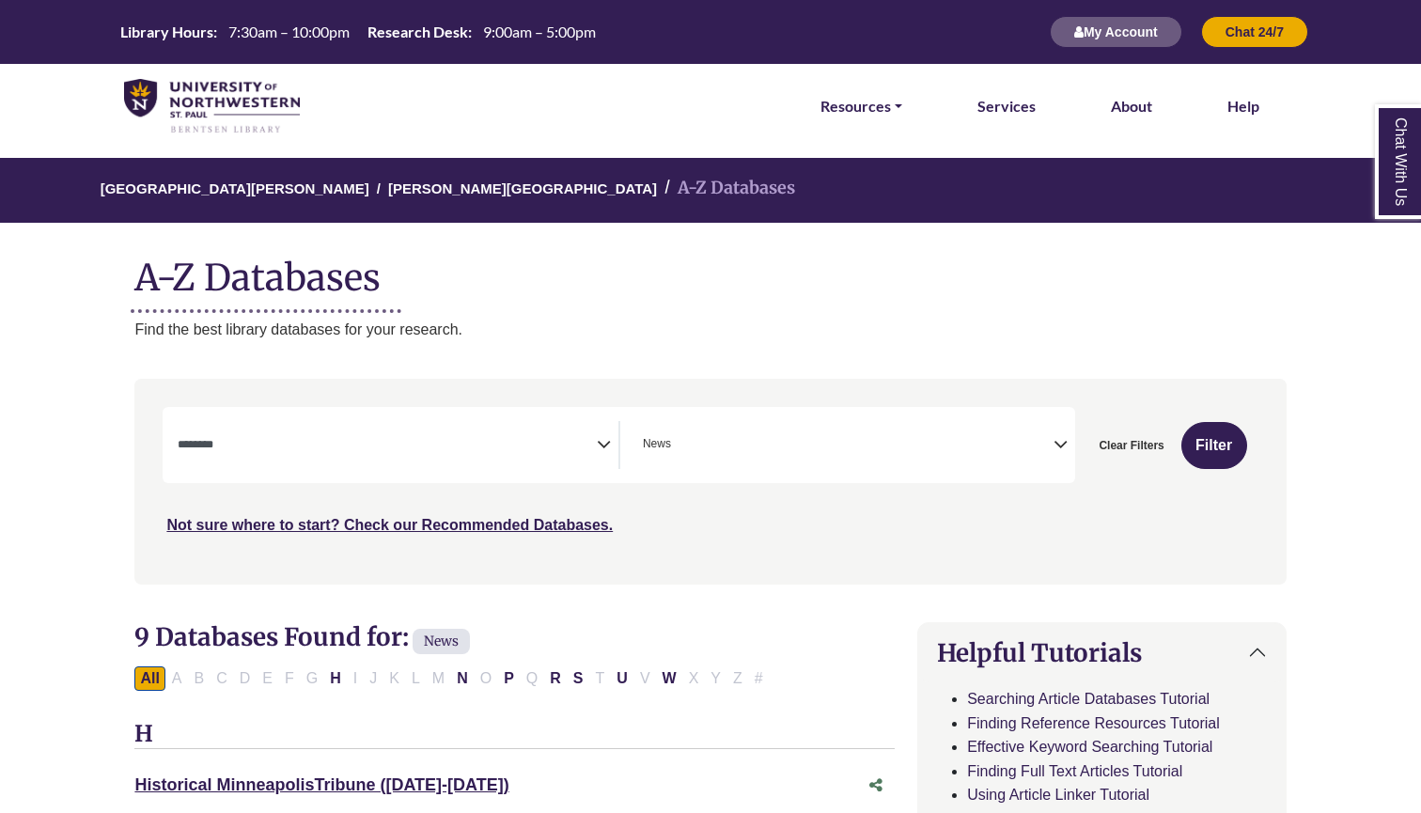
click at [1147, 452] on button "Clear Filters" at bounding box center [1131, 445] width 89 height 47
select select "Database Subject Filter"
select select "Database Types Filter"
click at [1182, 452] on button "Filter" at bounding box center [1215, 445] width 66 height 47
select select "Database Subject Filter"
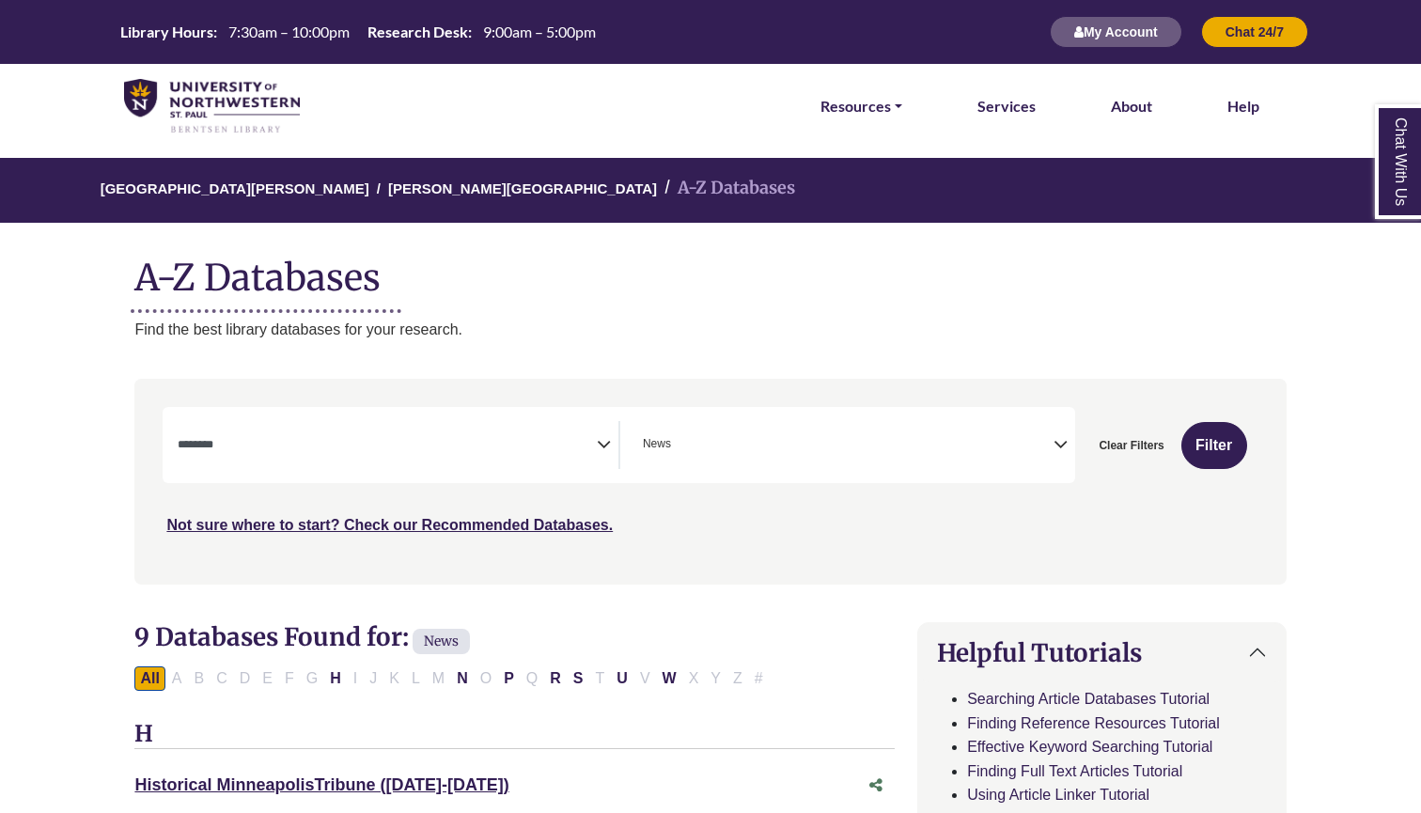
select select "Database Types Filter"
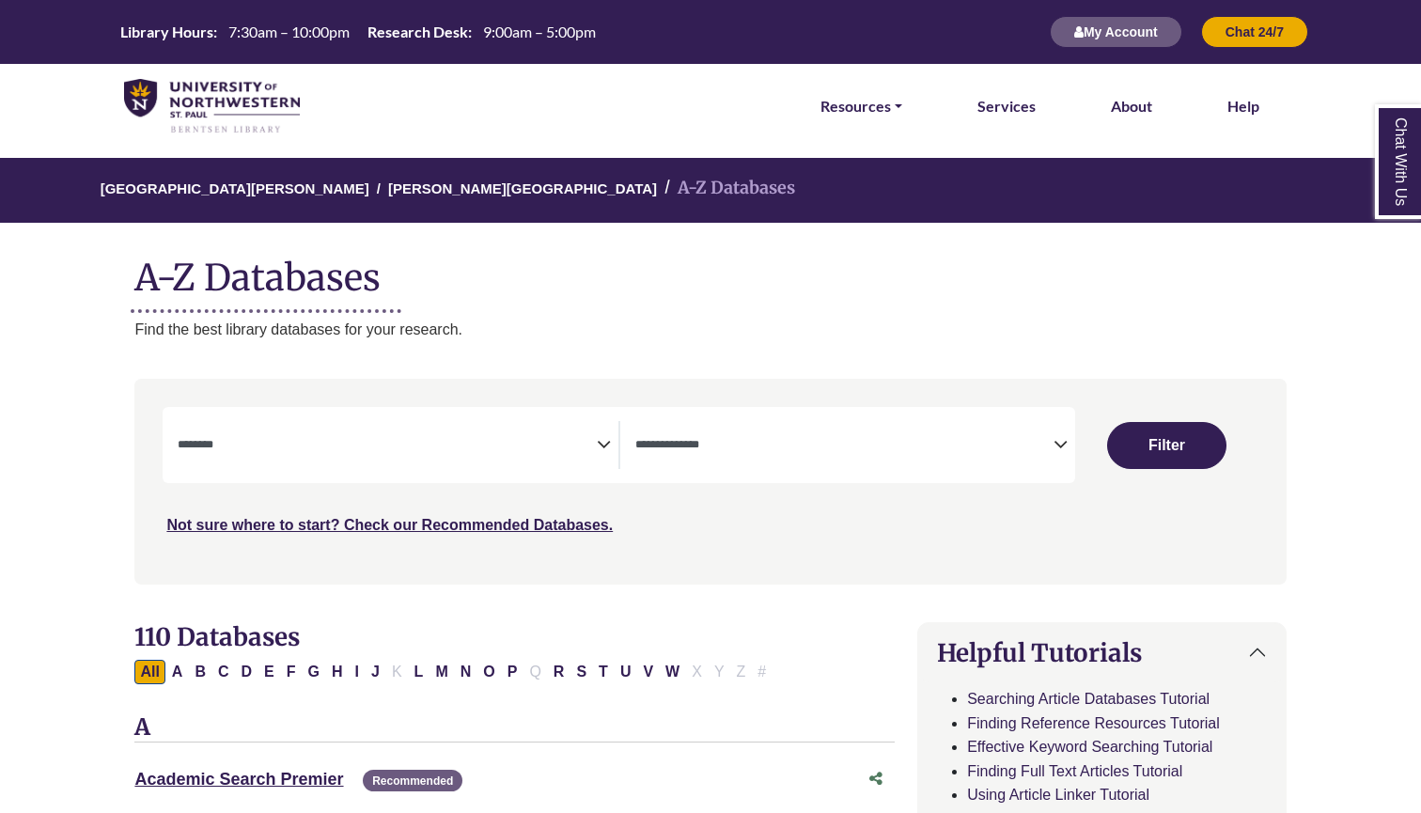
select select "Database Subject Filter"
select select "Database Types Filter"
click at [1147, 452] on button "Filter" at bounding box center [1167, 445] width 120 height 47
select select "Database Subject Filter"
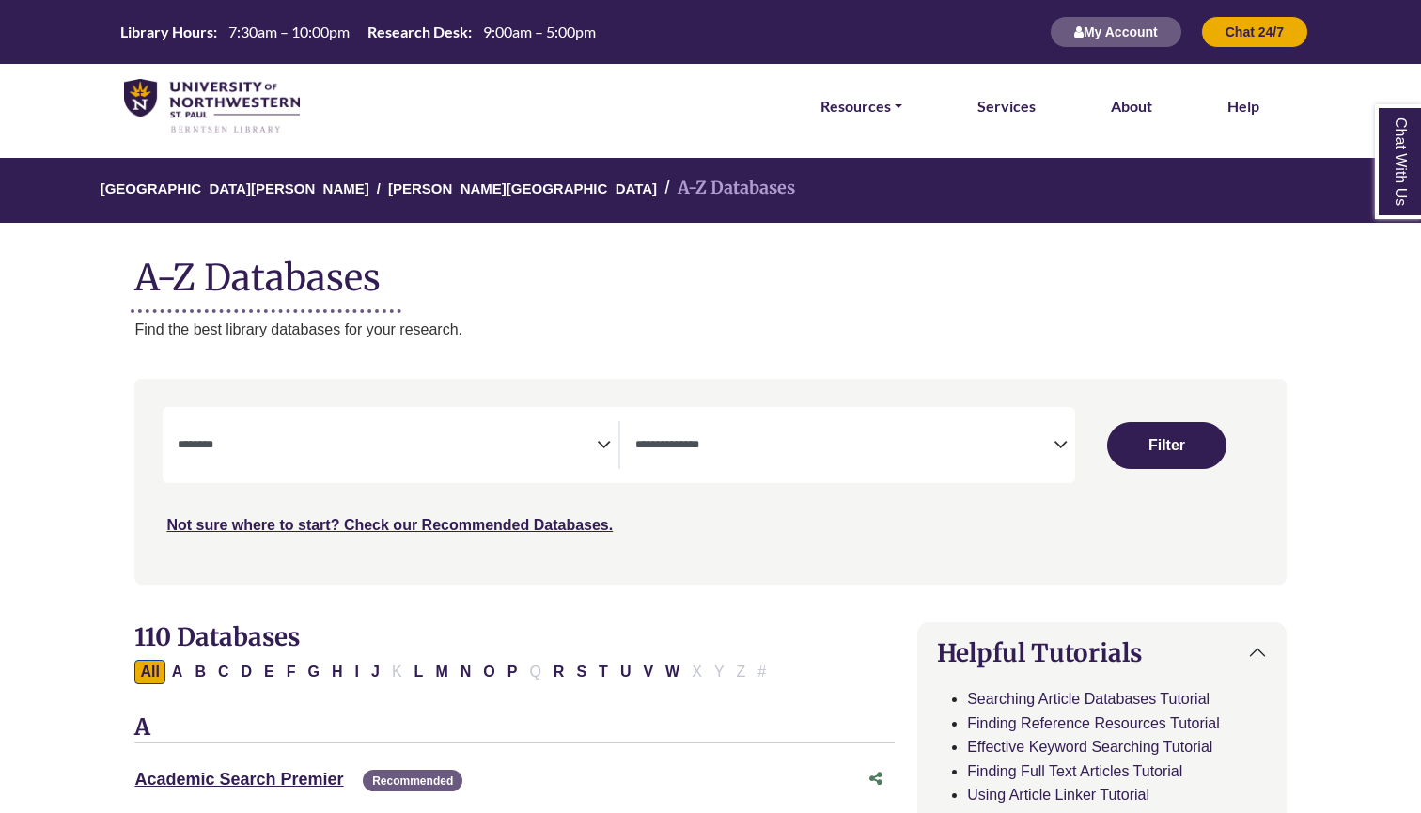
select select "Database Types Filter"
click at [1147, 452] on button "Filter" at bounding box center [1167, 445] width 120 height 47
select select "Database Subject Filter"
select select "Database Types Filter"
click at [1147, 452] on button "Filter" at bounding box center [1167, 445] width 120 height 47
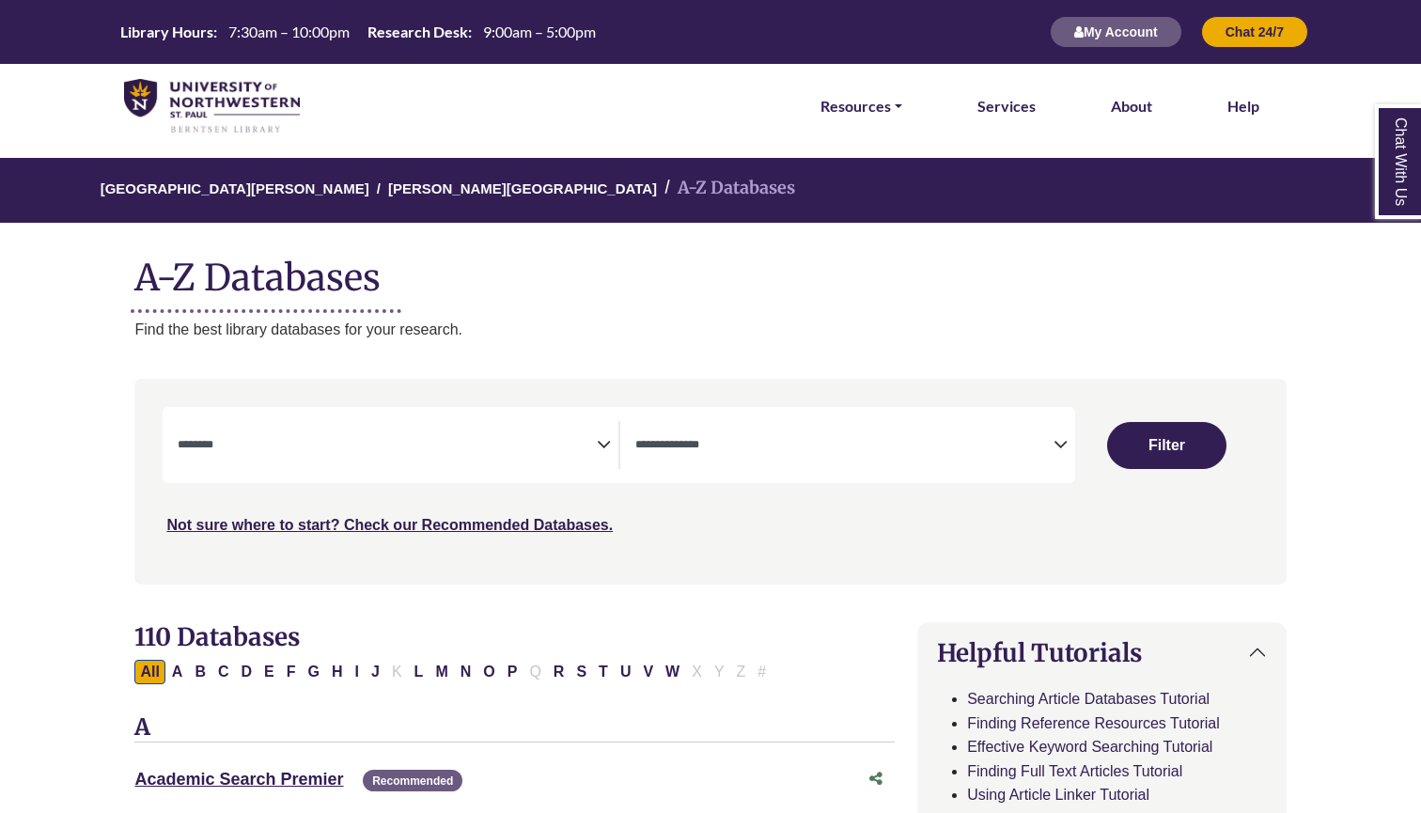
select select "Database Subject Filter"
click at [996, 447] on textarea "Search" at bounding box center [844, 446] width 419 height 15
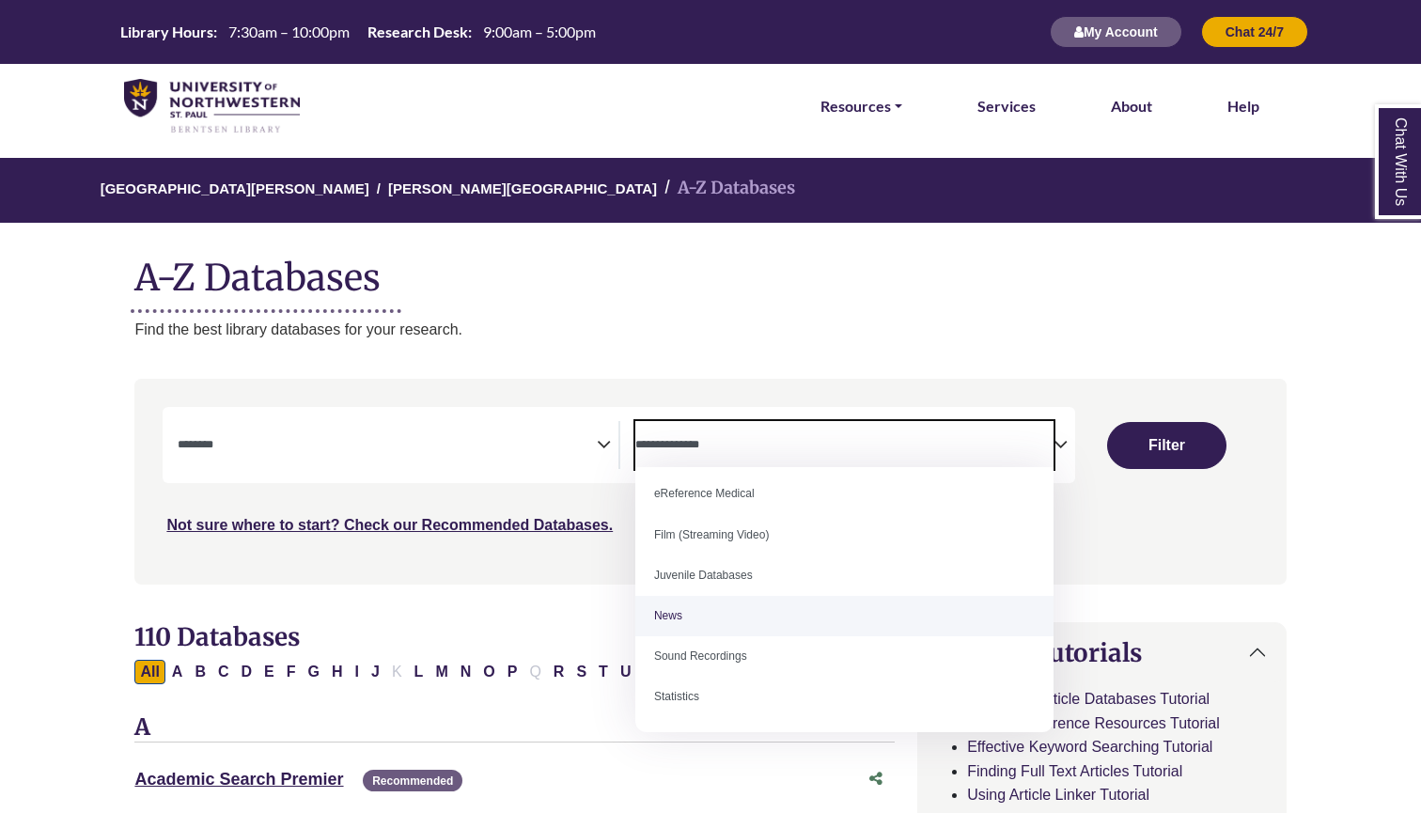
scroll to position [129, 0]
select select "*****"
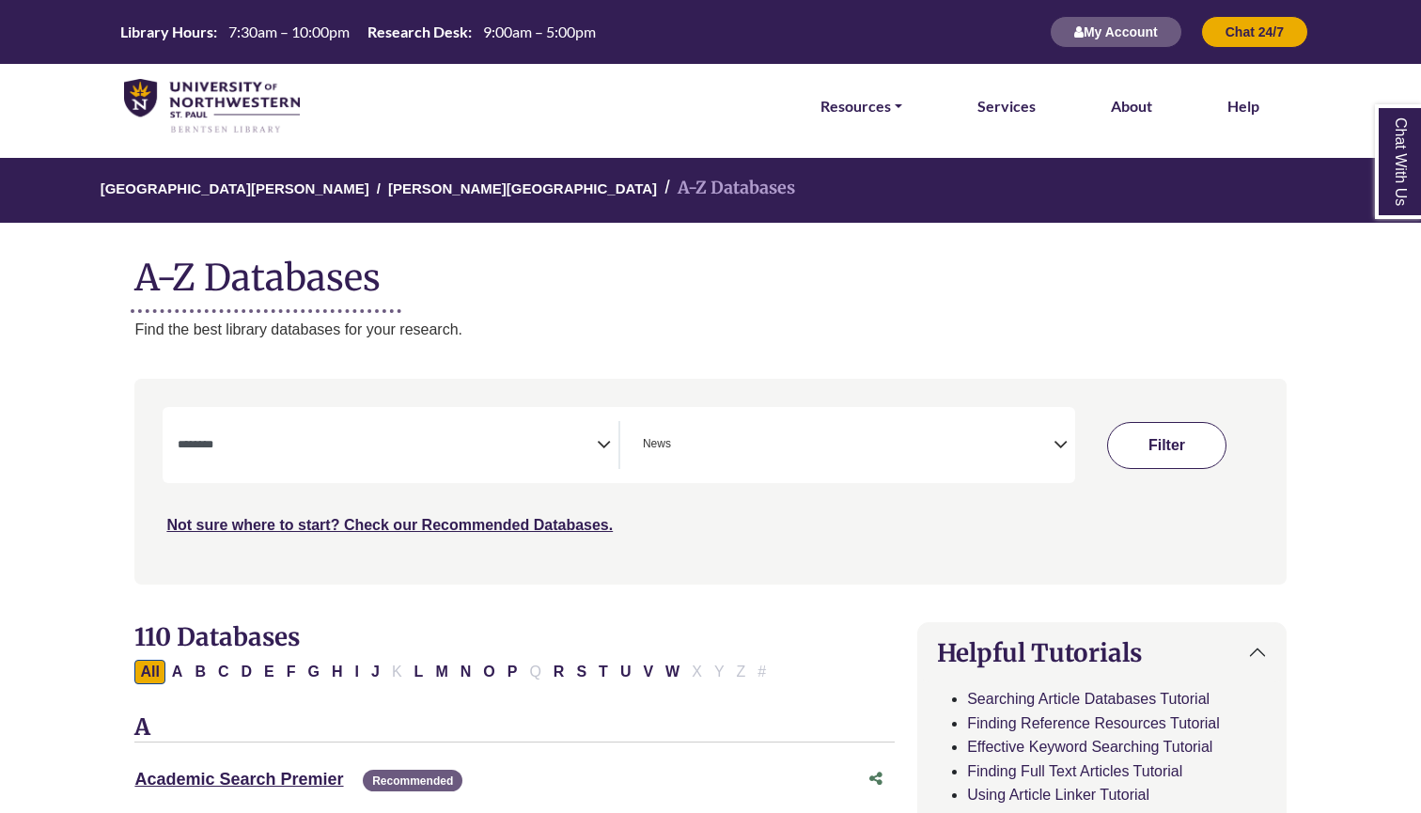
click at [1191, 450] on button "Filter" at bounding box center [1167, 445] width 120 height 47
select select "Database Subject Filter"
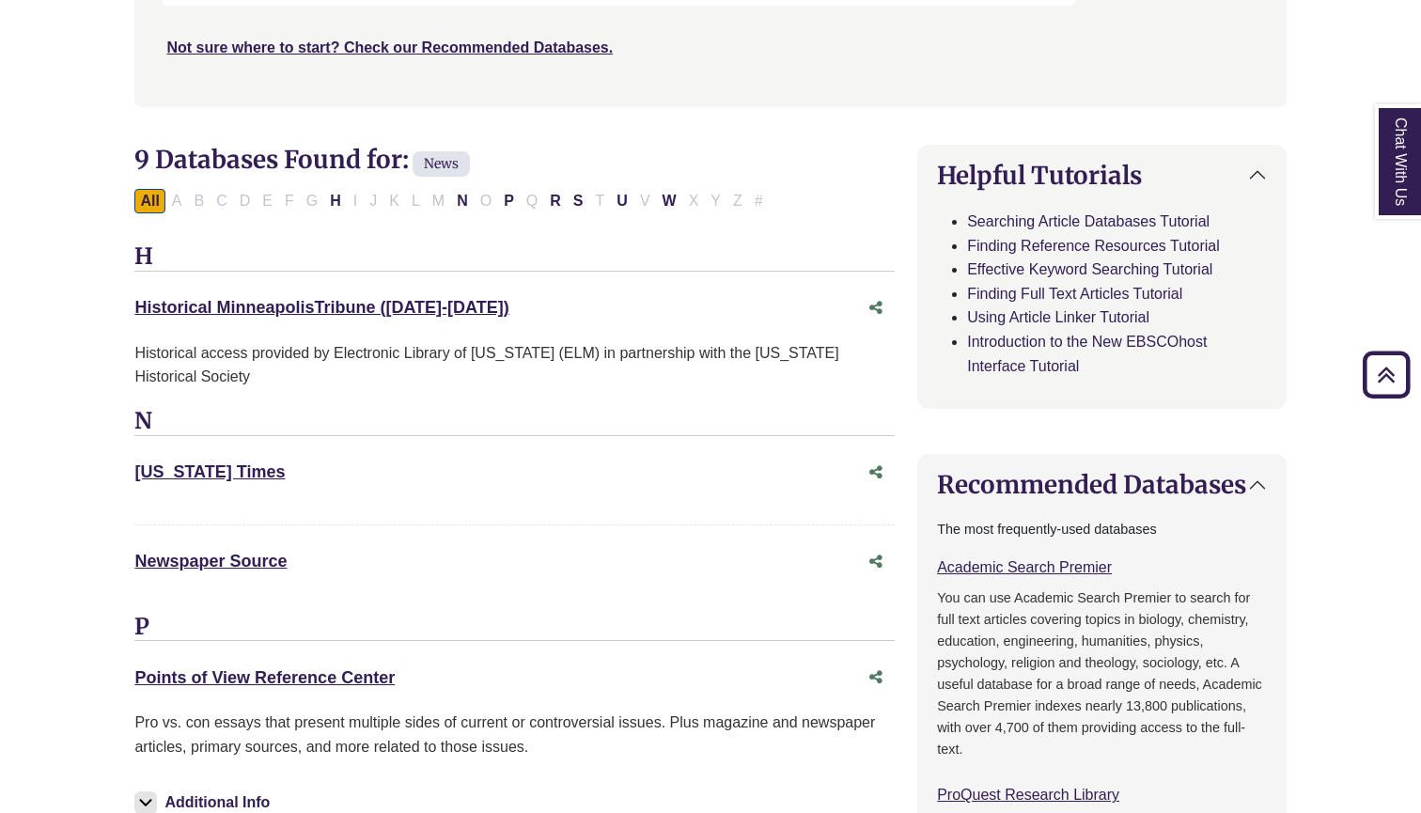
scroll to position [486, 0]
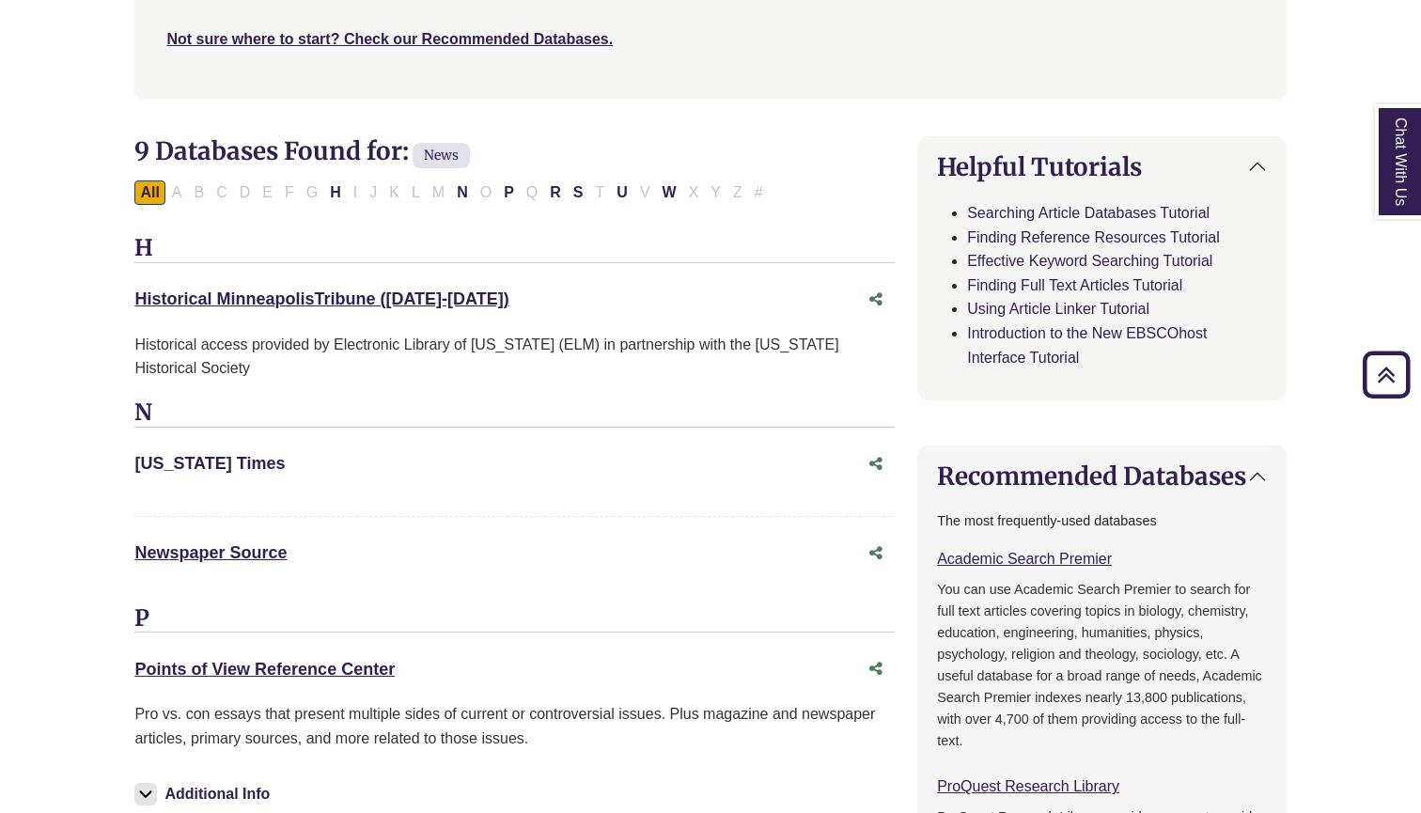
click at [248, 464] on link "[US_STATE] Times This link opens in a new window" at bounding box center [209, 463] width 150 height 19
